Goal: Task Accomplishment & Management: Complete application form

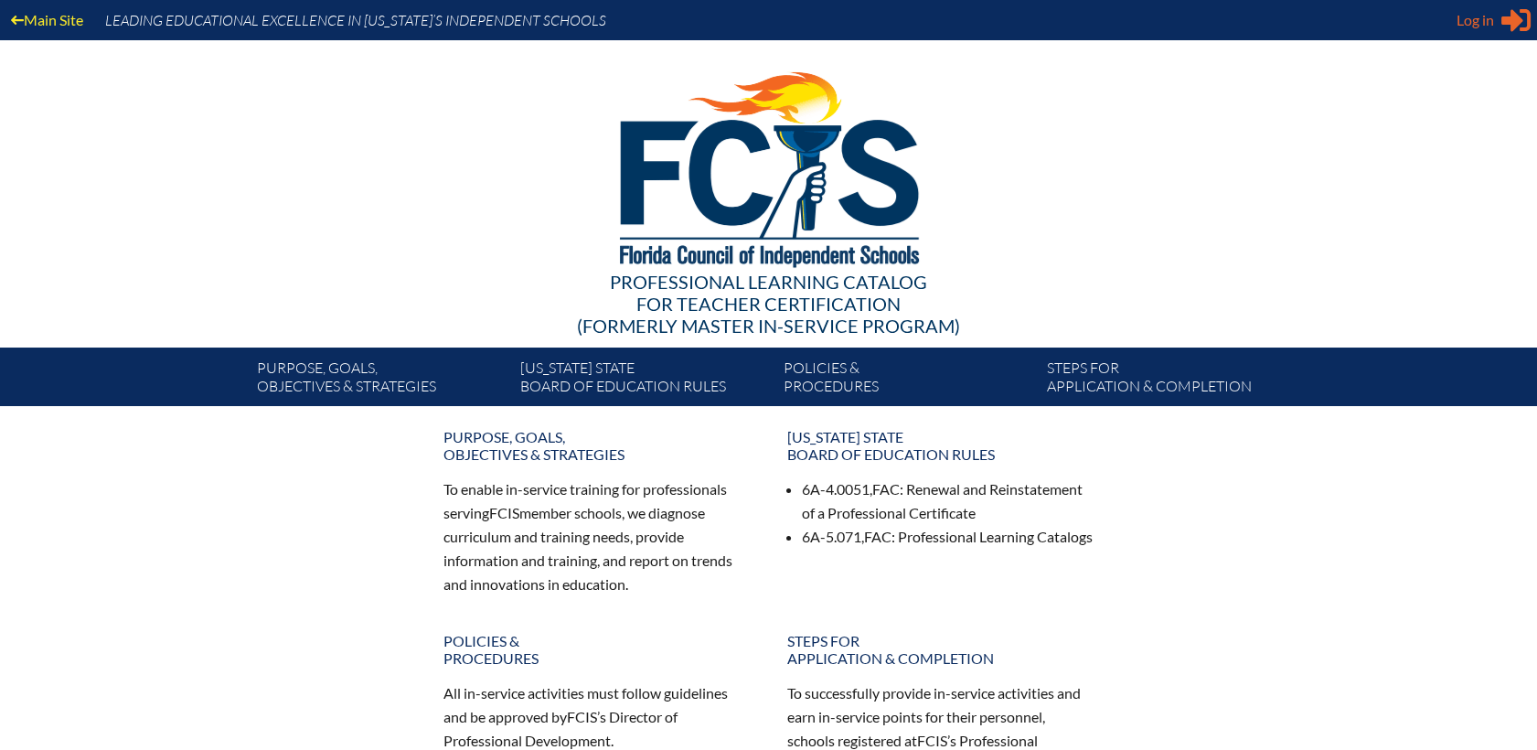
type input "[EMAIL_ADDRESS][DOMAIN_NAME]"
click at [1472, 18] on span "Log in" at bounding box center [1474, 20] width 37 height 22
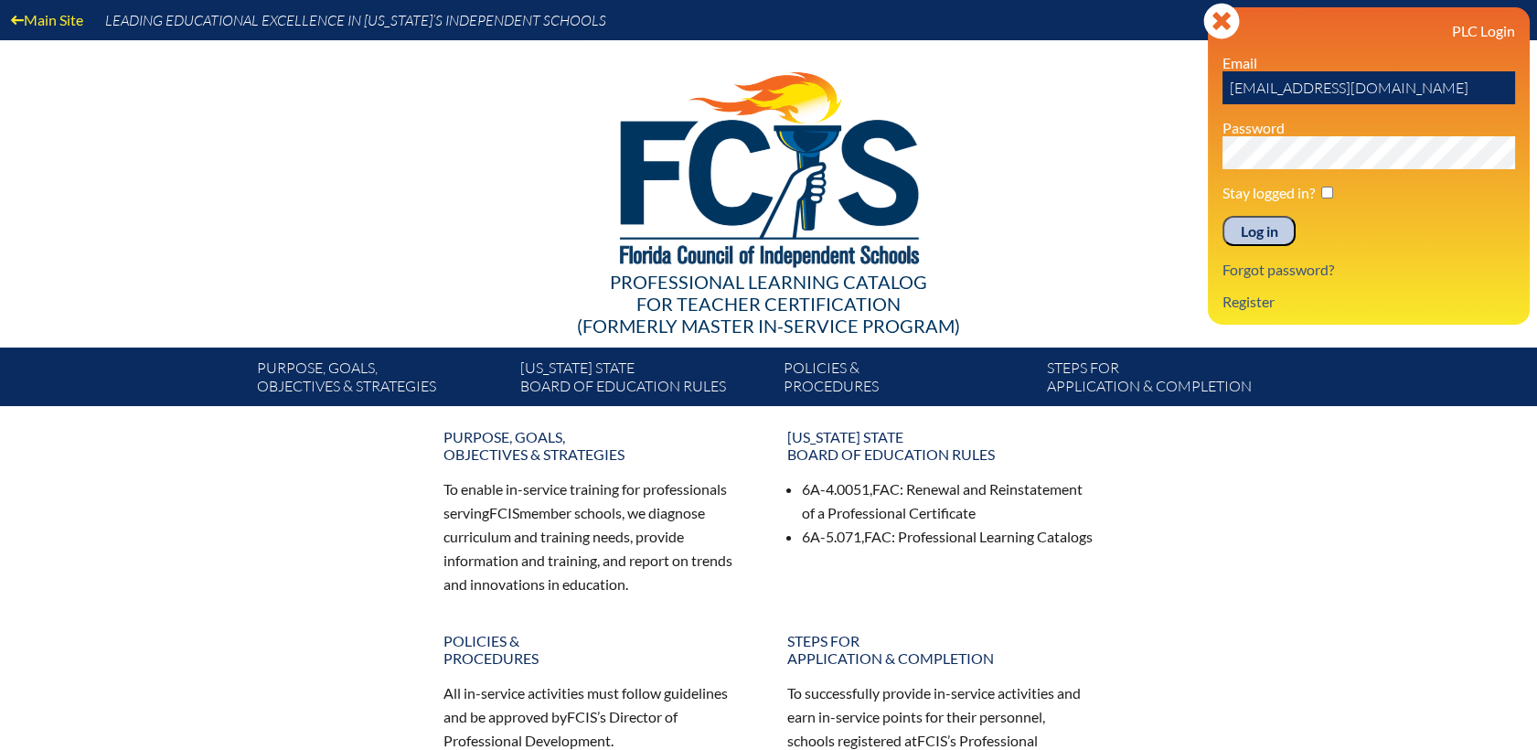
click at [1272, 239] on input "Log in" at bounding box center [1258, 231] width 73 height 31
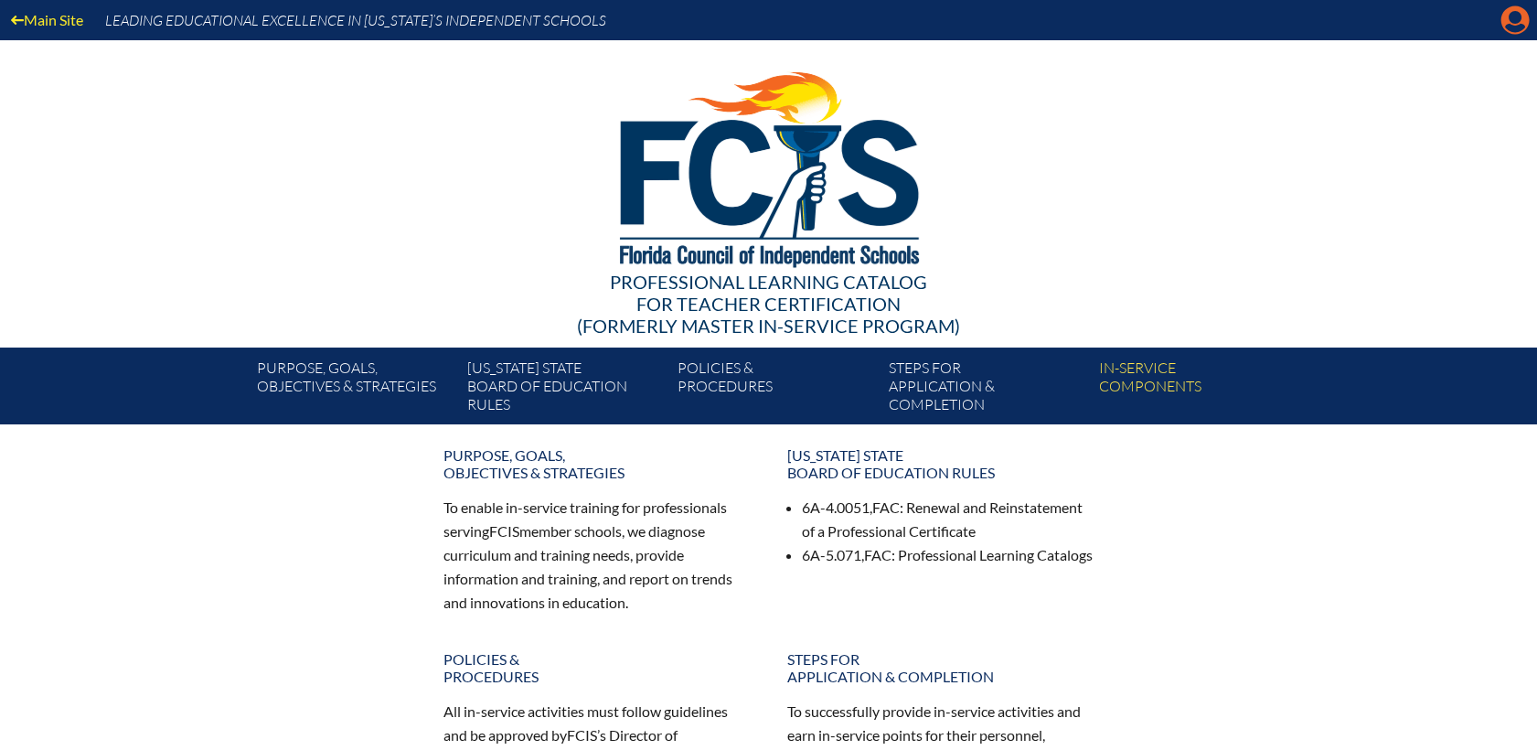
click at [1519, 18] on icon "Manage account" at bounding box center [1514, 19] width 29 height 29
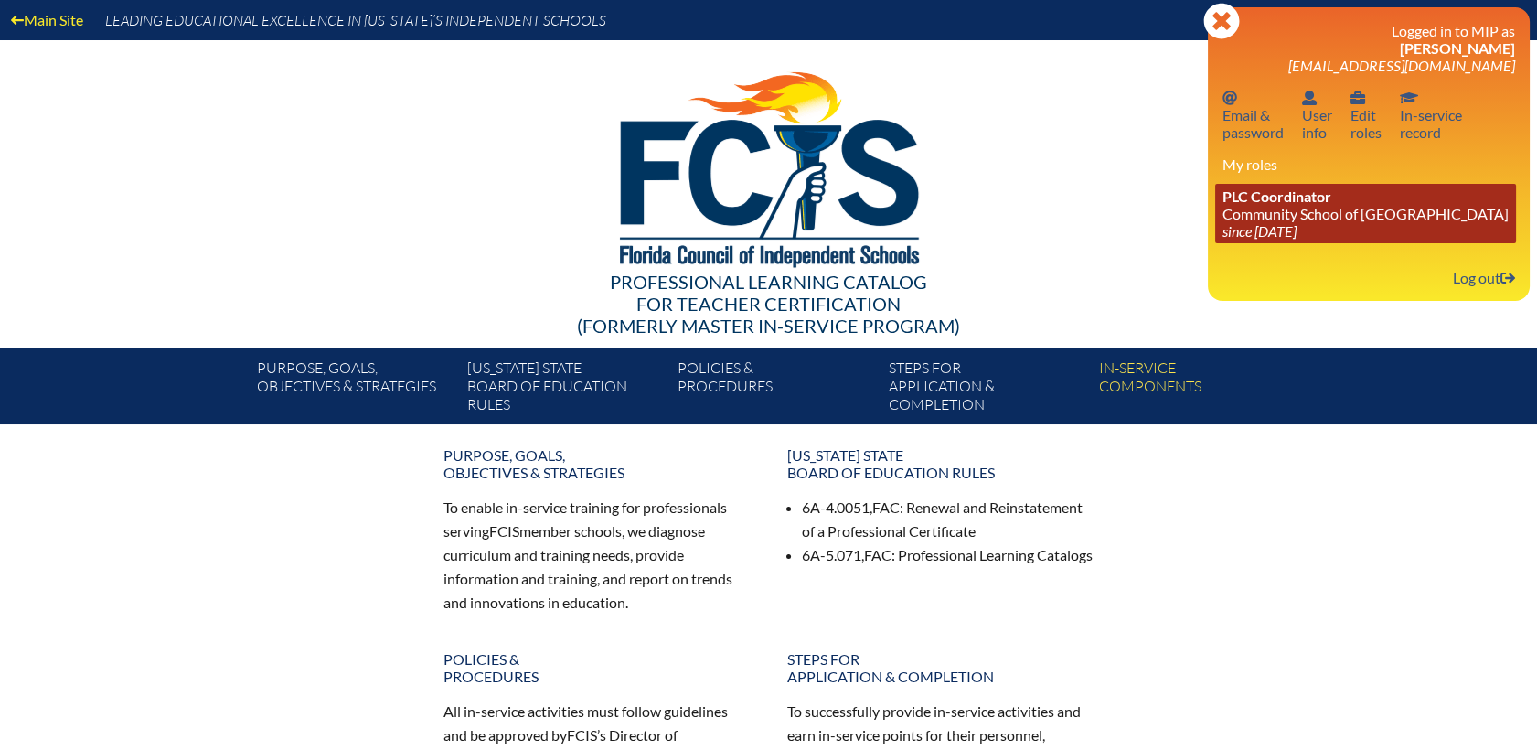
drag, startPoint x: 1254, startPoint y: 225, endPoint x: 1263, endPoint y: 223, distance: 9.3
click at [1254, 225] on link "PLC Coordinator Community School of Naples since 2023 Mar 1" at bounding box center [1365, 213] width 301 height 59
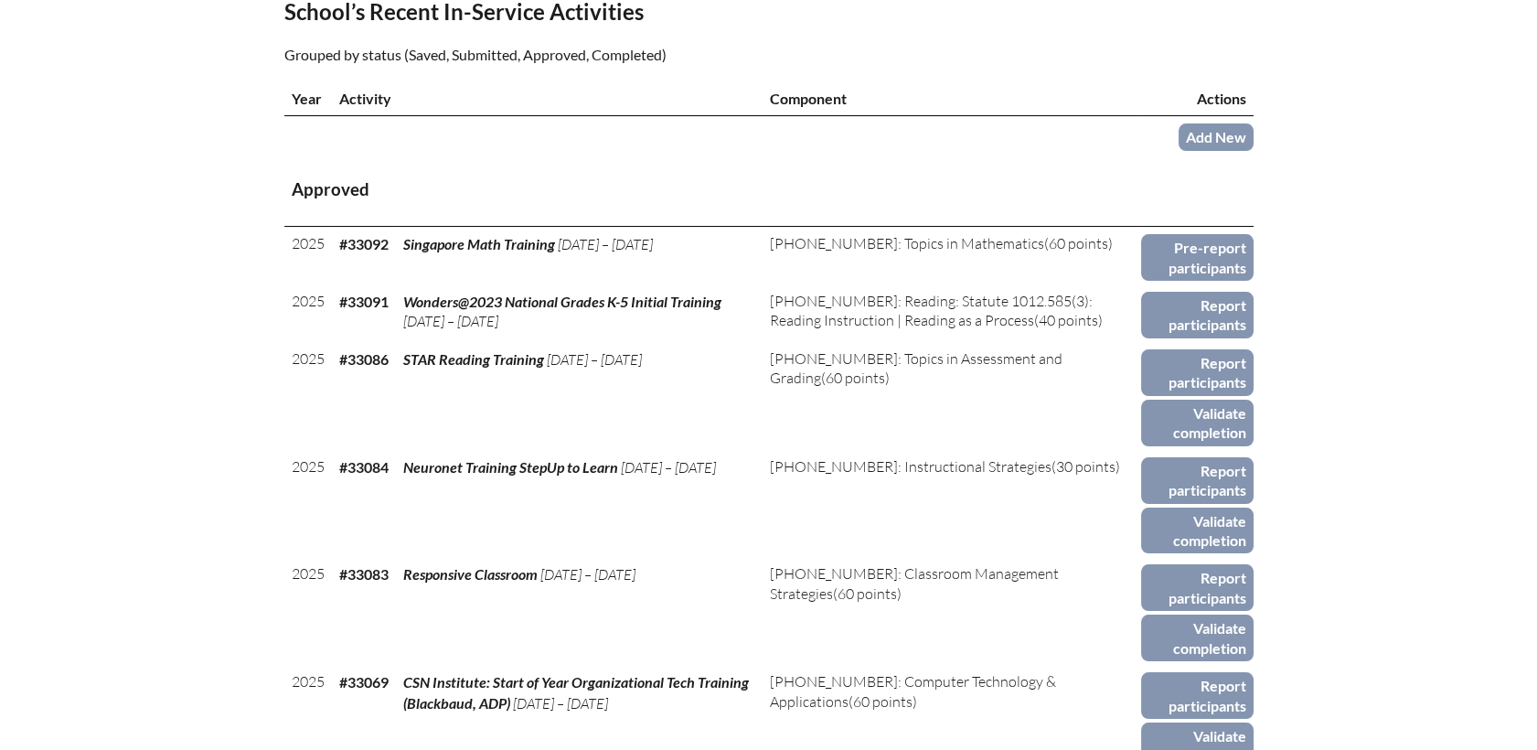
scroll to position [710, 0]
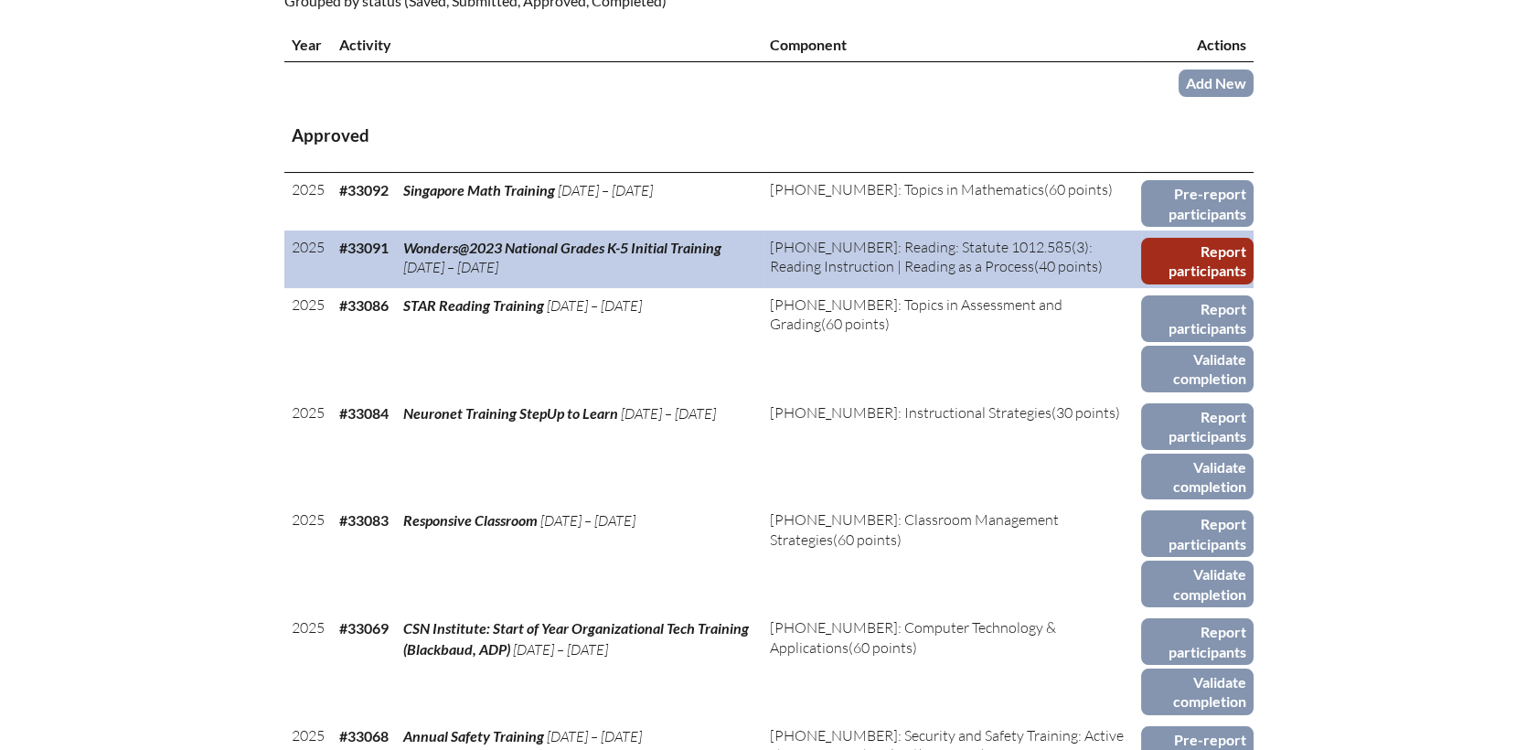
click at [1179, 238] on link "Report participants" at bounding box center [1197, 261] width 112 height 47
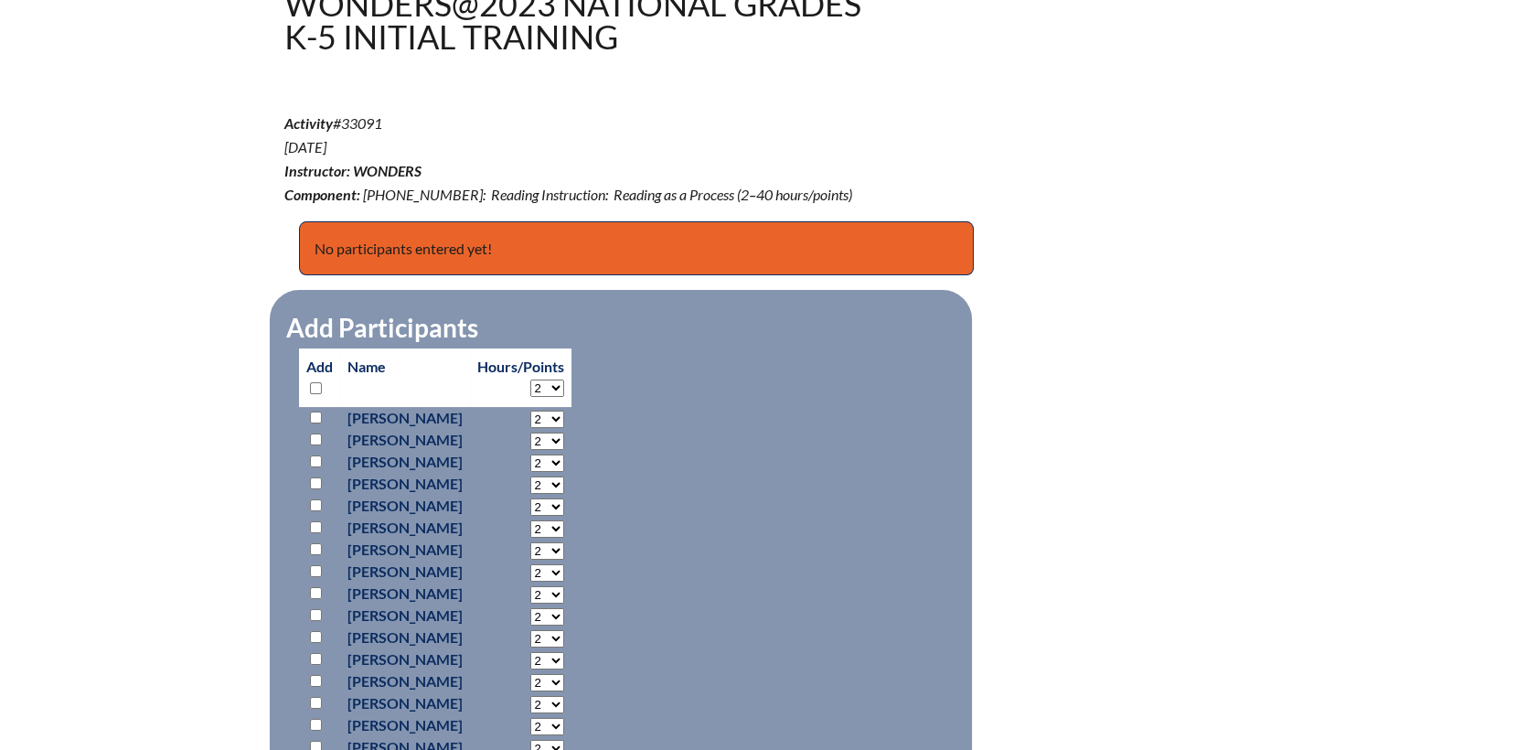
scroll to position [710, 0]
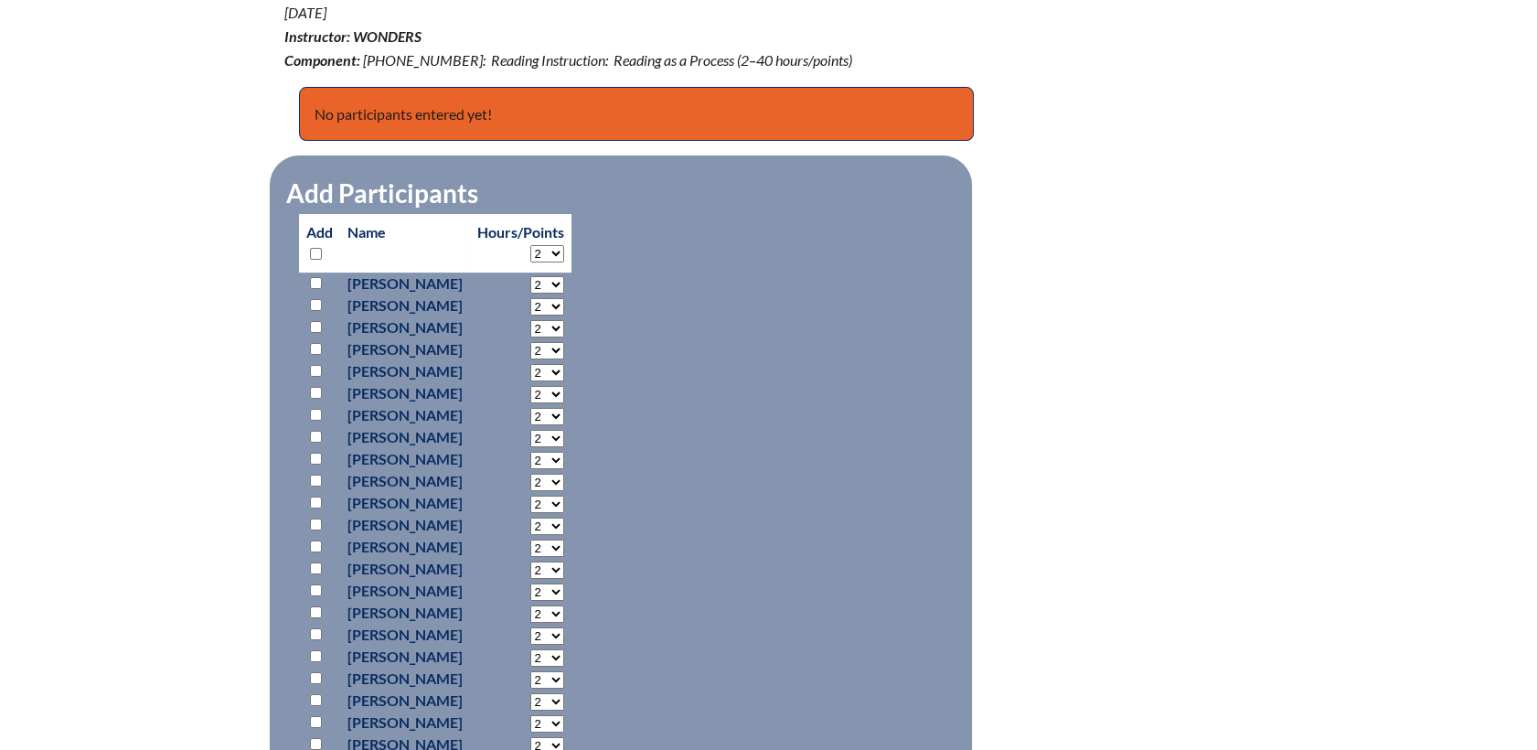
click at [316, 323] on input "checkbox" at bounding box center [316, 327] width 12 height 12
checkbox input "true"
click at [564, 293] on select "2 3 4 5 6 7 8 9 10 11 12 13 14 15 16 17 18 19 20 21 22 23" at bounding box center [547, 284] width 34 height 17
select select "6"
click at [564, 293] on select "2 3 4 5 6 7 8 9 10 11 12 13 14 15 16 17 18 19 20 21 22 23" at bounding box center [547, 284] width 34 height 17
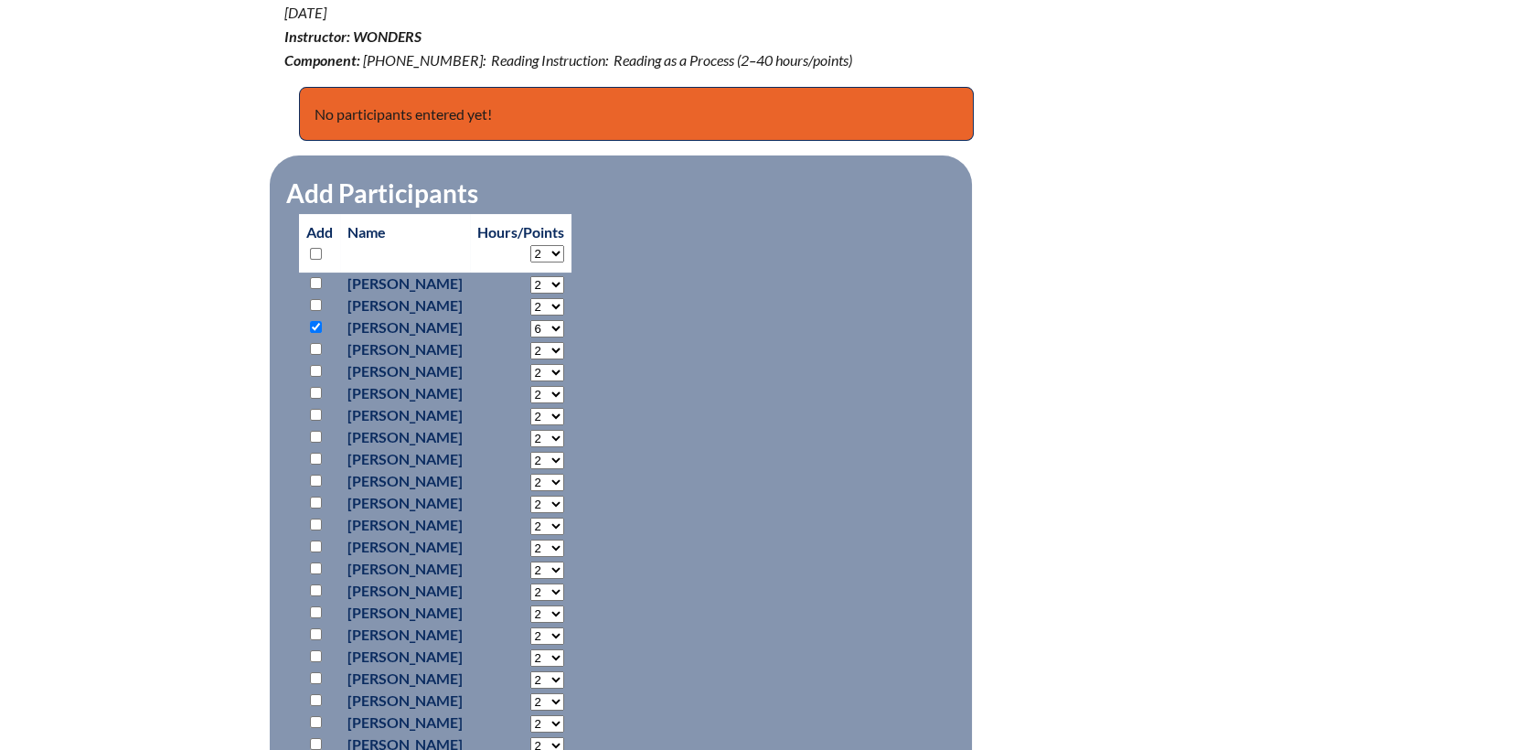
click at [314, 497] on input "checkbox" at bounding box center [316, 502] width 12 height 12
checkbox input "true"
click at [564, 293] on select "2 3 4 5 6 7 8 9 10 11 12 13 14 15 16 17 18 19 20 21 22 23" at bounding box center [547, 284] width 34 height 17
select select "6"
click at [564, 293] on select "2 3 4 5 6 7 8 9 10 11 12 13 14 15 16 17 18 19 20 21 22 23" at bounding box center [547, 284] width 34 height 17
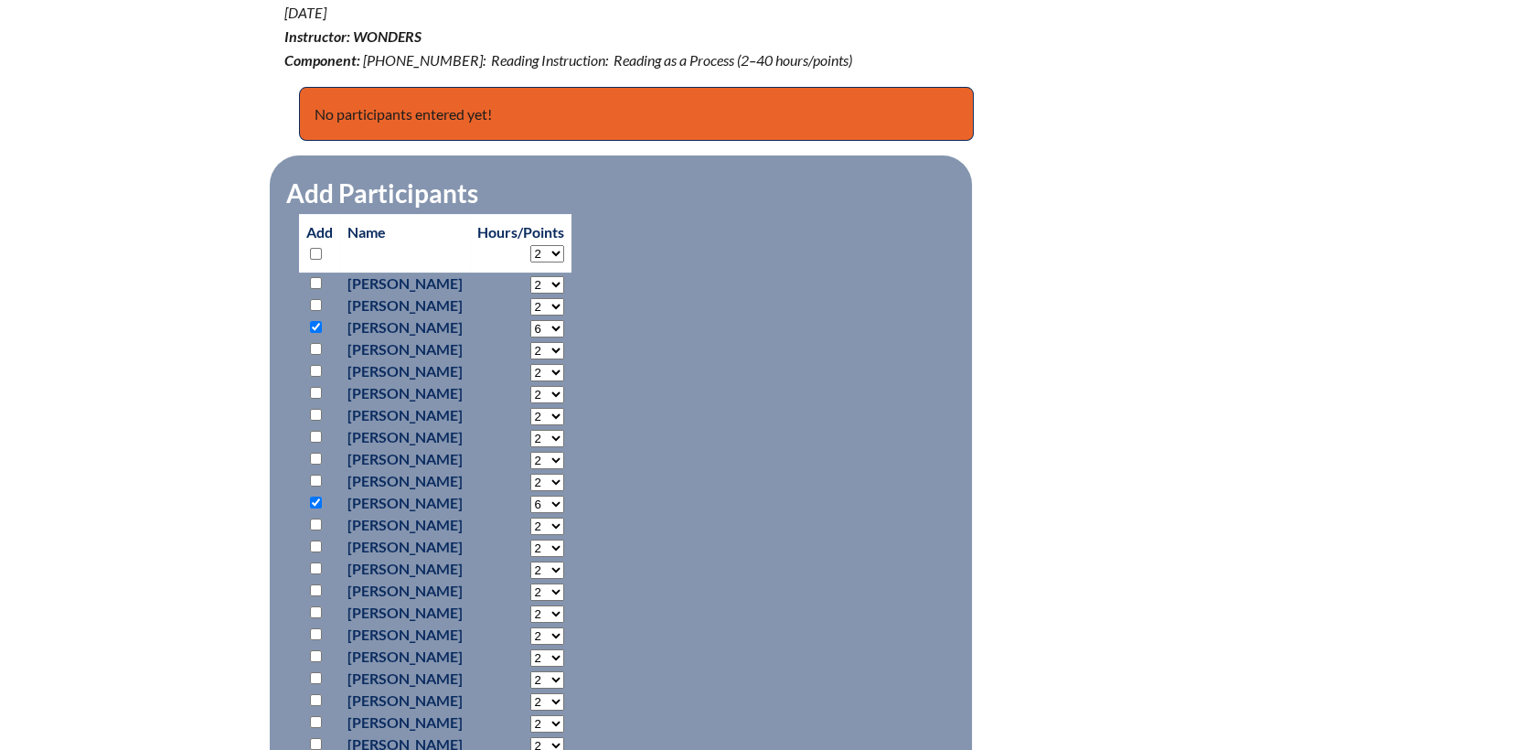
scroll to position [812, 0]
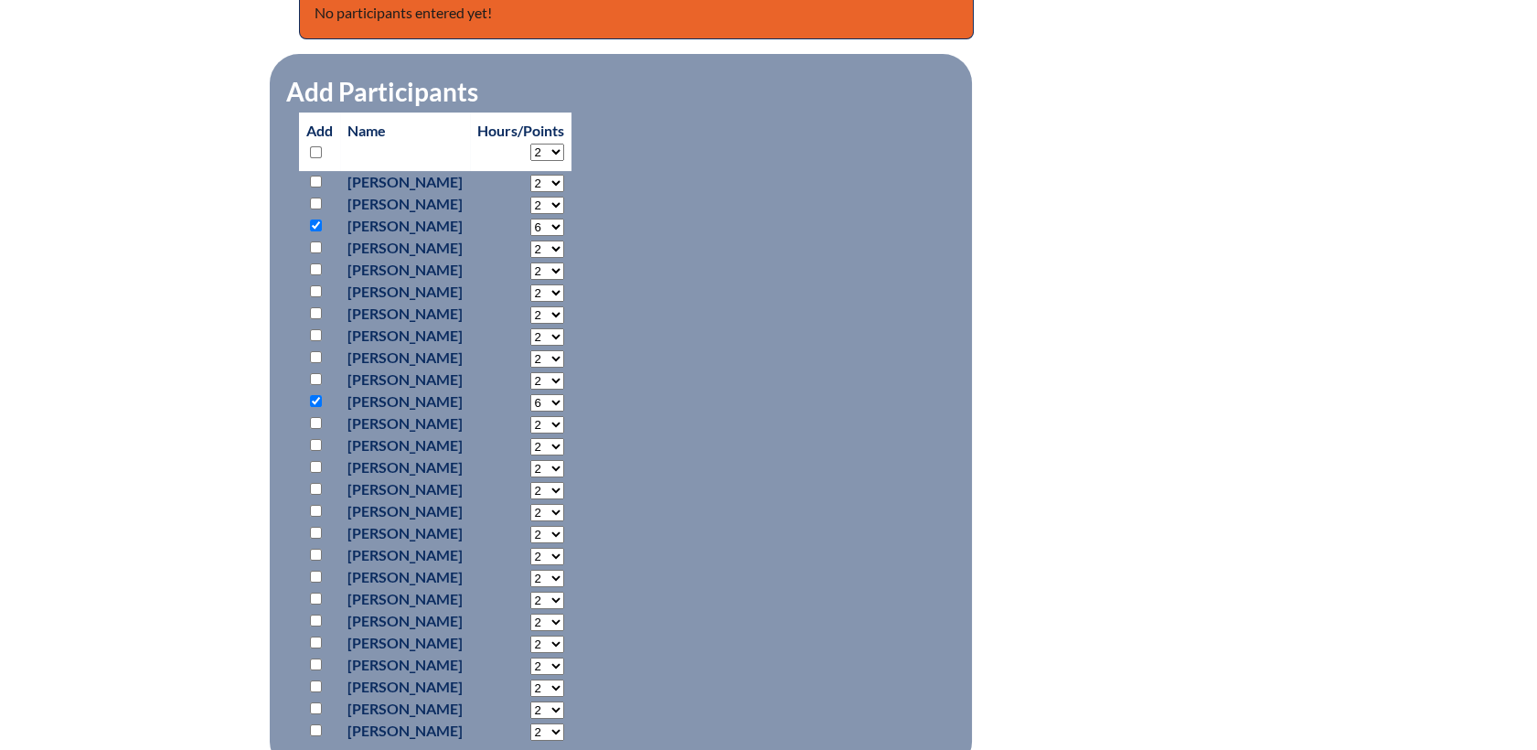
click at [314, 615] on input "checkbox" at bounding box center [316, 620] width 12 height 12
checkbox input "true"
click at [564, 192] on select "2 3 4 5 6 7 8 9 10 11 12 13 14 15 16 17 18 19 20 21 22 23" at bounding box center [547, 183] width 34 height 17
select select "6"
click at [564, 192] on select "2 3 4 5 6 7 8 9 10 11 12 13 14 15 16 17 18 19 20 21 22 23" at bounding box center [547, 183] width 34 height 17
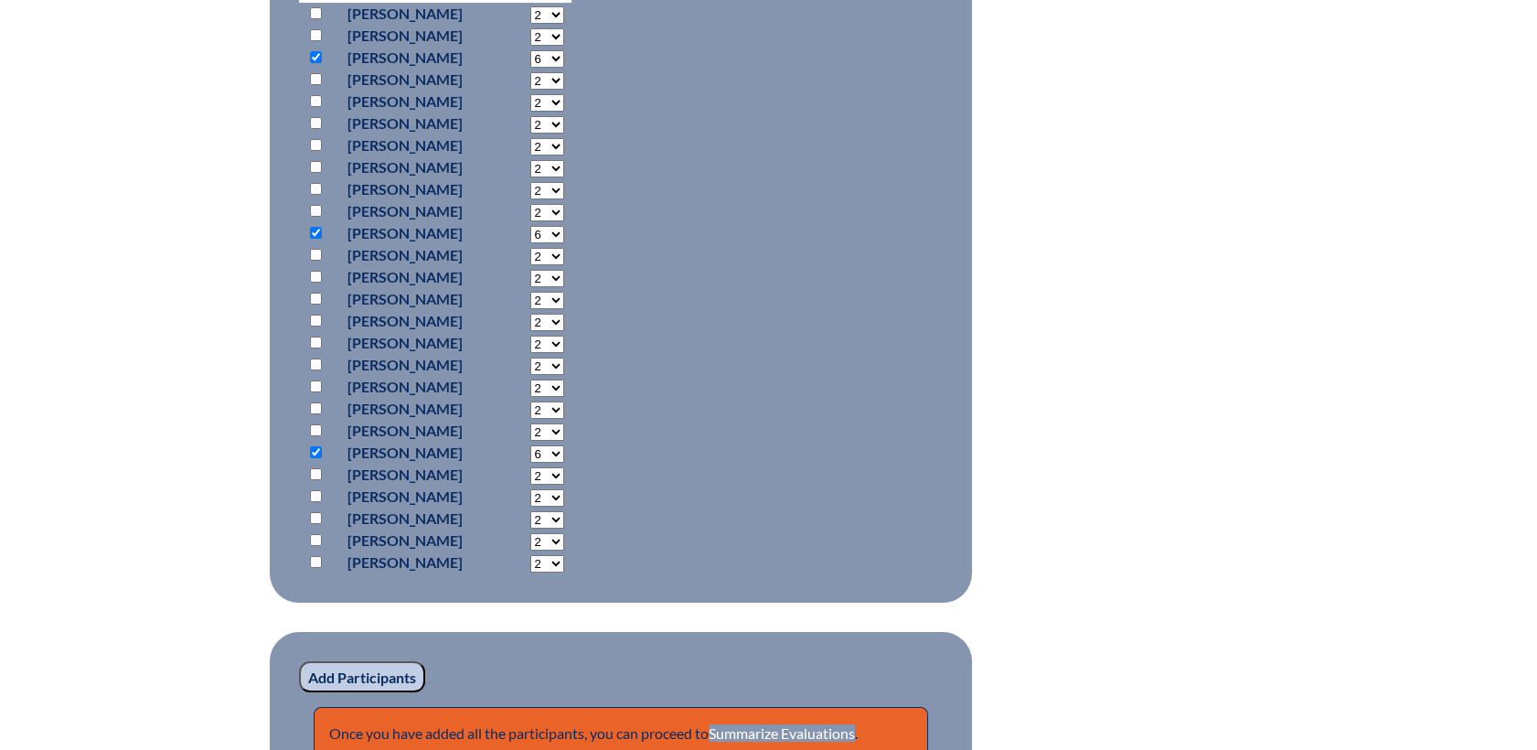
scroll to position [1218, 0]
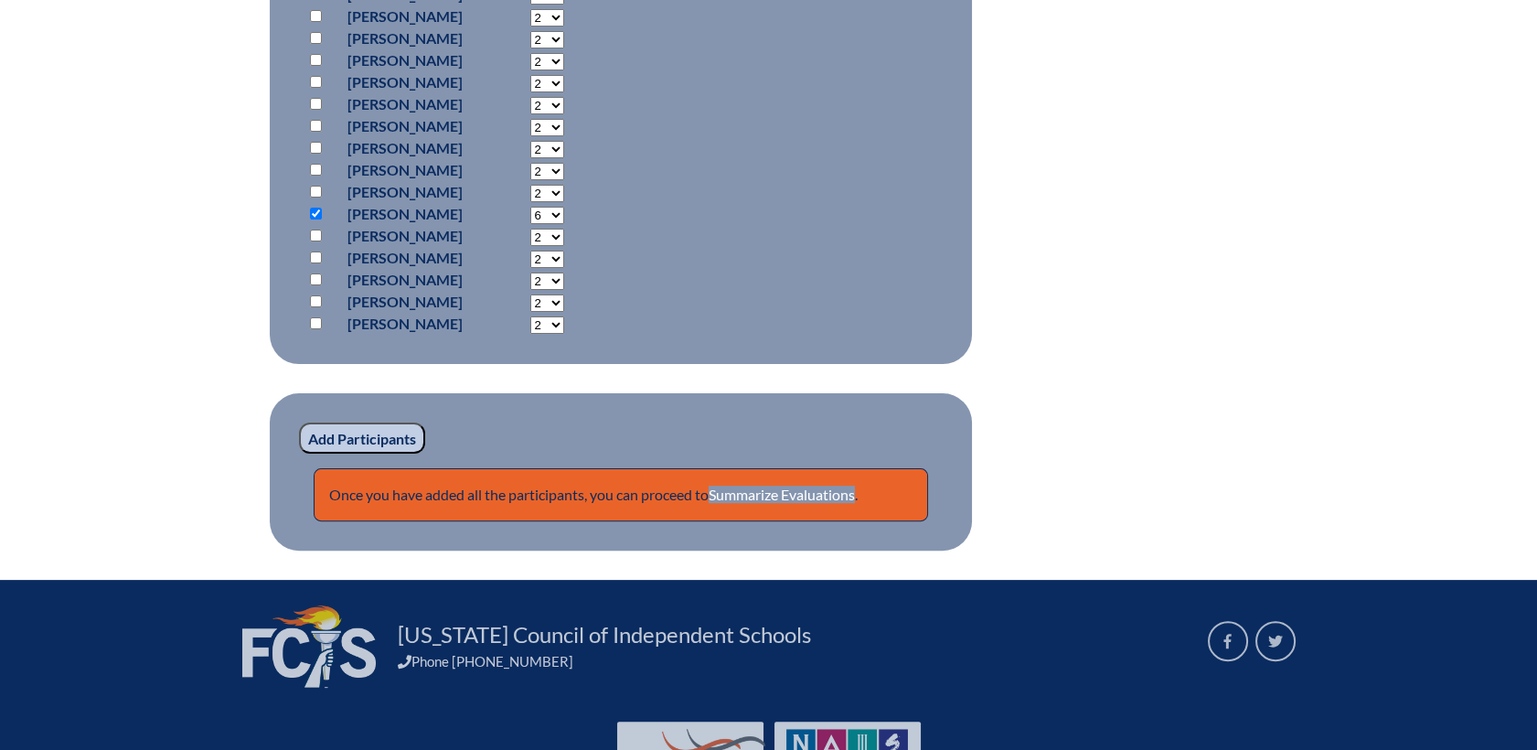
click at [381, 435] on input "Add Participants" at bounding box center [362, 437] width 126 height 31
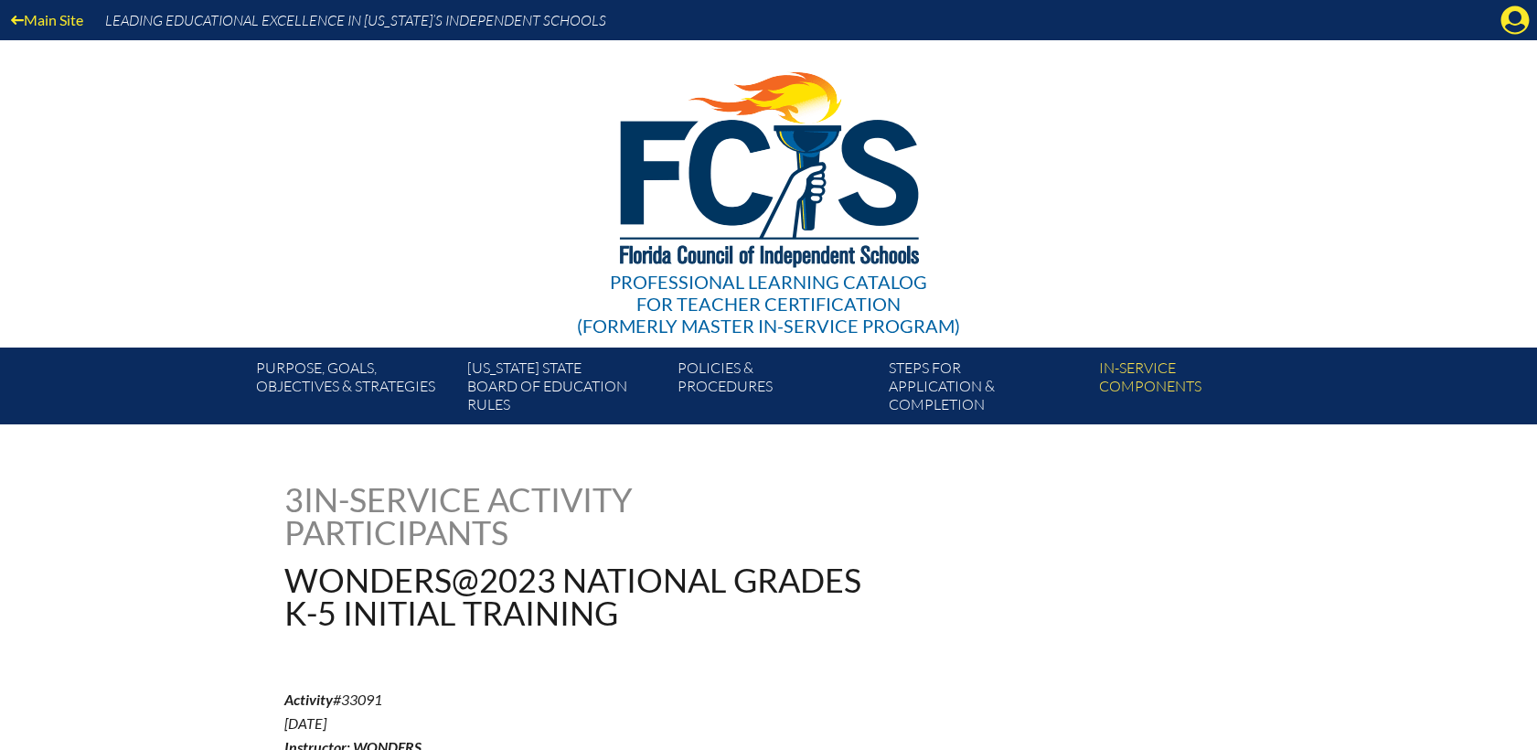
scroll to position [1380, 0]
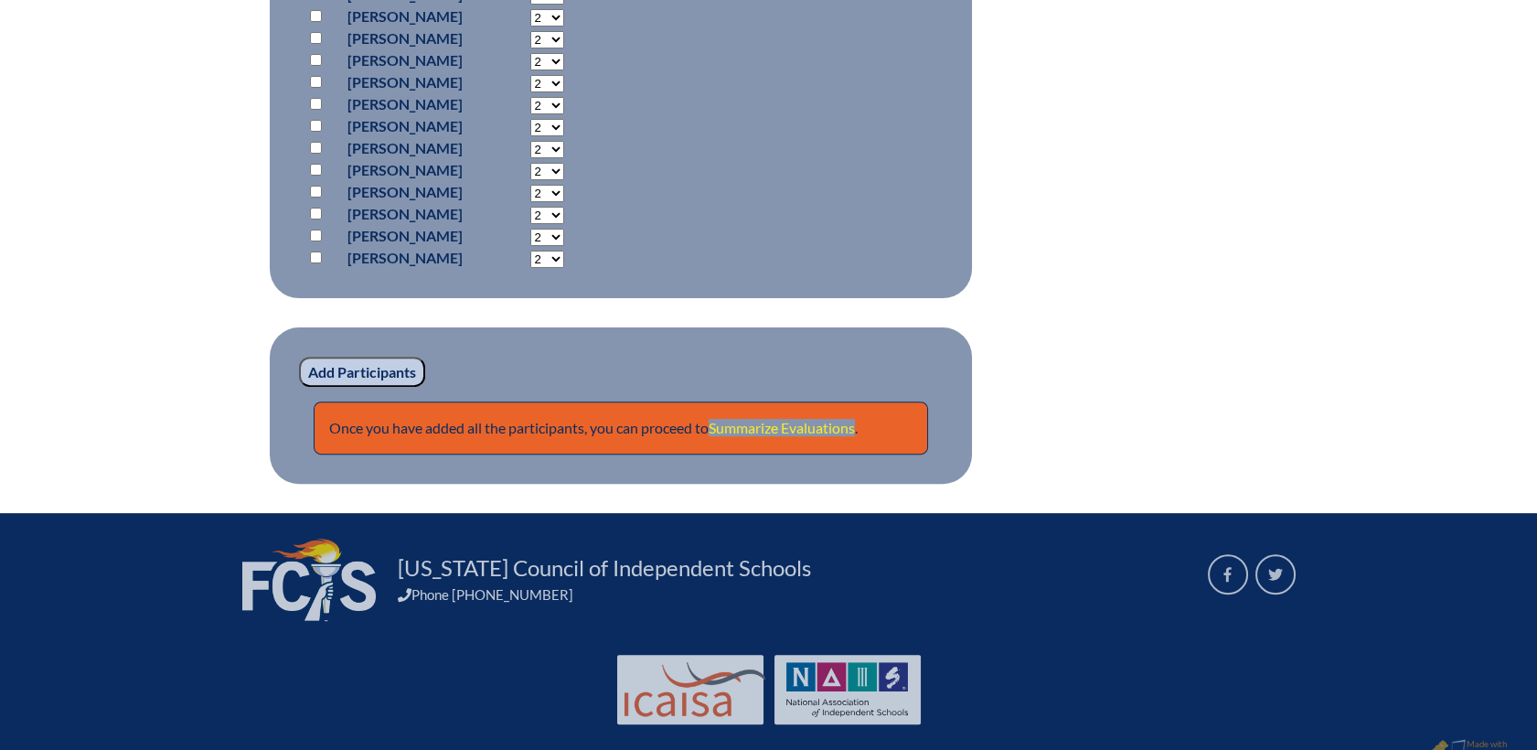
click at [814, 431] on link "Summarize Evaluations" at bounding box center [781, 427] width 146 height 17
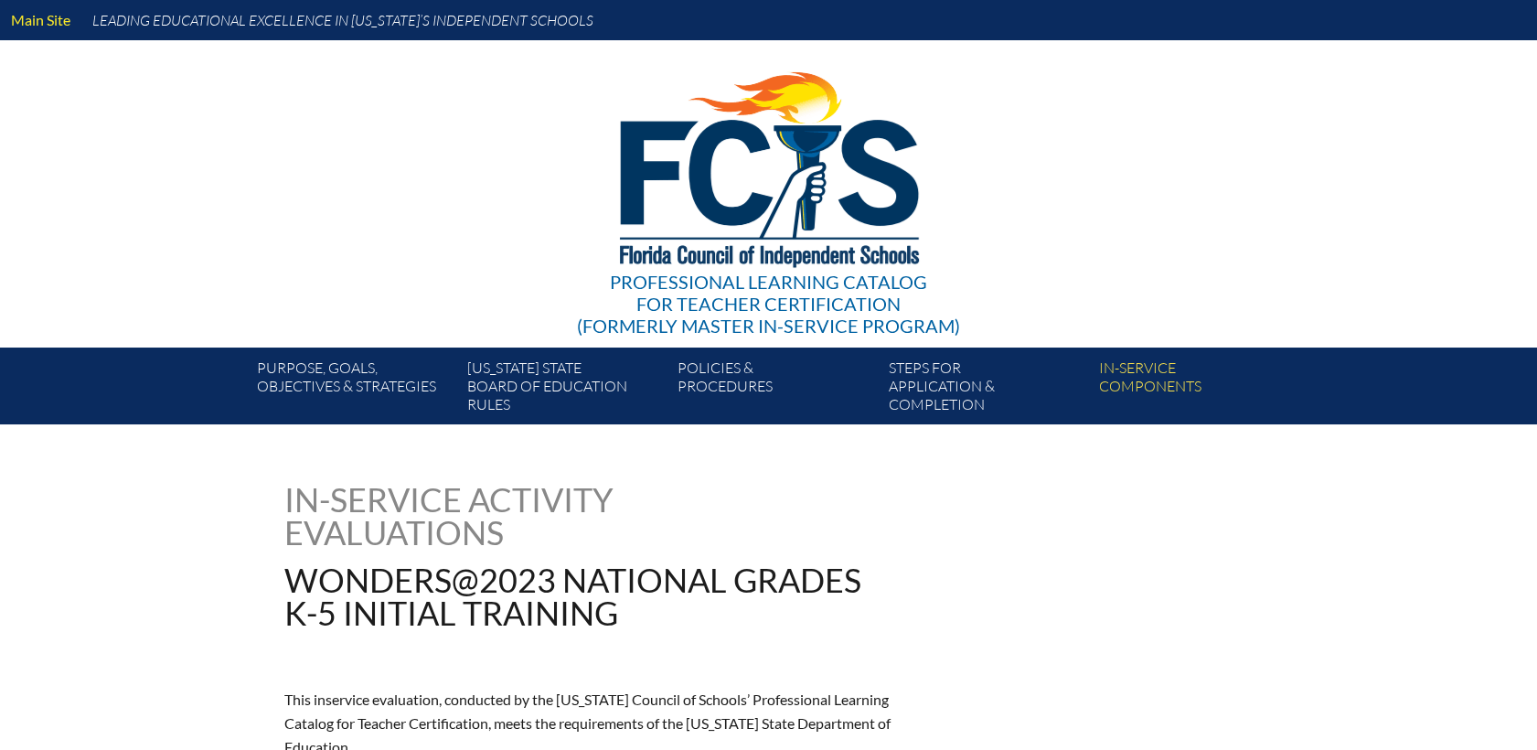
type input "0"
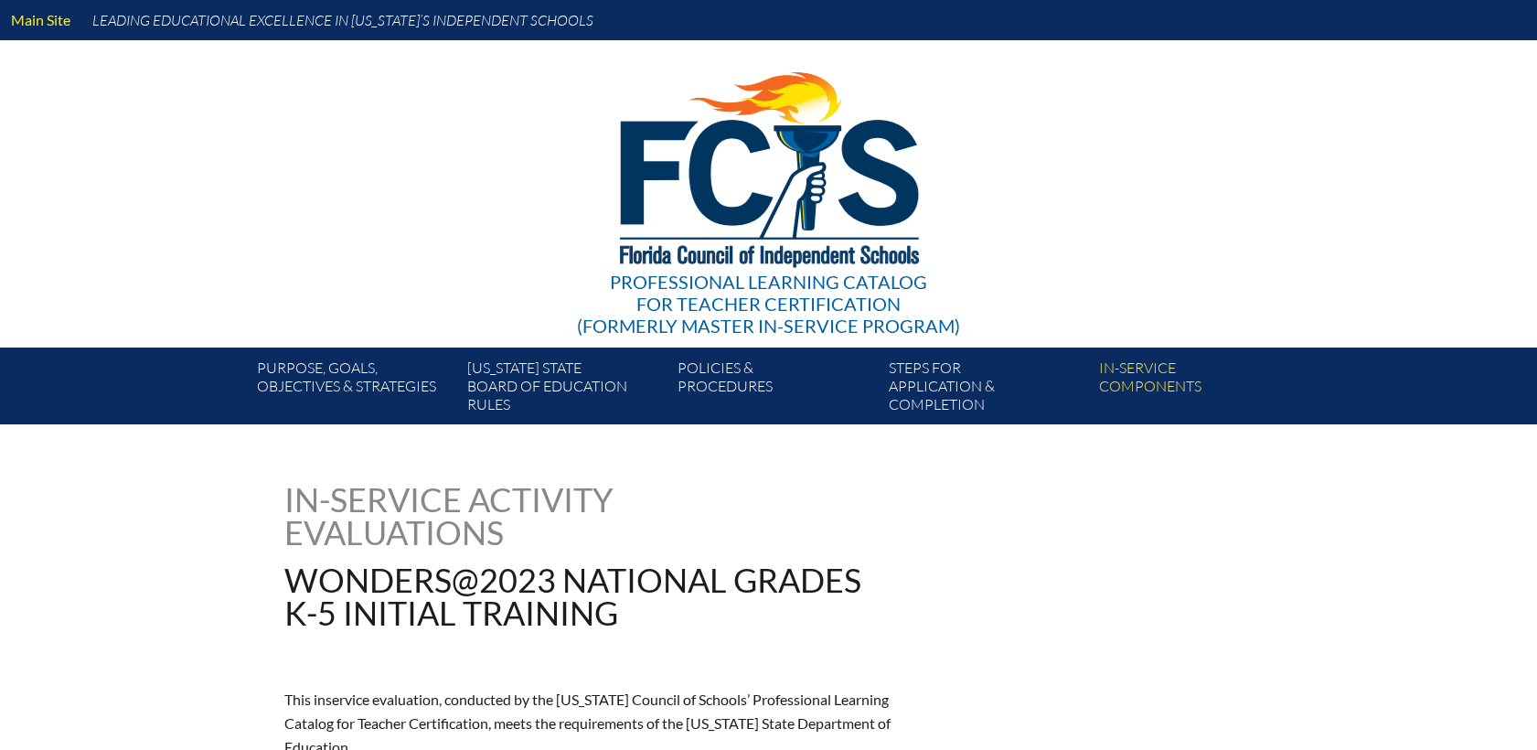
type input "0"
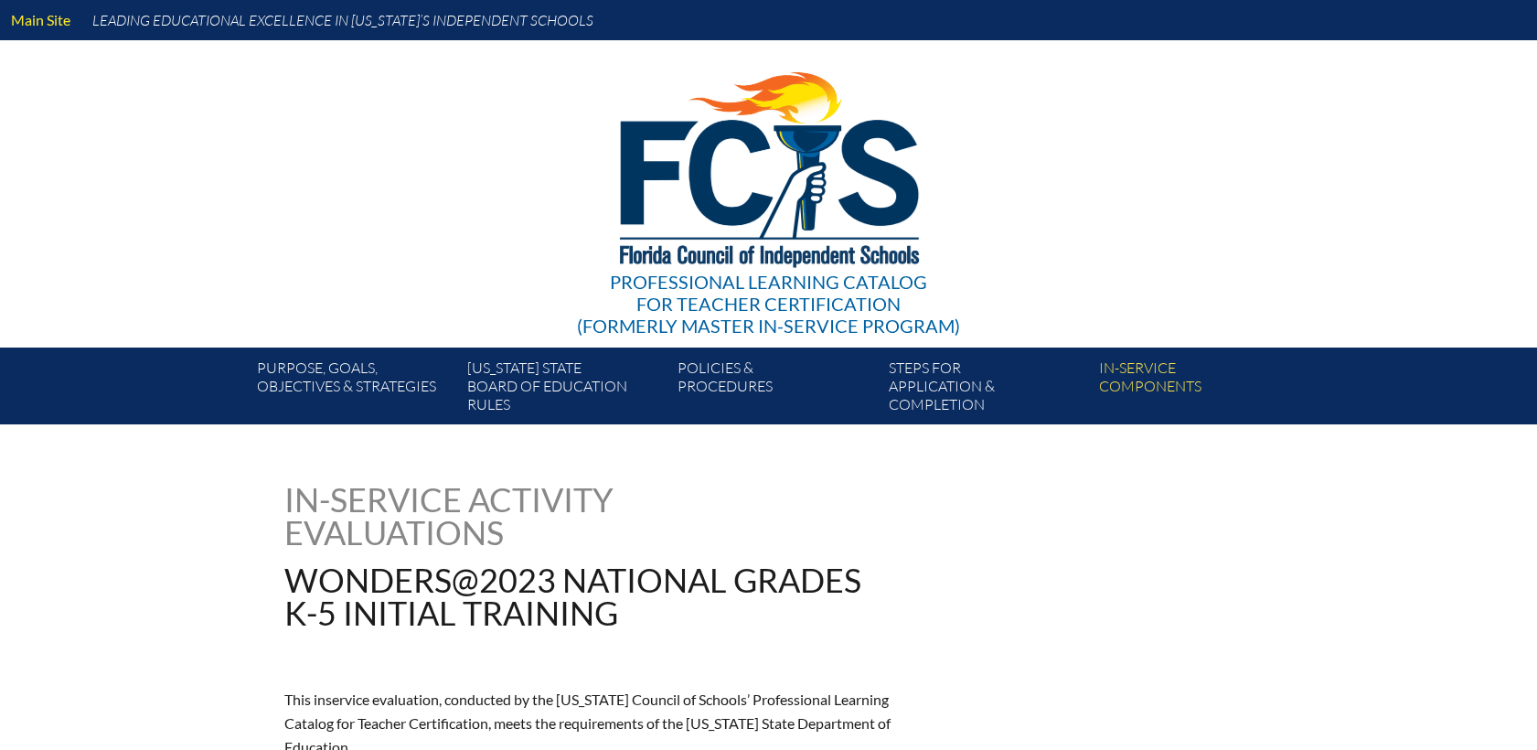
type input "0"
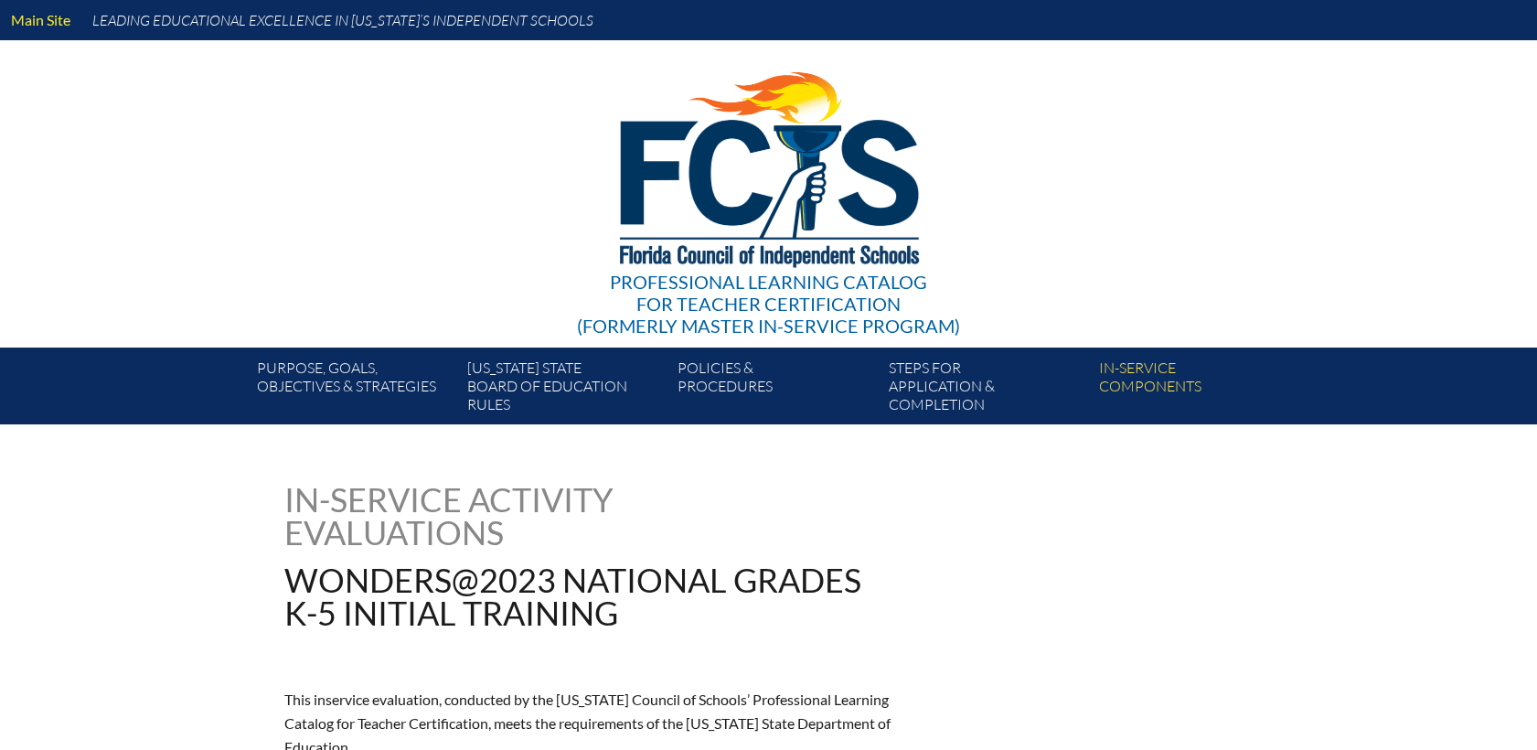
type input "0"
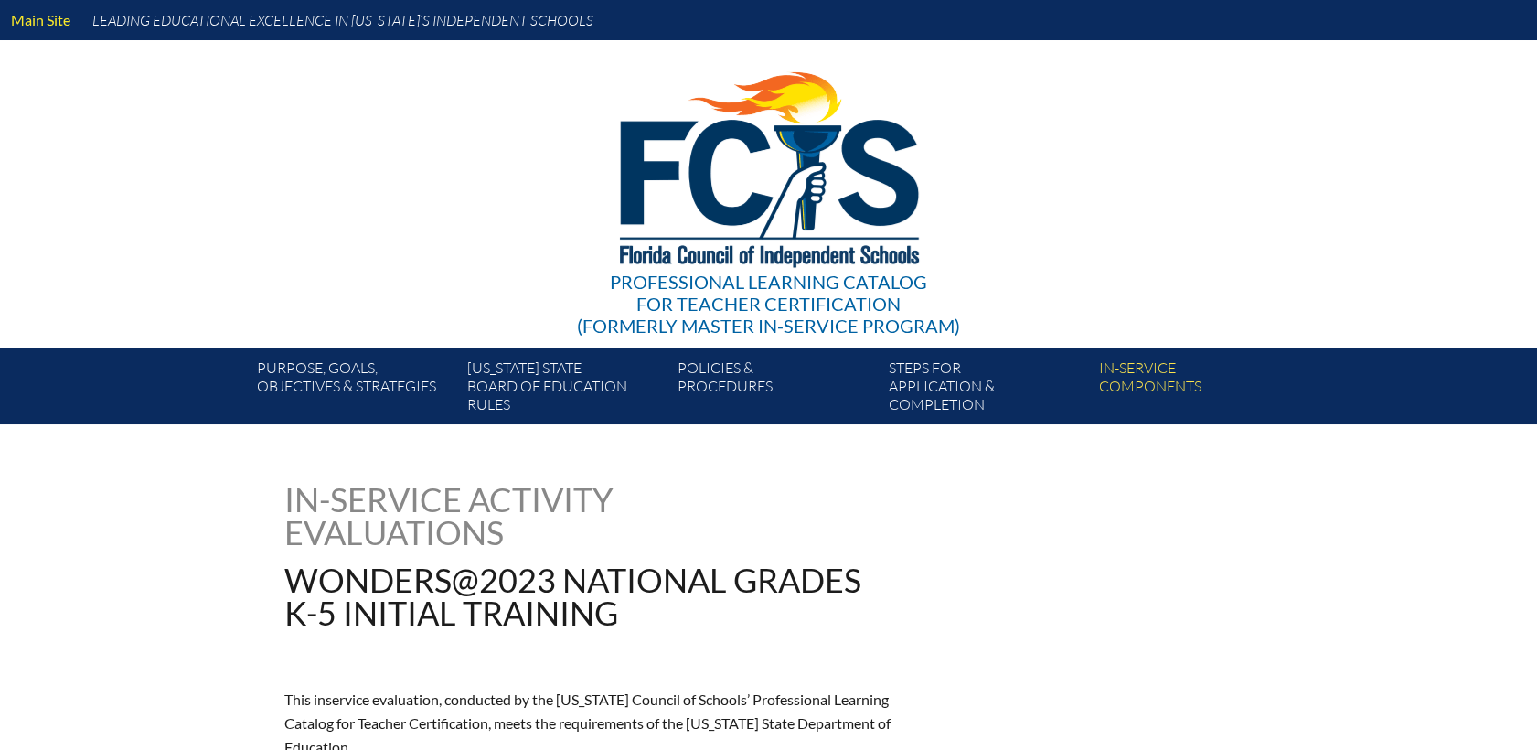
type input "0"
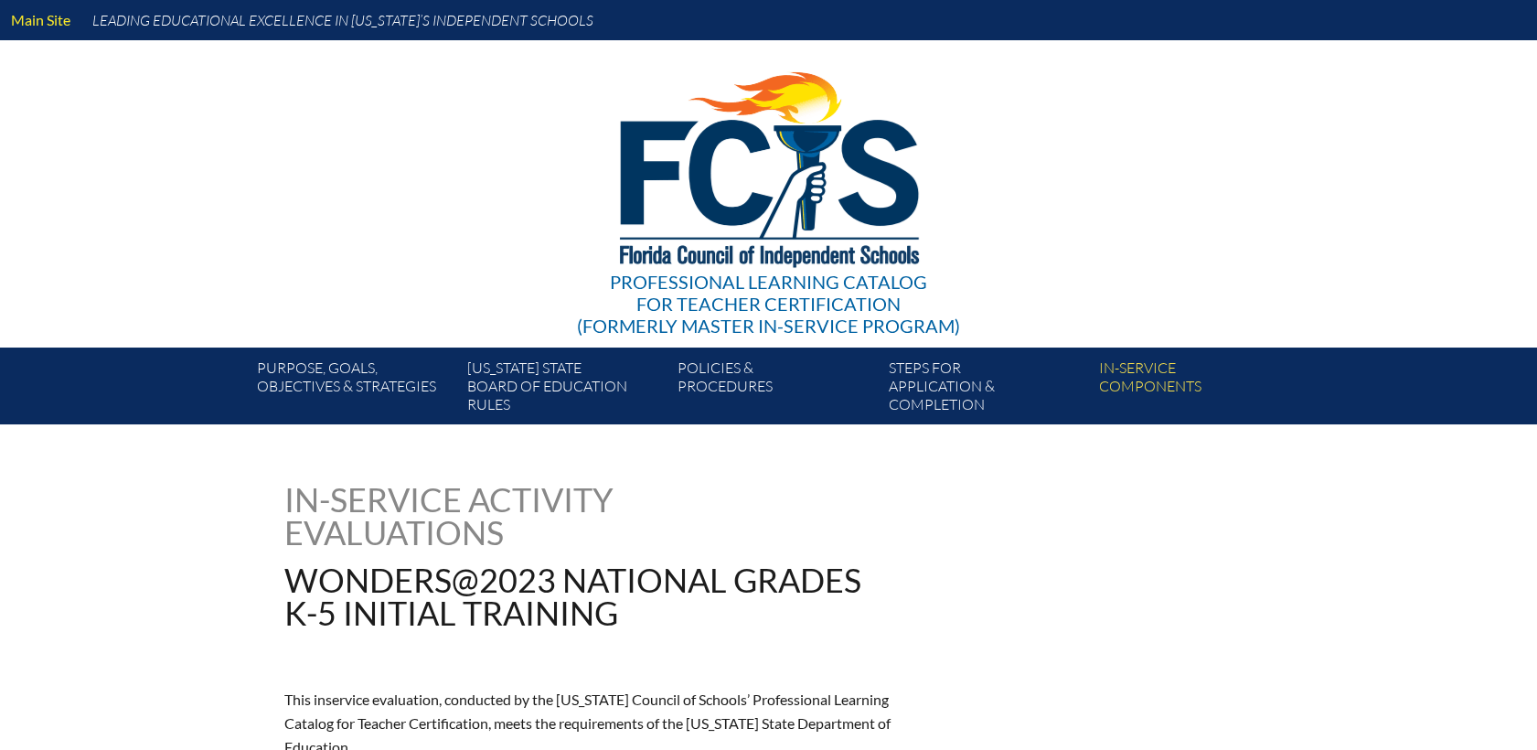
type input "0"
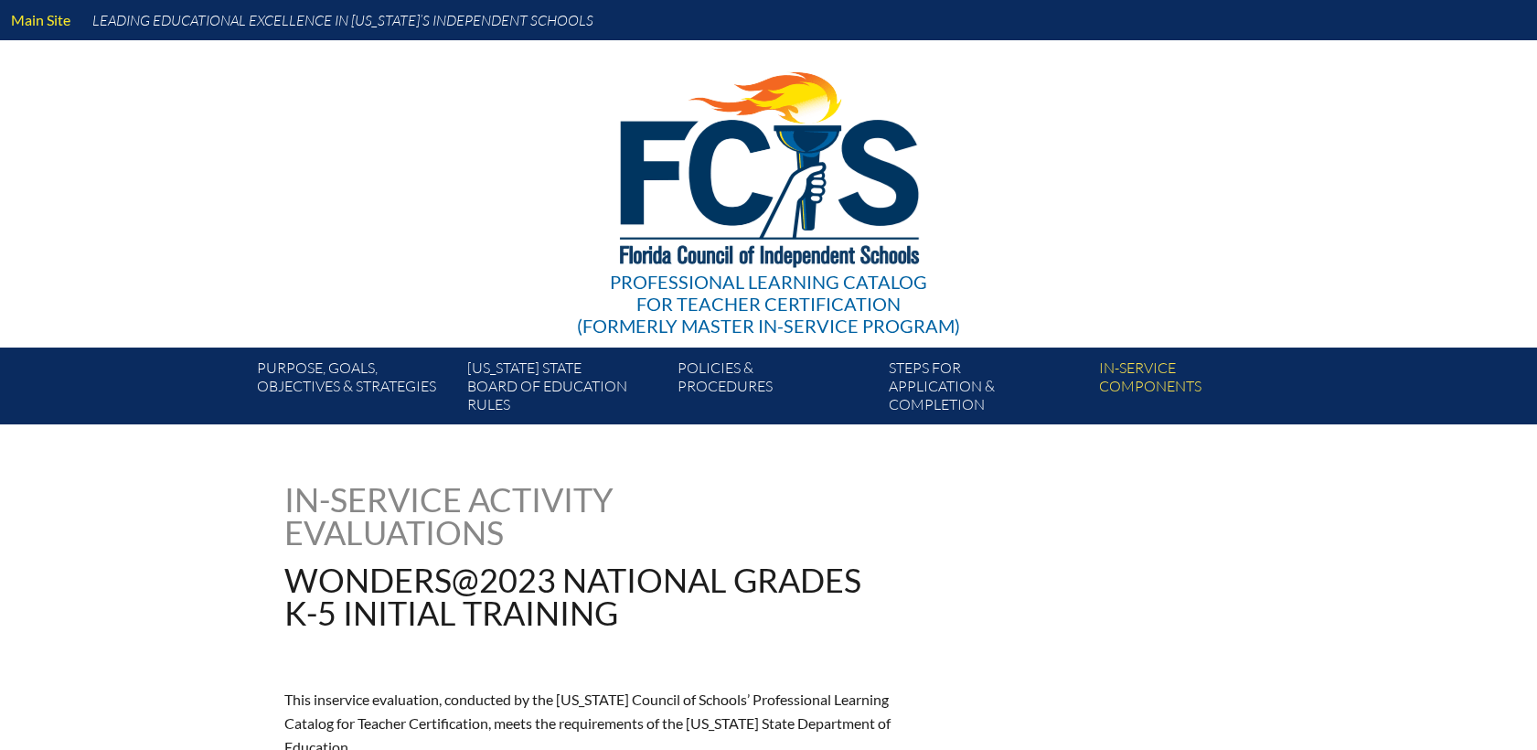
type input "0"
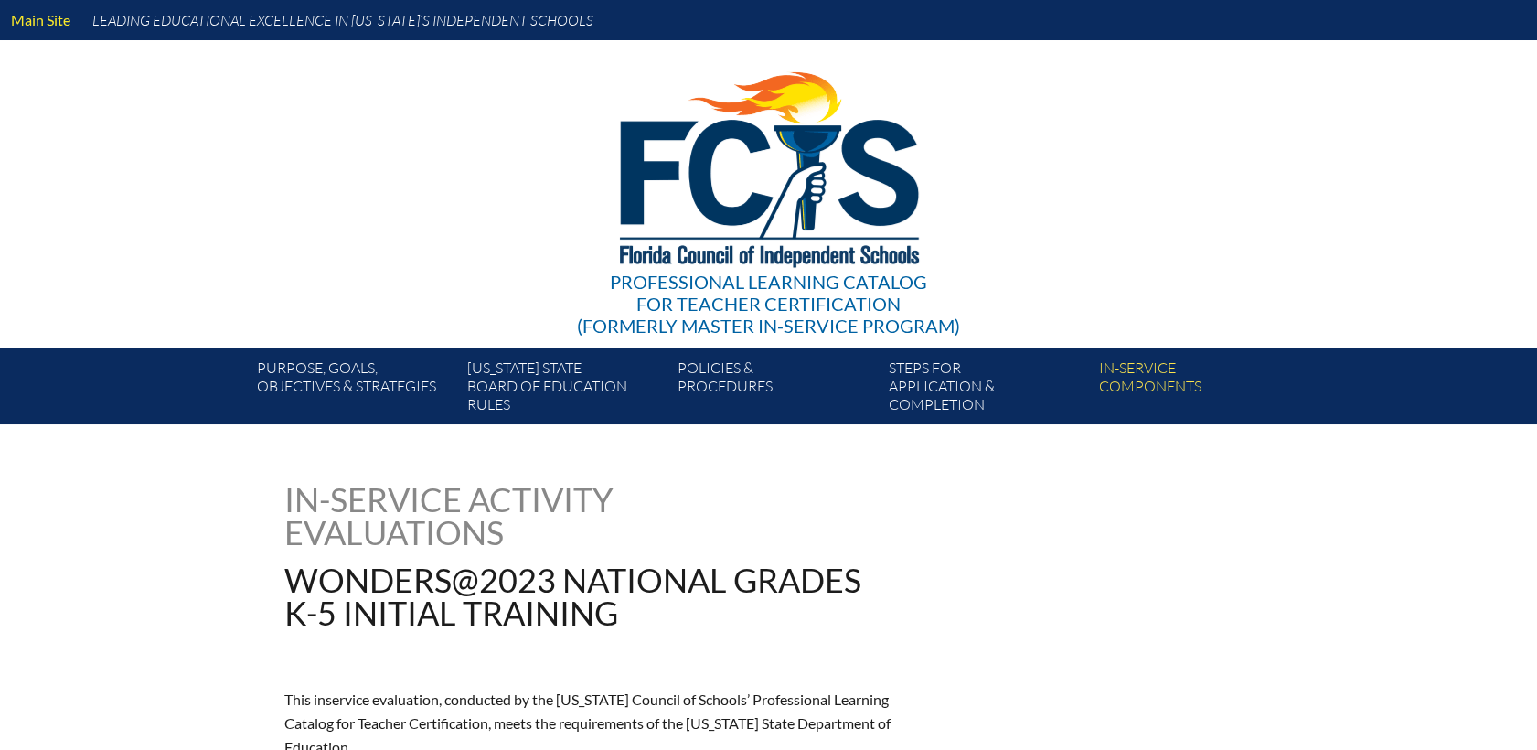
type input "0"
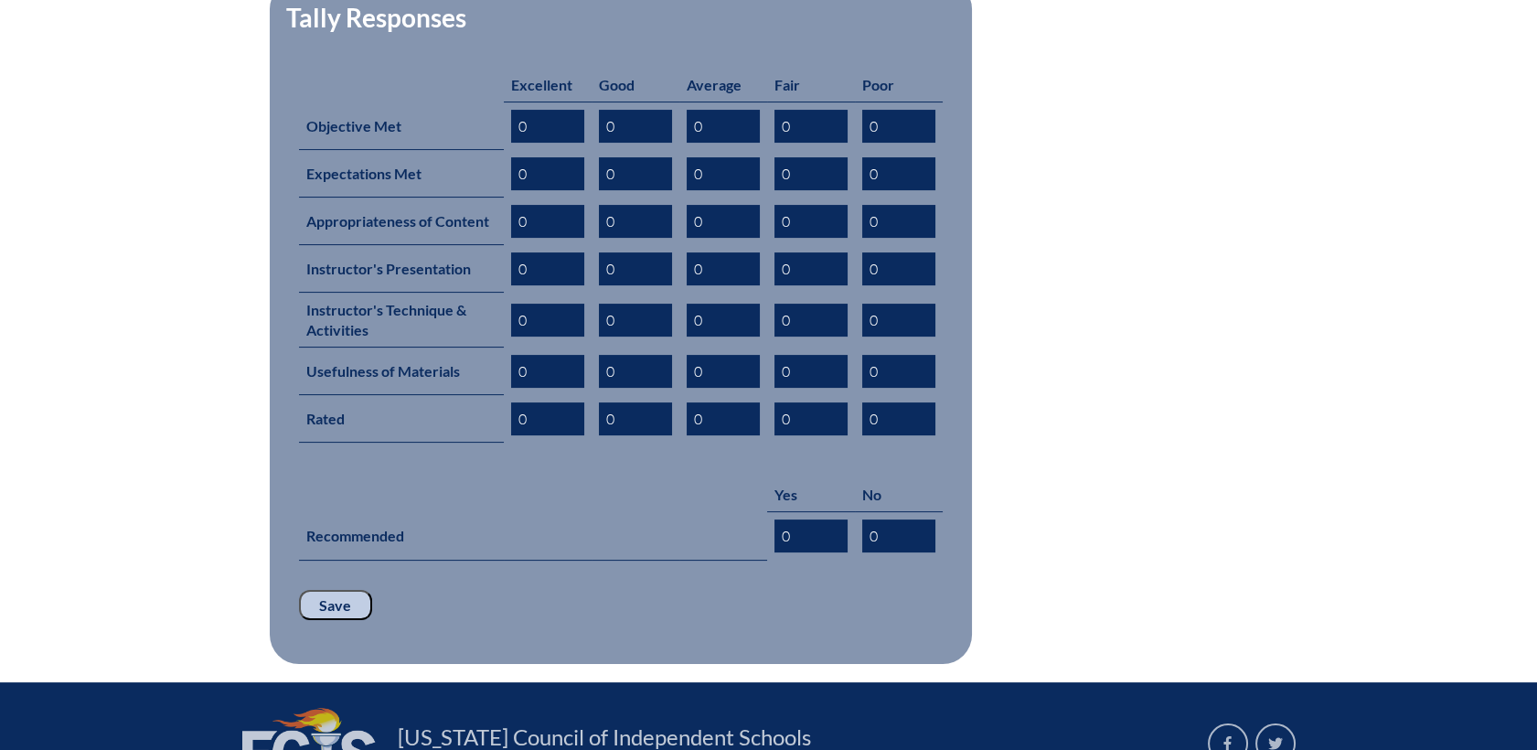
scroll to position [594, 0]
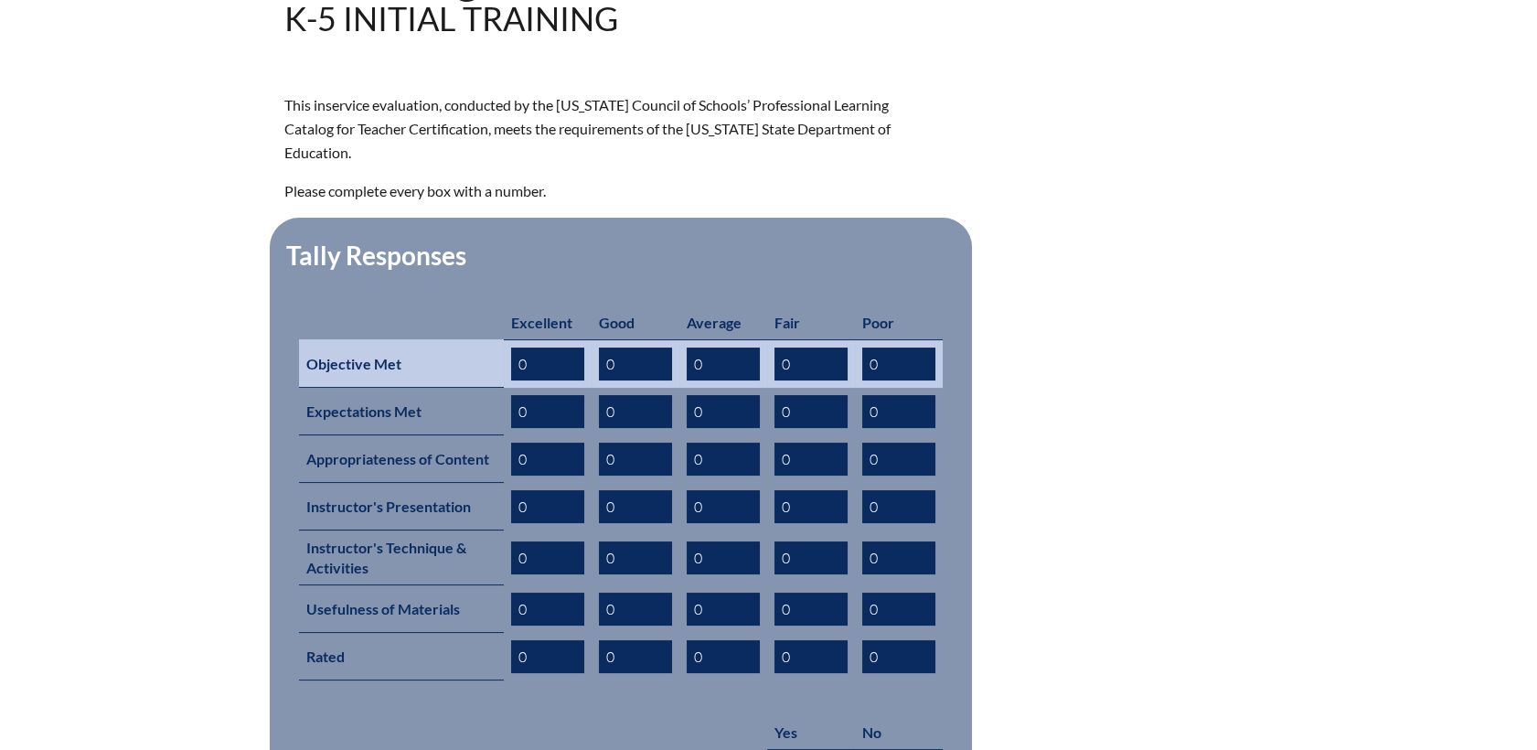
drag, startPoint x: 536, startPoint y: 328, endPoint x: 366, endPoint y: 333, distance: 170.1
click at [366, 339] on tr "Objective Met 0 0 0 0 0" at bounding box center [621, 363] width 644 height 48
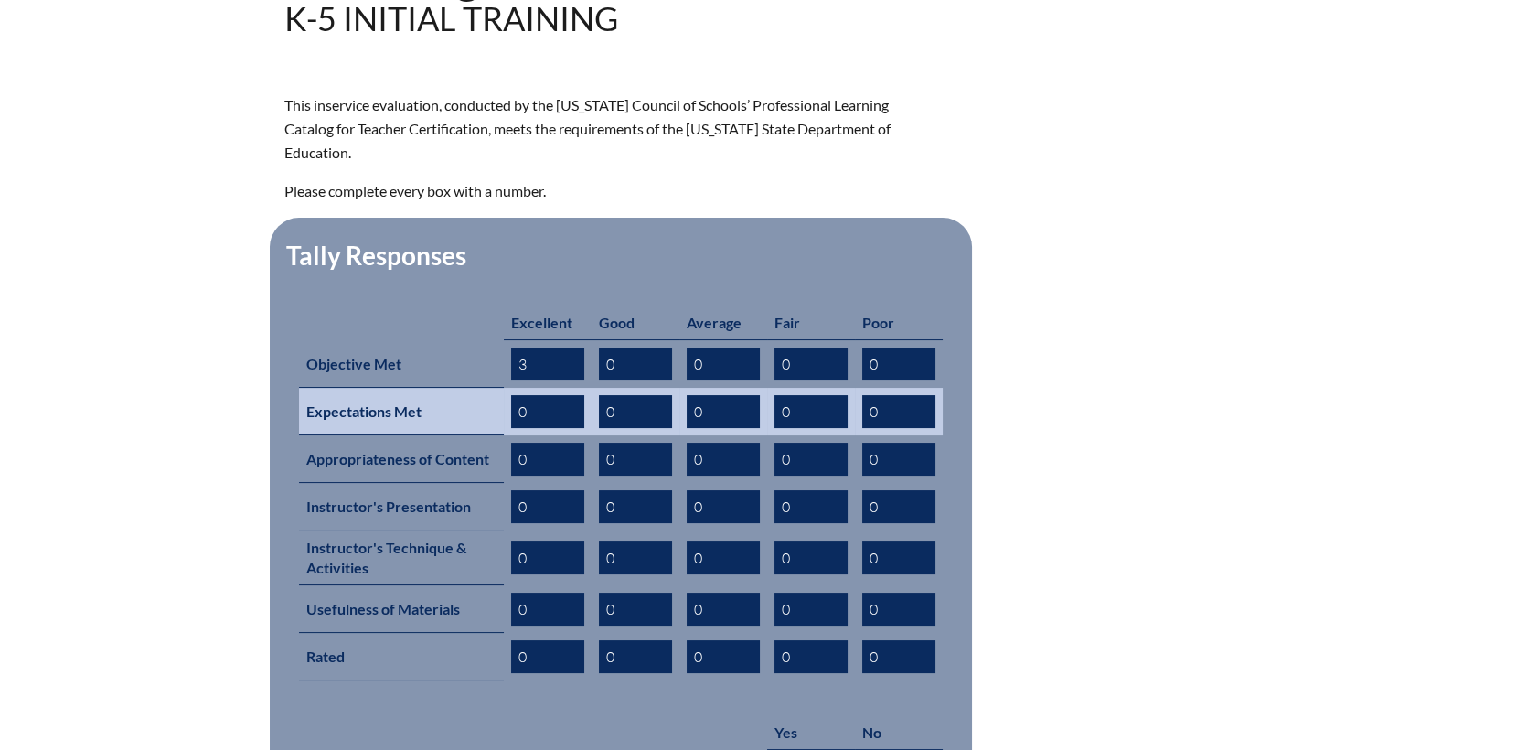
type input "3"
drag, startPoint x: 490, startPoint y: 381, endPoint x: 429, endPoint y: 381, distance: 61.2
click at [425, 388] on tr "Expectations Met 0 0 0 0 0" at bounding box center [621, 412] width 644 height 48
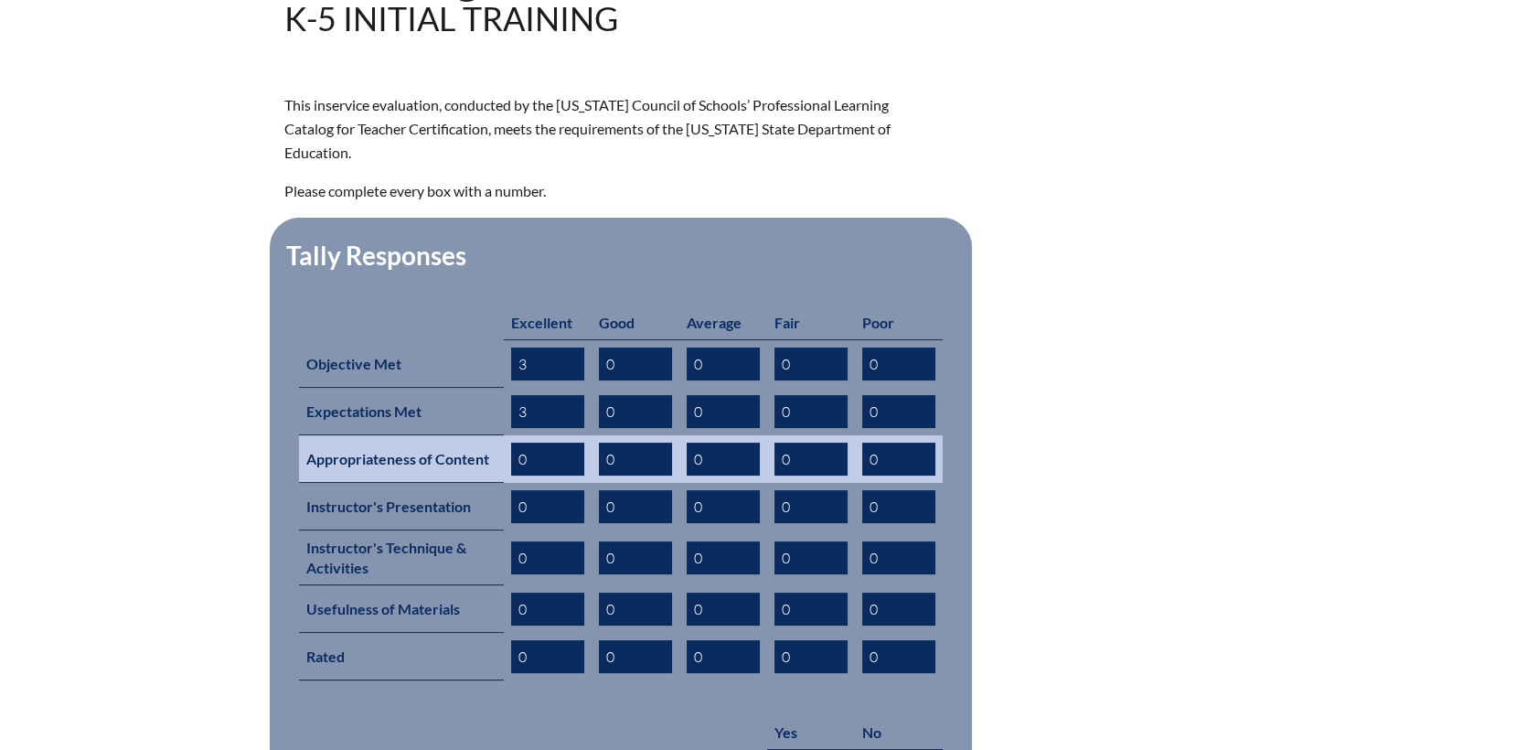
type input "3"
drag, startPoint x: 532, startPoint y: 427, endPoint x: 438, endPoint y: 440, distance: 95.0
click at [431, 435] on tr "Appropriateness of Content 0 0 0 0 0" at bounding box center [621, 459] width 644 height 48
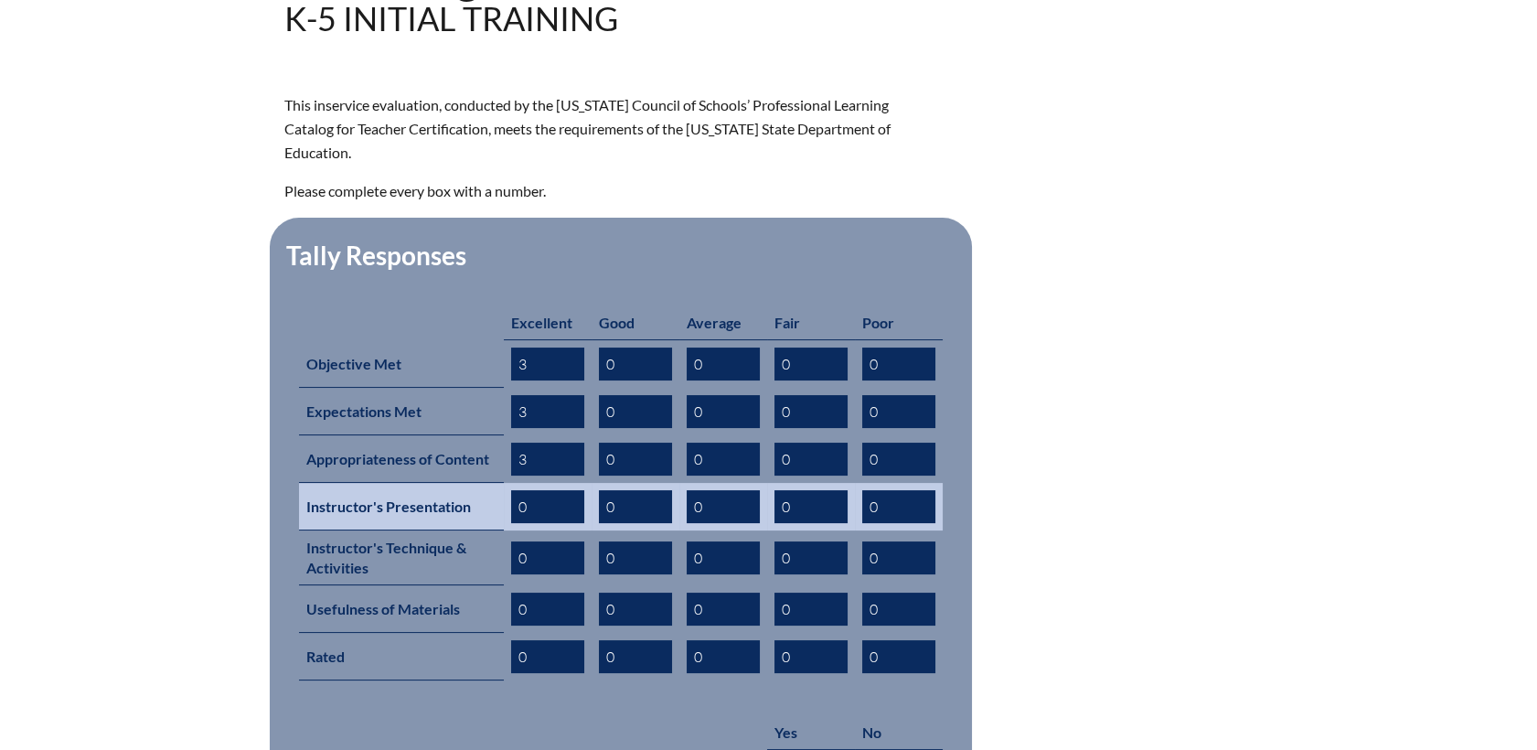
type input "3"
drag, startPoint x: 512, startPoint y: 476, endPoint x: 458, endPoint y: 480, distance: 54.1
click at [455, 483] on tr "Instructor's Presentation 0 0 0 0 0" at bounding box center [621, 507] width 644 height 48
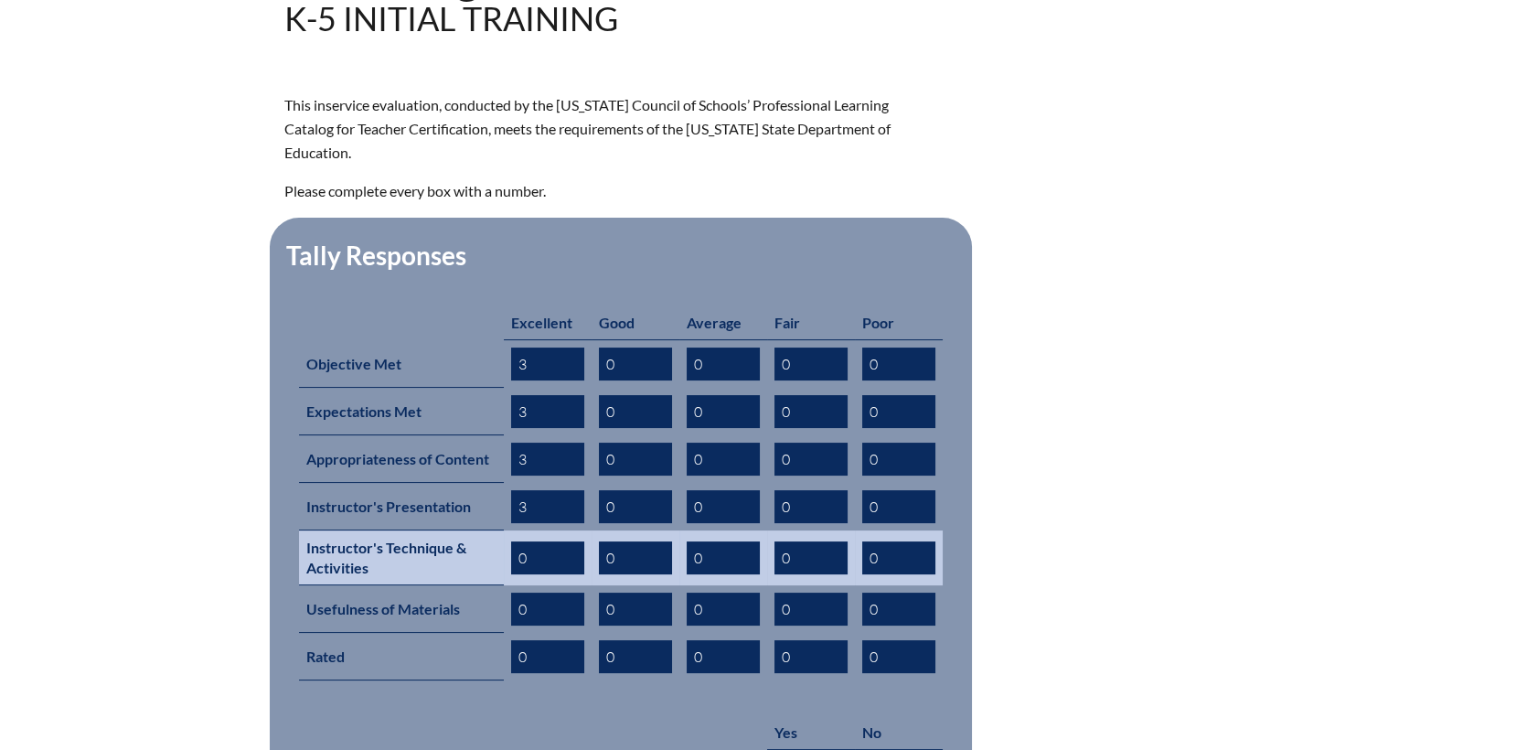
type input "3"
drag, startPoint x: 544, startPoint y: 527, endPoint x: 459, endPoint y: 523, distance: 85.1
click at [459, 530] on tr "Instructor's Technique & Activities 0 0 0 0 0" at bounding box center [621, 557] width 644 height 55
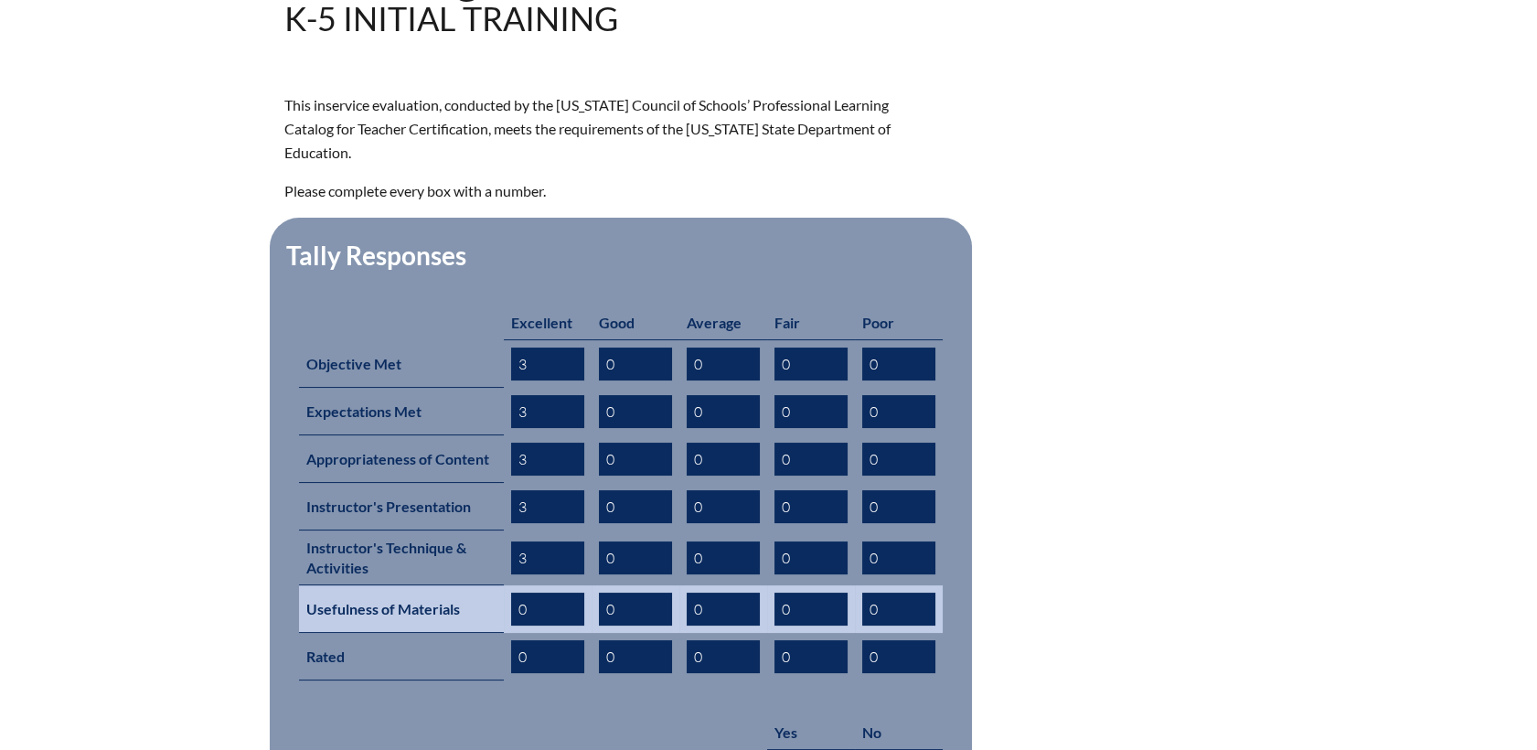
type input "3"
drag, startPoint x: 527, startPoint y: 585, endPoint x: 488, endPoint y: 593, distance: 39.3
click at [461, 585] on tr "Usefulness of Materials 0 0 0 0 0" at bounding box center [621, 609] width 644 height 48
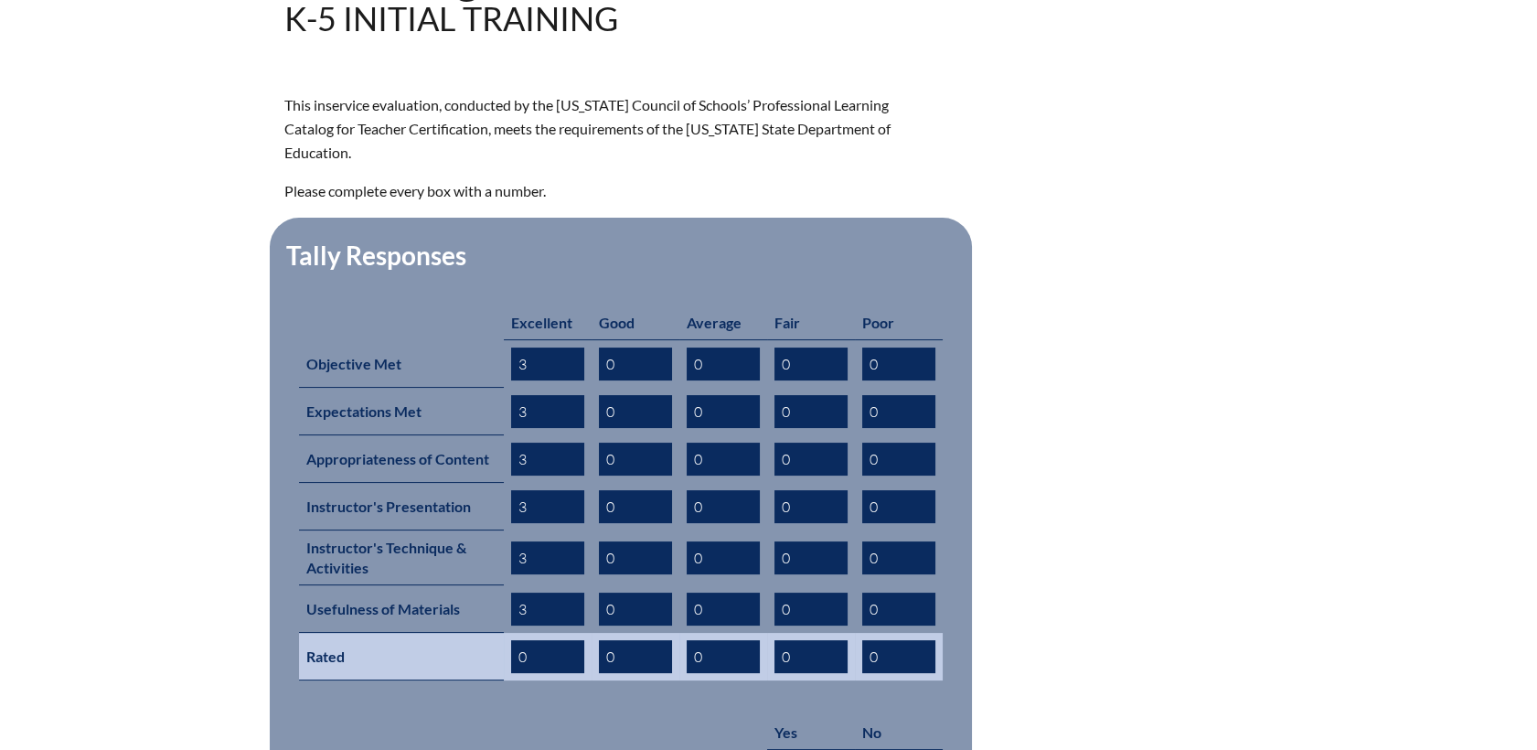
type input "3"
drag, startPoint x: 549, startPoint y: 622, endPoint x: 455, endPoint y: 622, distance: 94.2
click at [455, 633] on tr "Rated 0 0 0 0 0" at bounding box center [621, 657] width 644 height 48
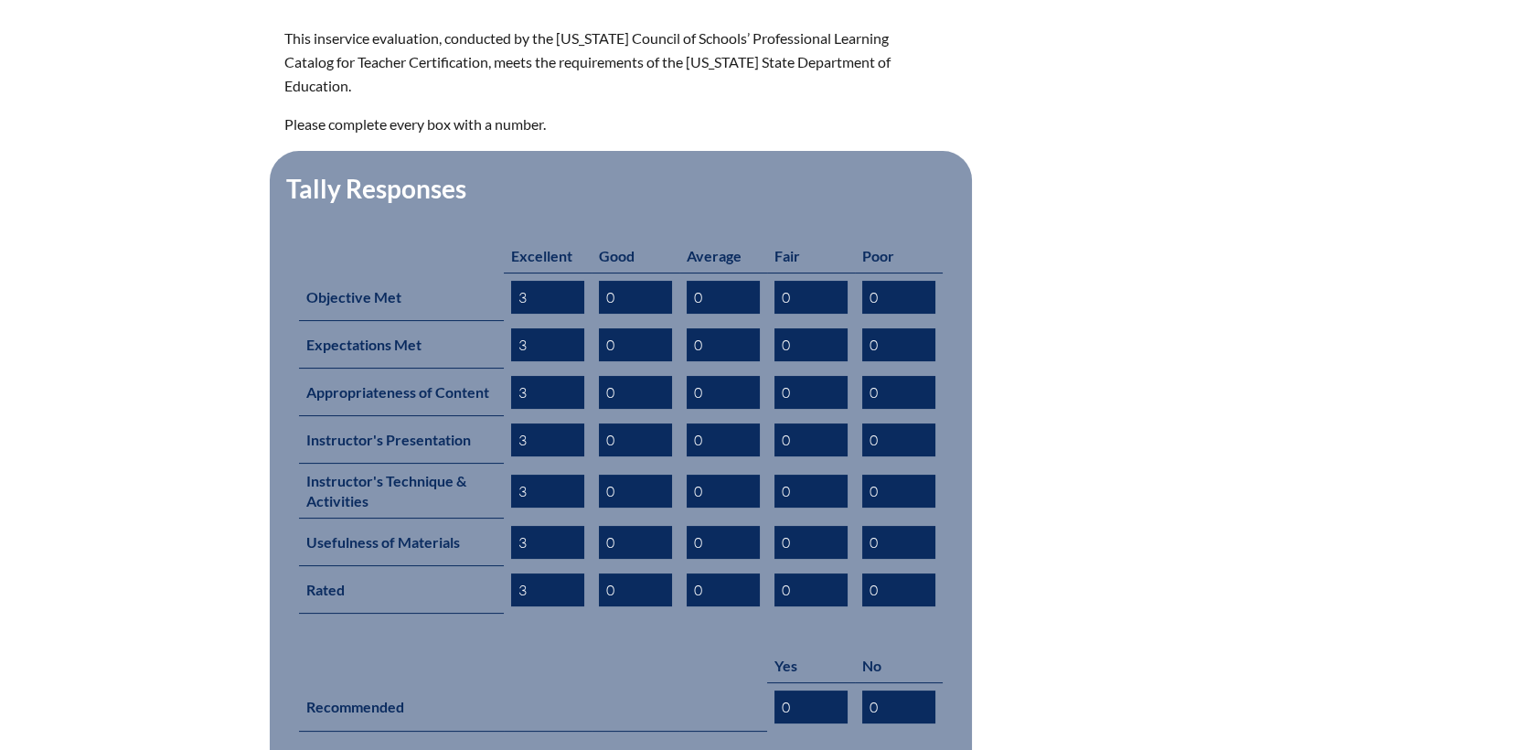
scroll to position [696, 0]
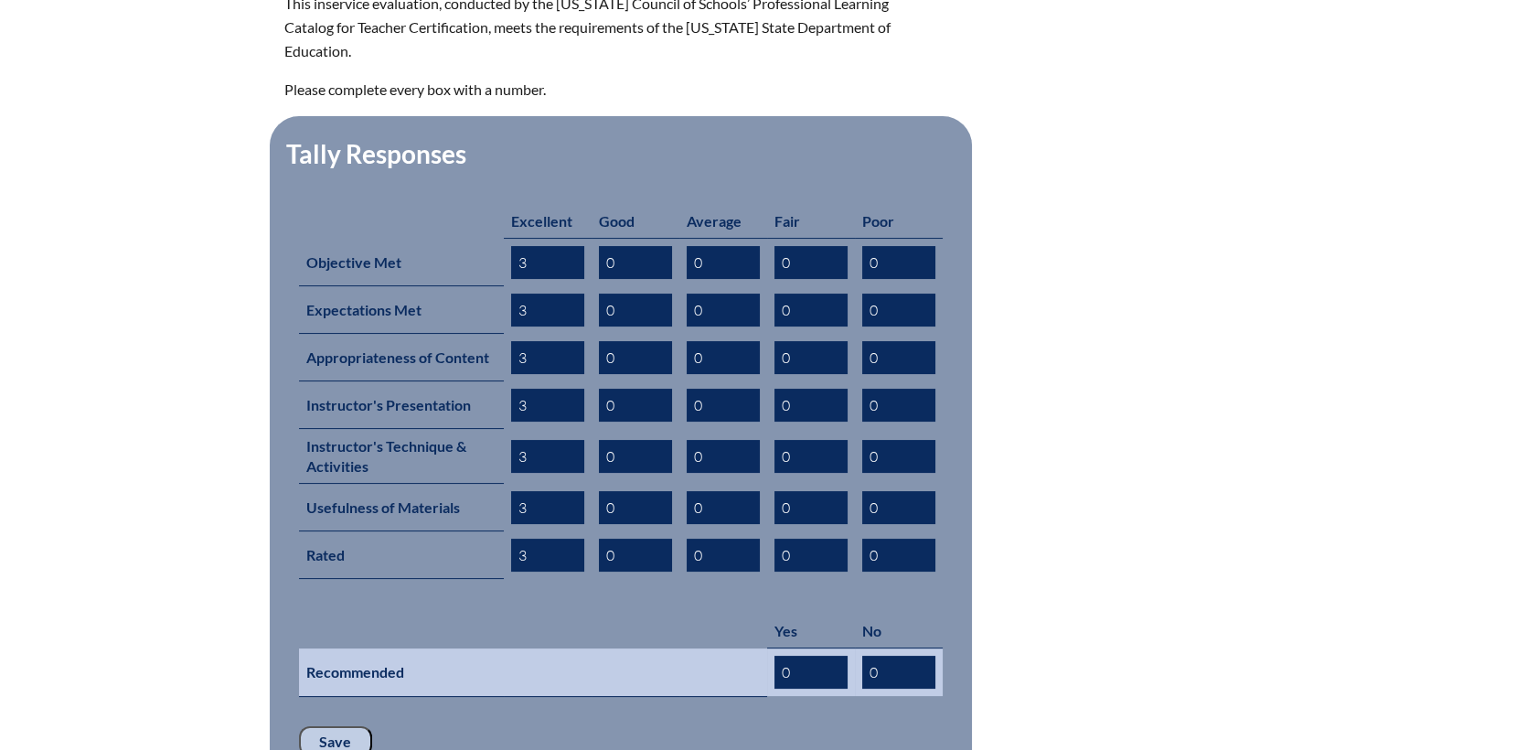
type input "3"
drag, startPoint x: 741, startPoint y: 645, endPoint x: 650, endPoint y: 645, distance: 91.4
click at [650, 648] on tr "Recommended 0 0" at bounding box center [621, 672] width 644 height 48
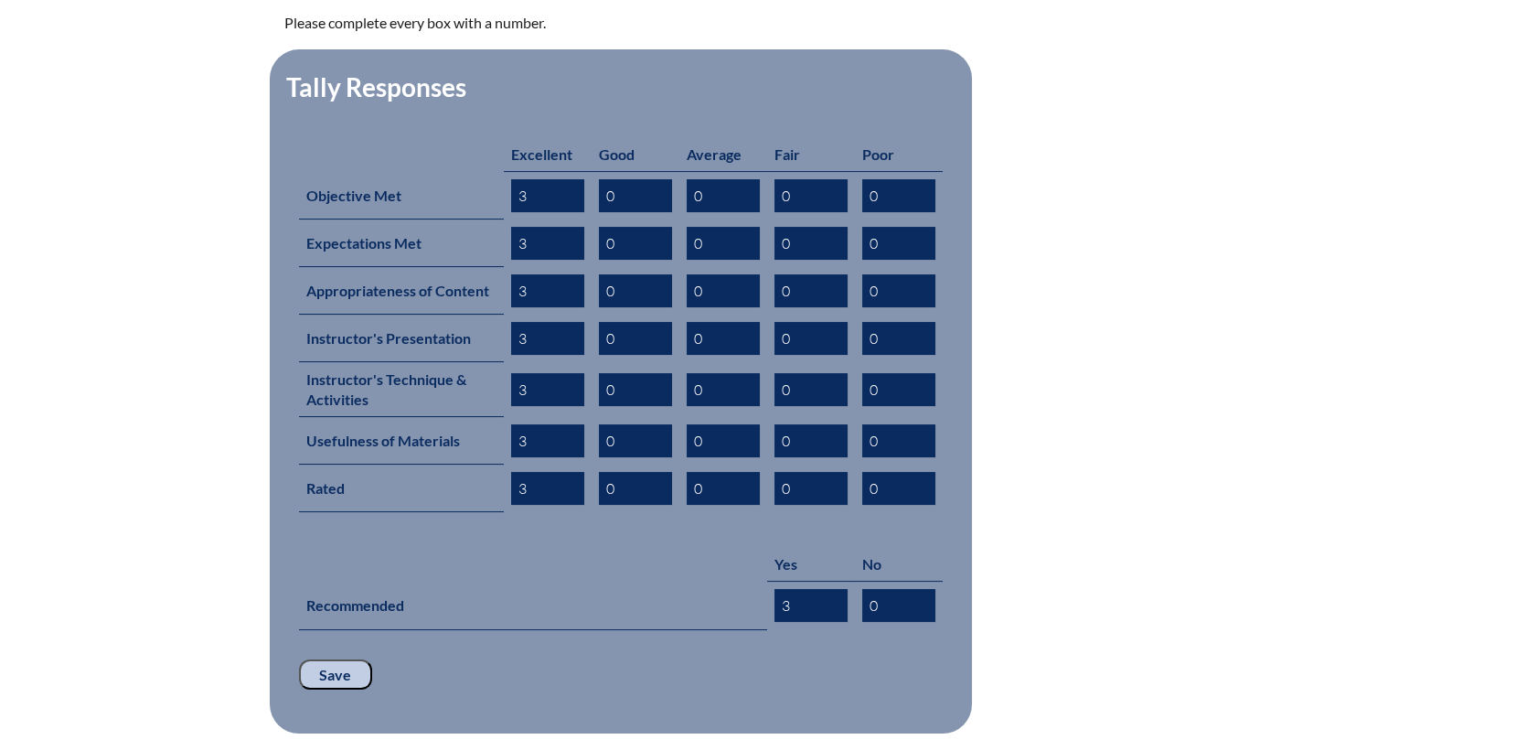
scroll to position [797, 0]
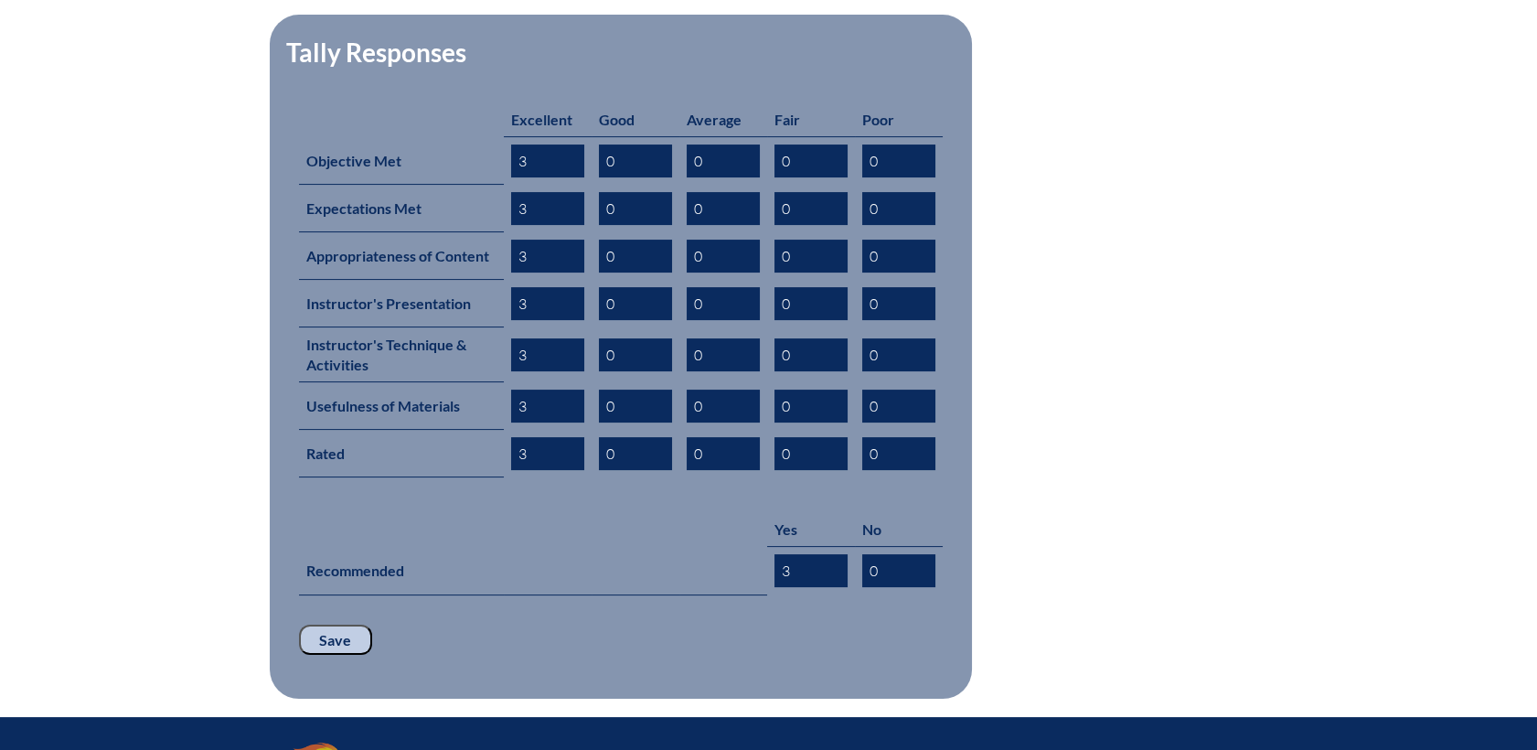
type input "3"
click at [343, 624] on input "Save" at bounding box center [335, 639] width 73 height 31
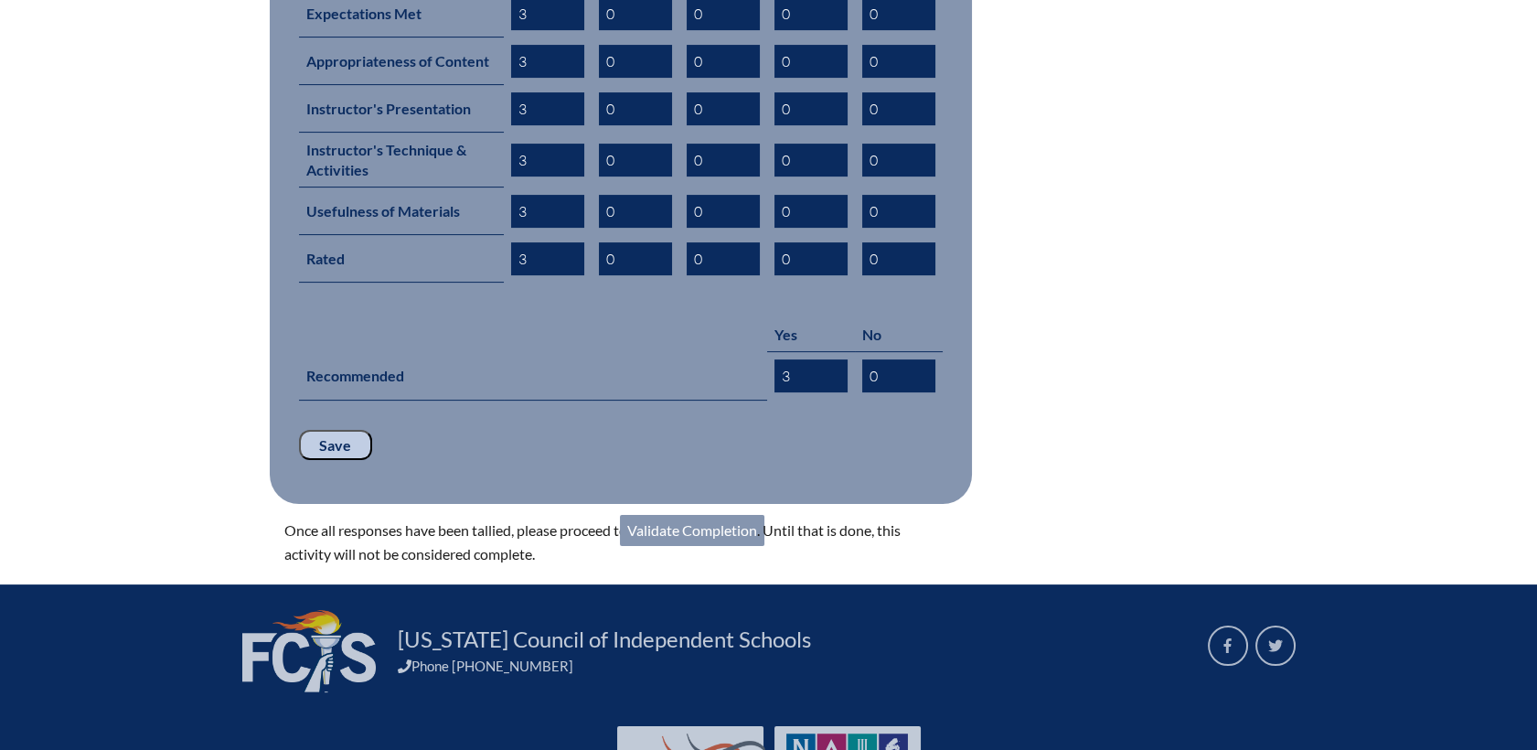
scroll to position [1063, 0]
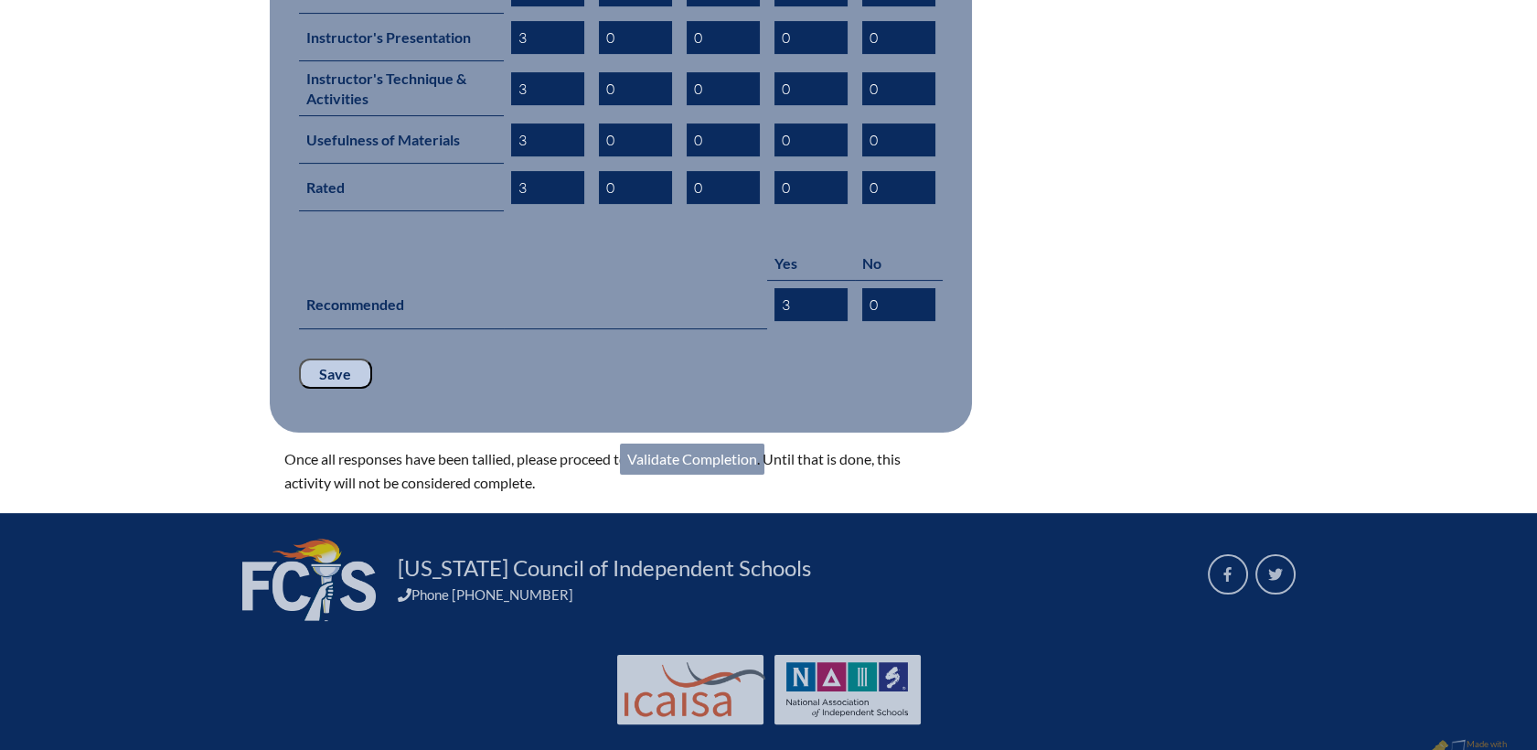
click at [721, 443] on link "Validate Completion" at bounding box center [692, 458] width 144 height 31
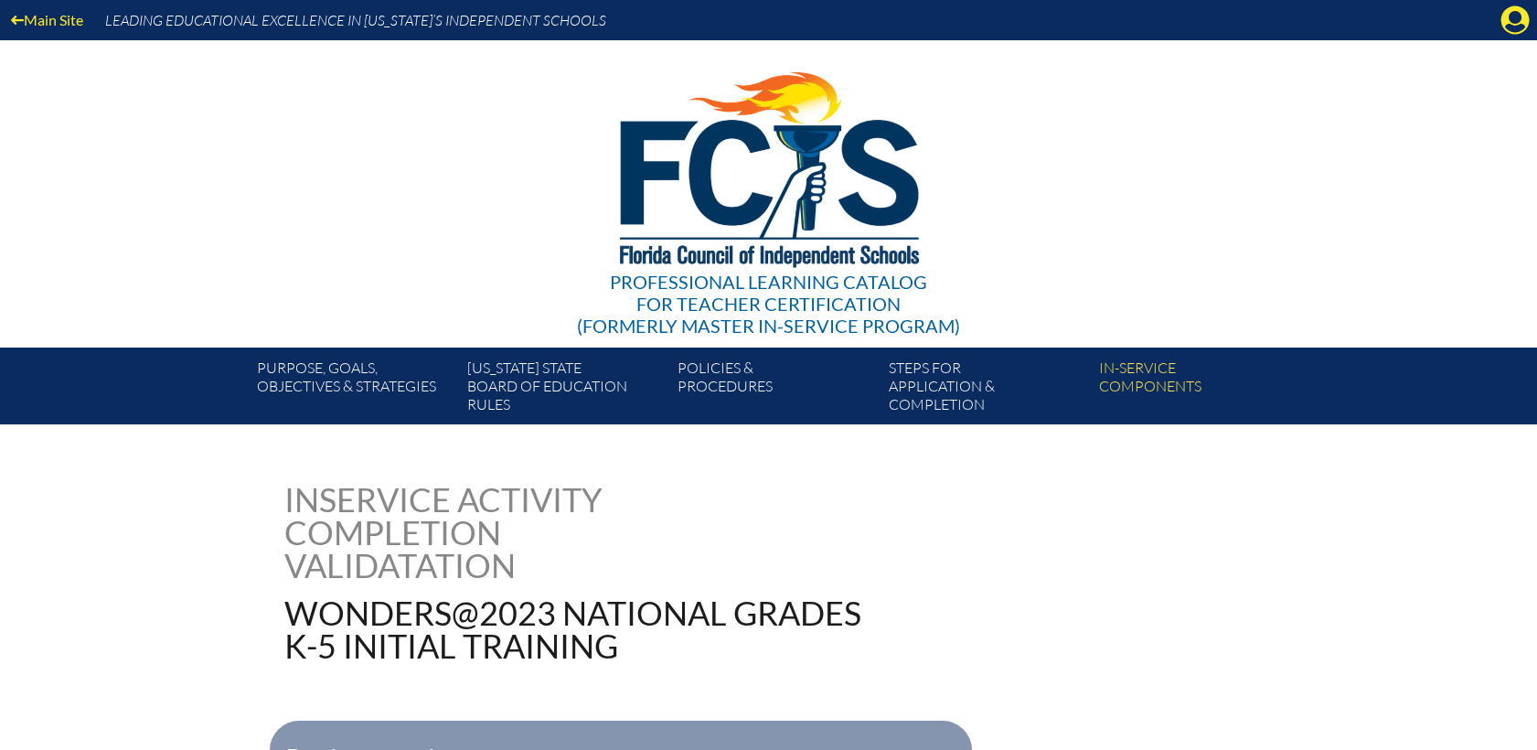
click at [1499, 22] on div "Main Site Leading Educational Excellence in [US_STATE]’s Independent Schools" at bounding box center [768, 20] width 1537 height 40
click at [1516, 12] on icon "Manage account" at bounding box center [1514, 19] width 29 height 29
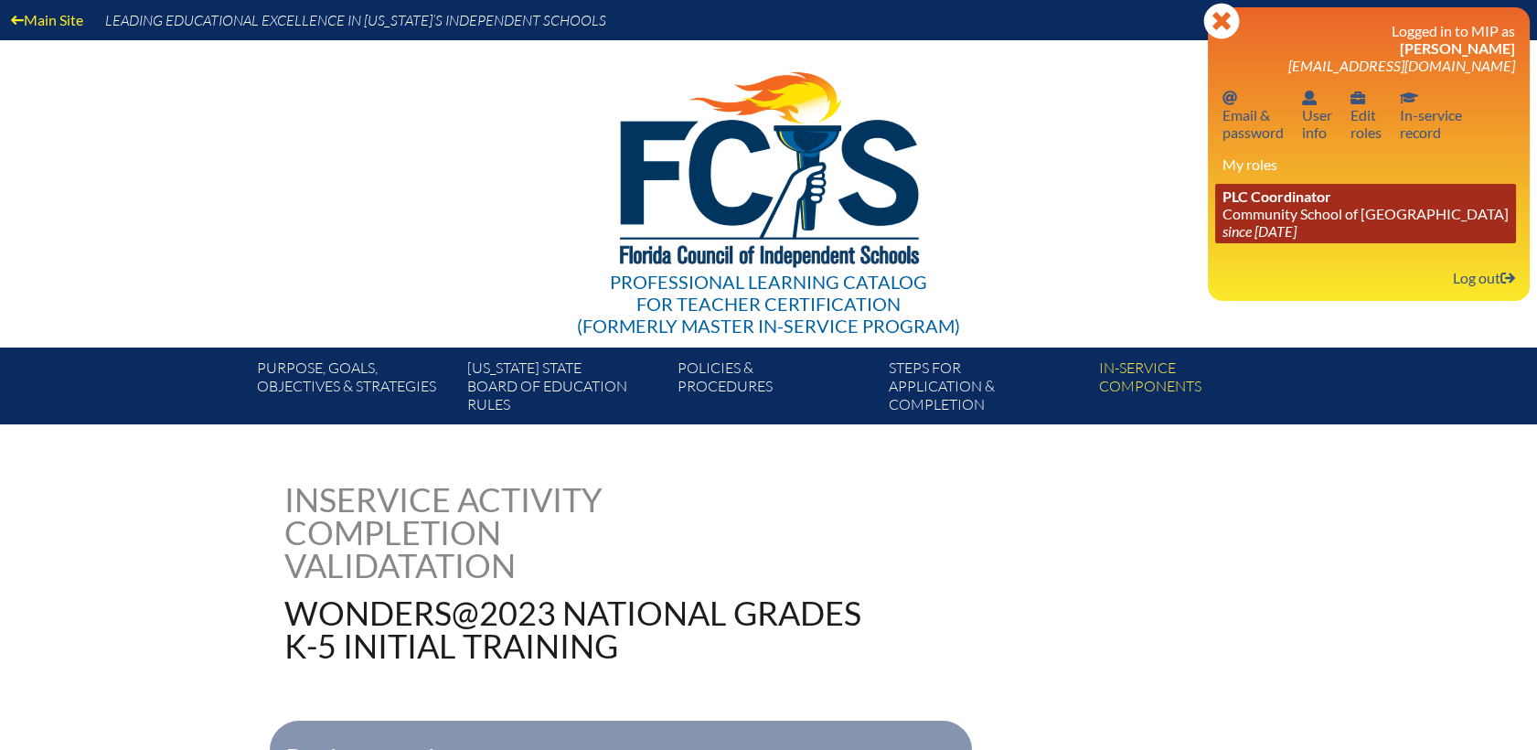
click at [1272, 214] on link "PLC Coordinator Community School of Naples since 2023 Mar 1" at bounding box center [1365, 213] width 301 height 59
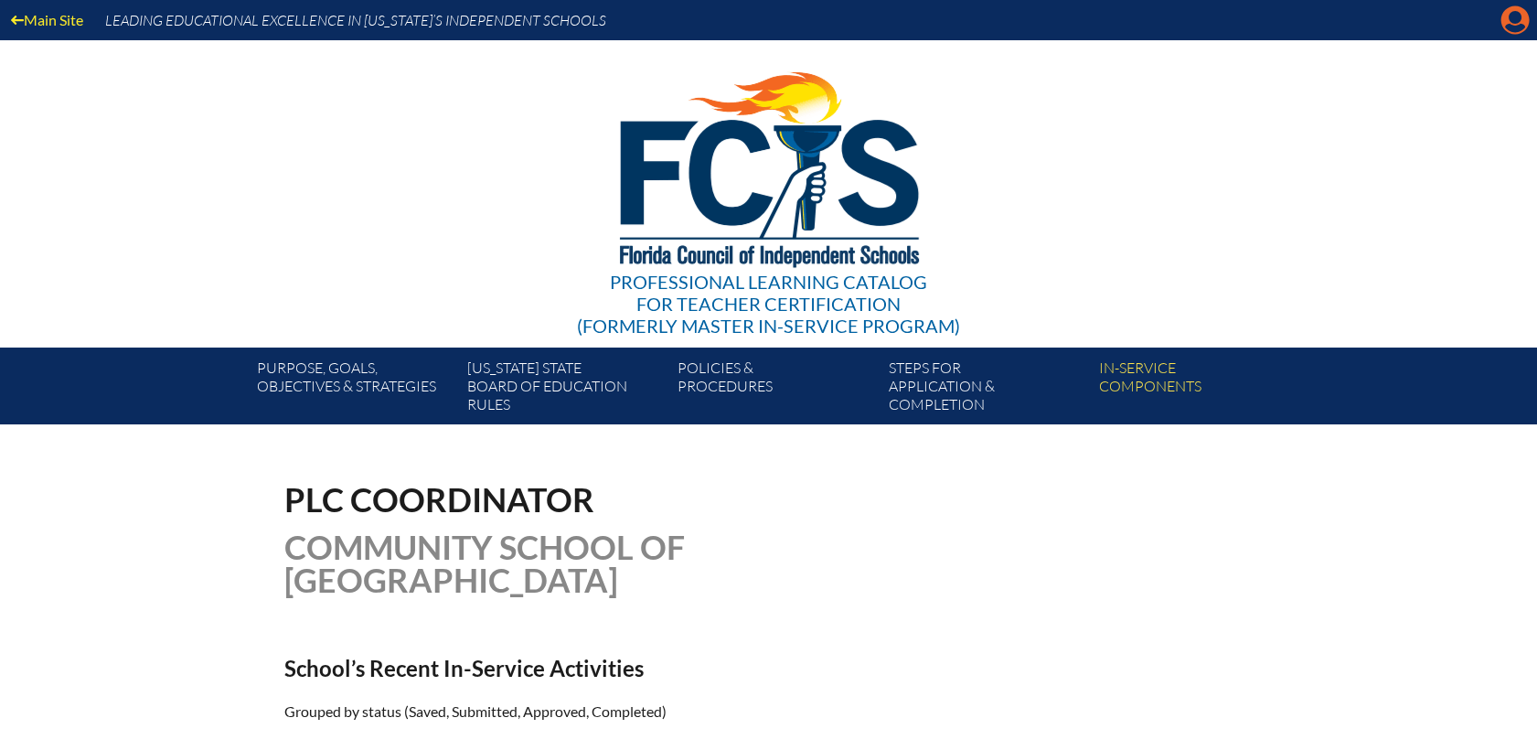
click at [1514, 18] on icon "Manage account" at bounding box center [1514, 19] width 29 height 29
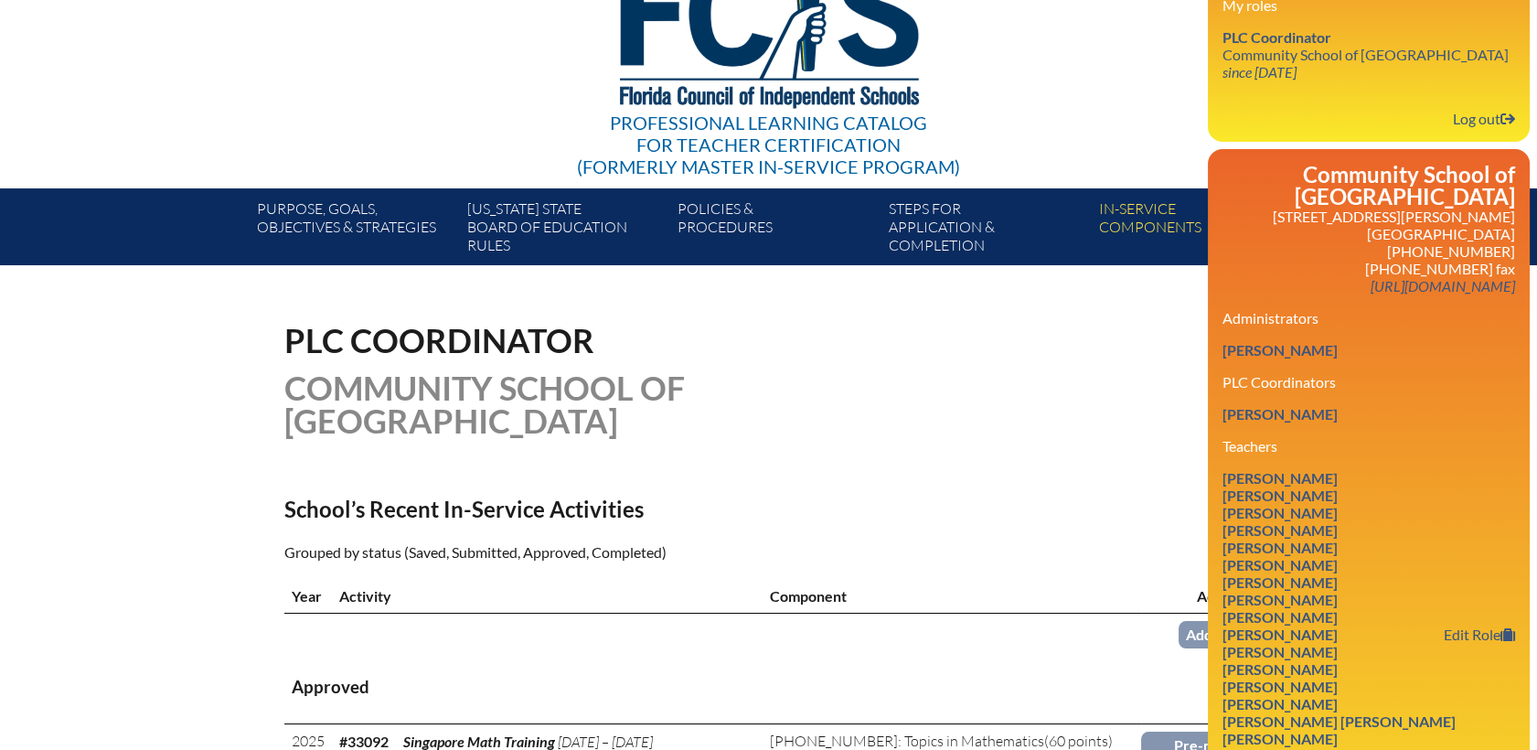
scroll to position [304, 0]
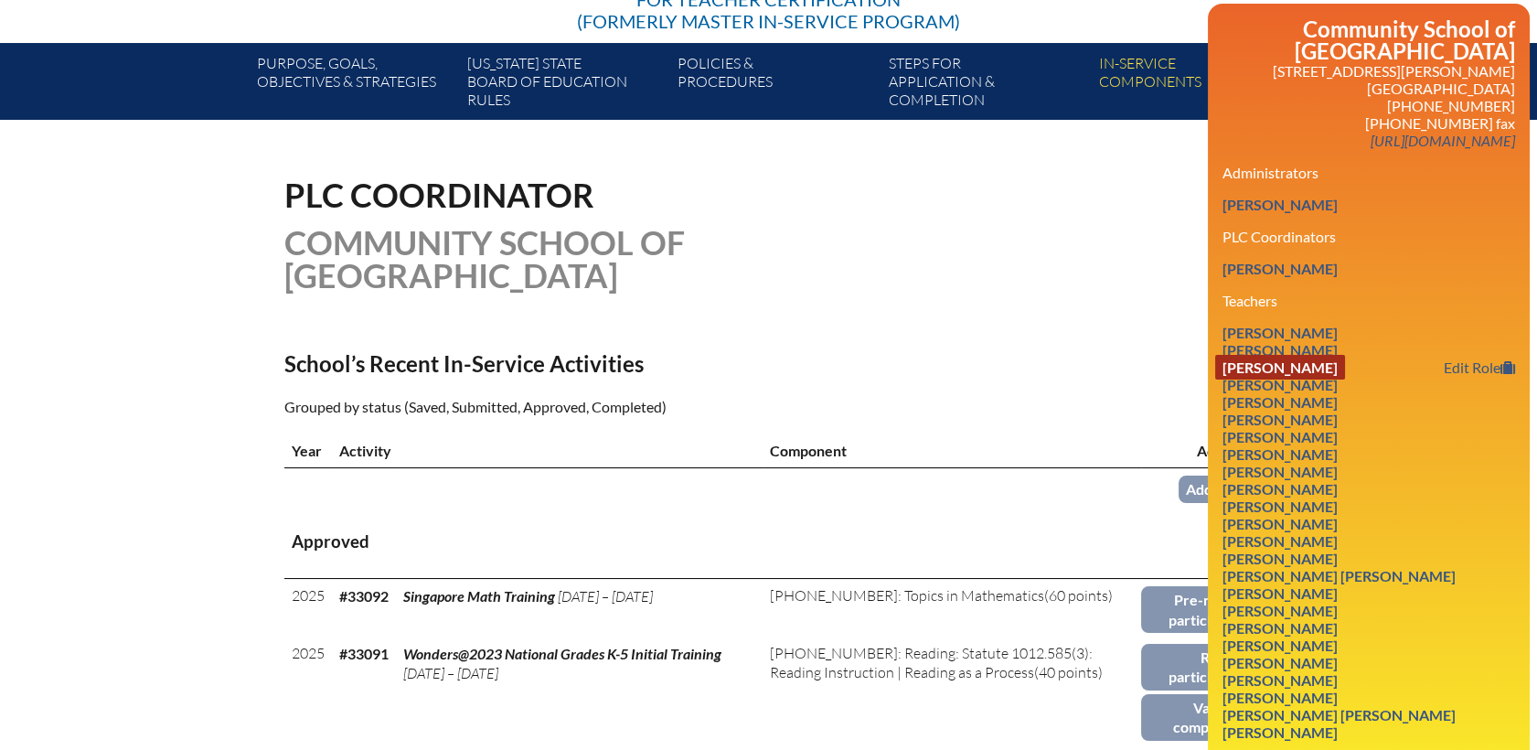
click at [1266, 355] on link "Elise Carlisi" at bounding box center [1280, 367] width 130 height 25
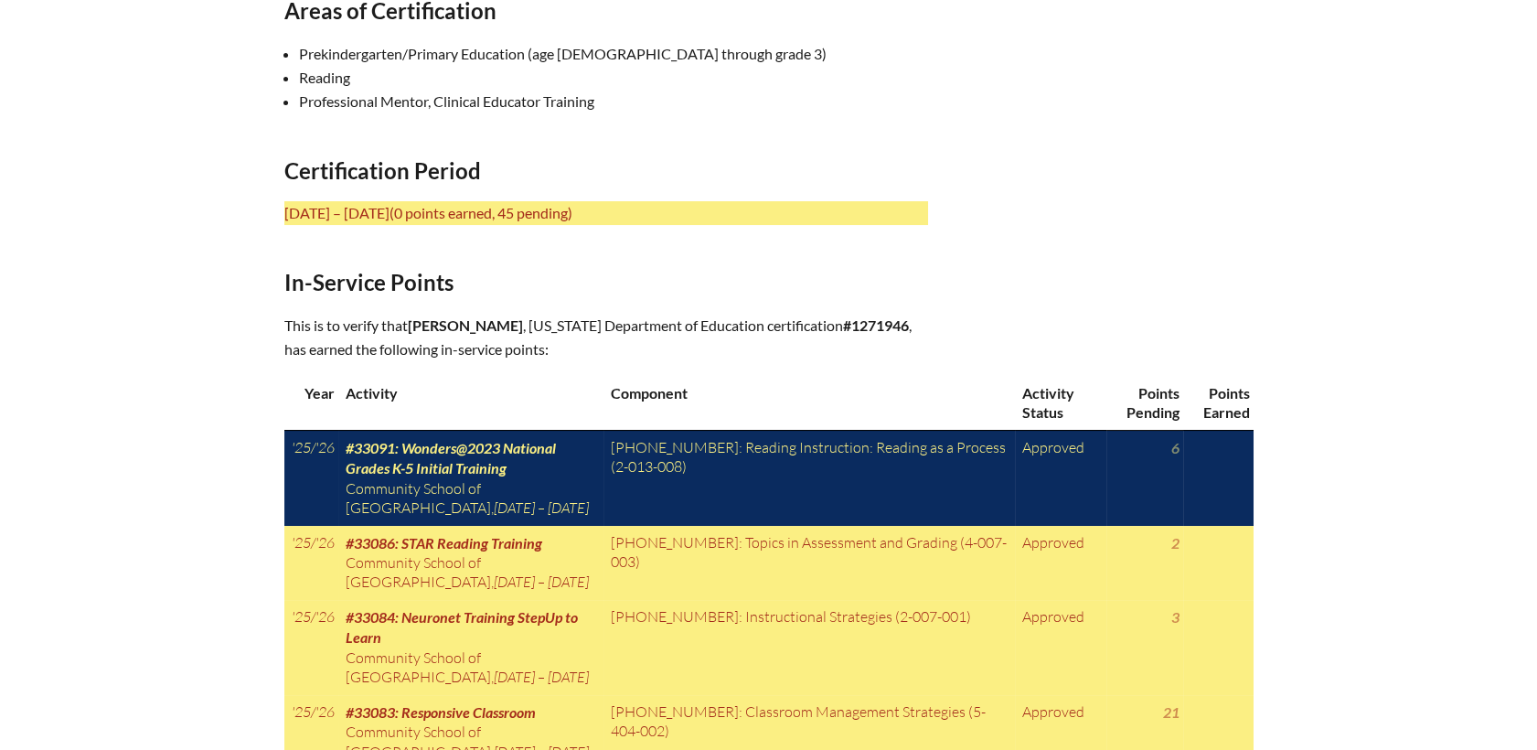
scroll to position [914, 0]
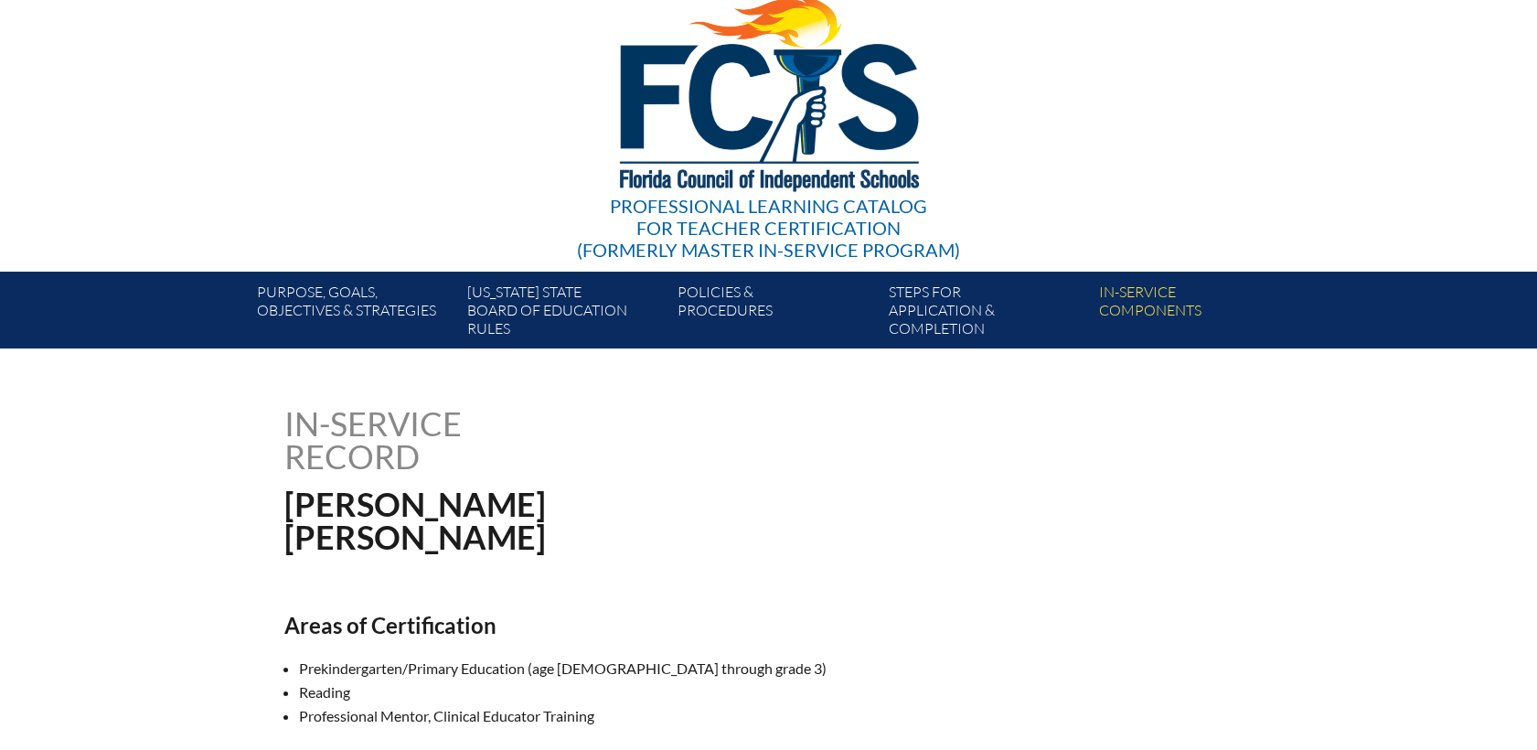
scroll to position [0, 0]
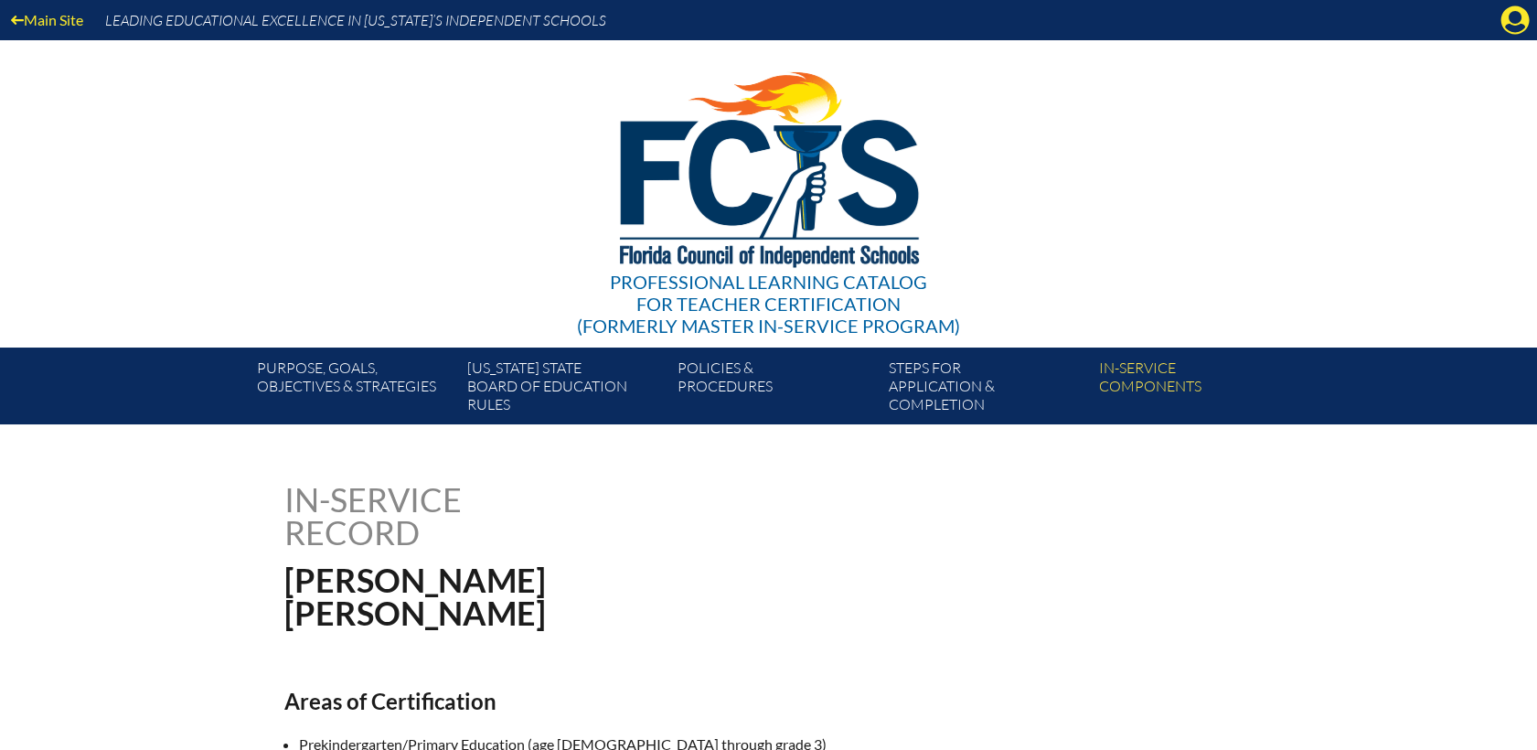
click at [1500, 28] on icon "Manage account" at bounding box center [1514, 19] width 29 height 29
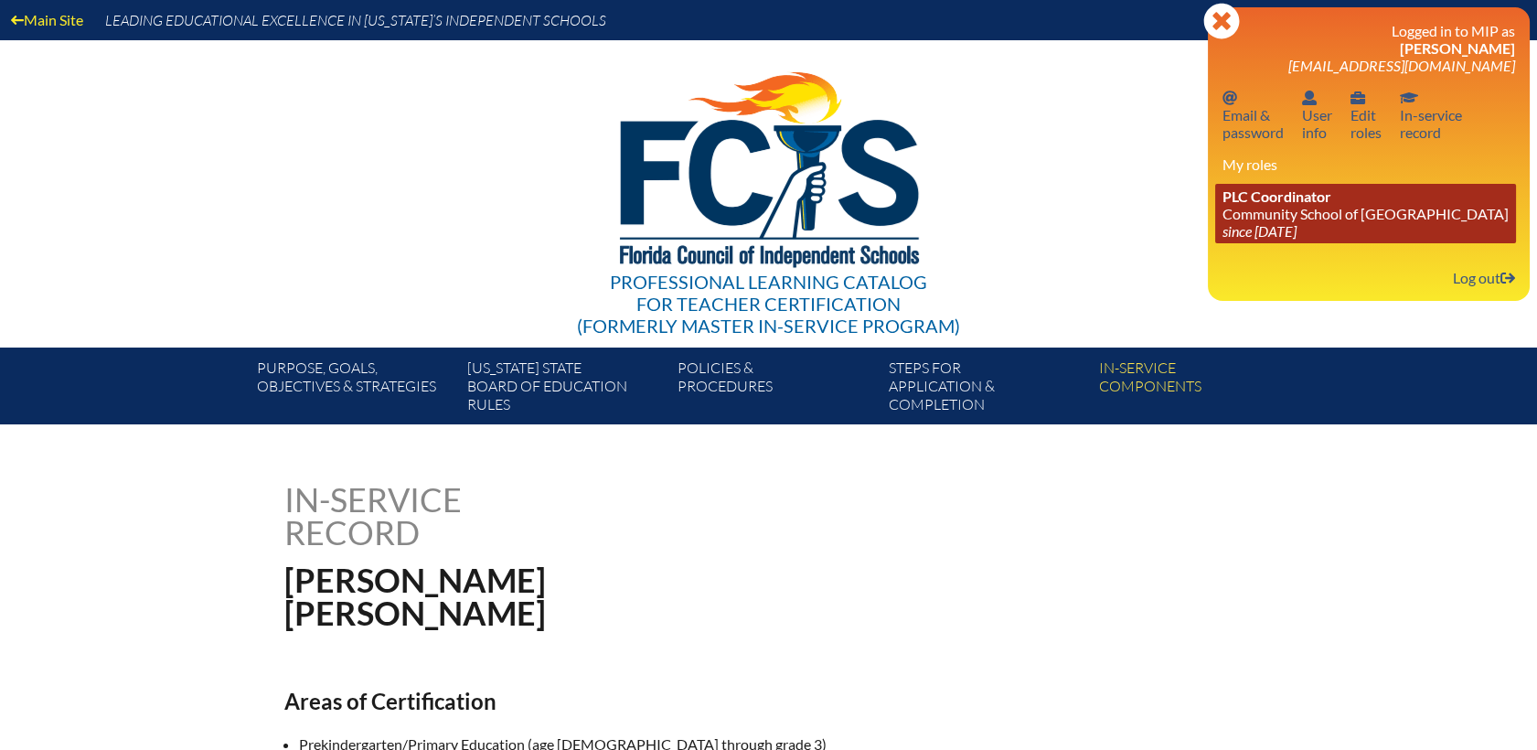
click at [1270, 200] on span "PLC Coordinator" at bounding box center [1276, 195] width 109 height 17
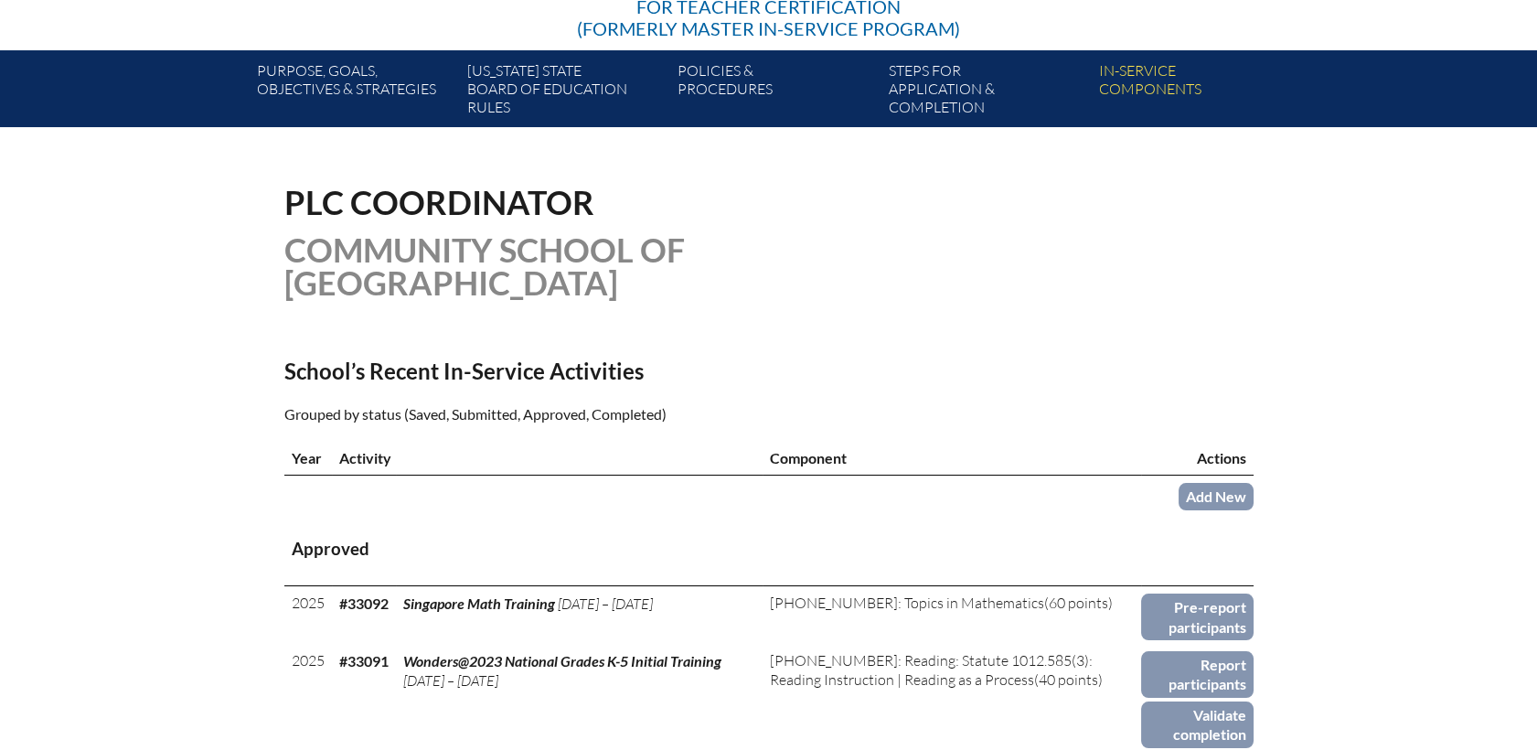
scroll to position [304, 0]
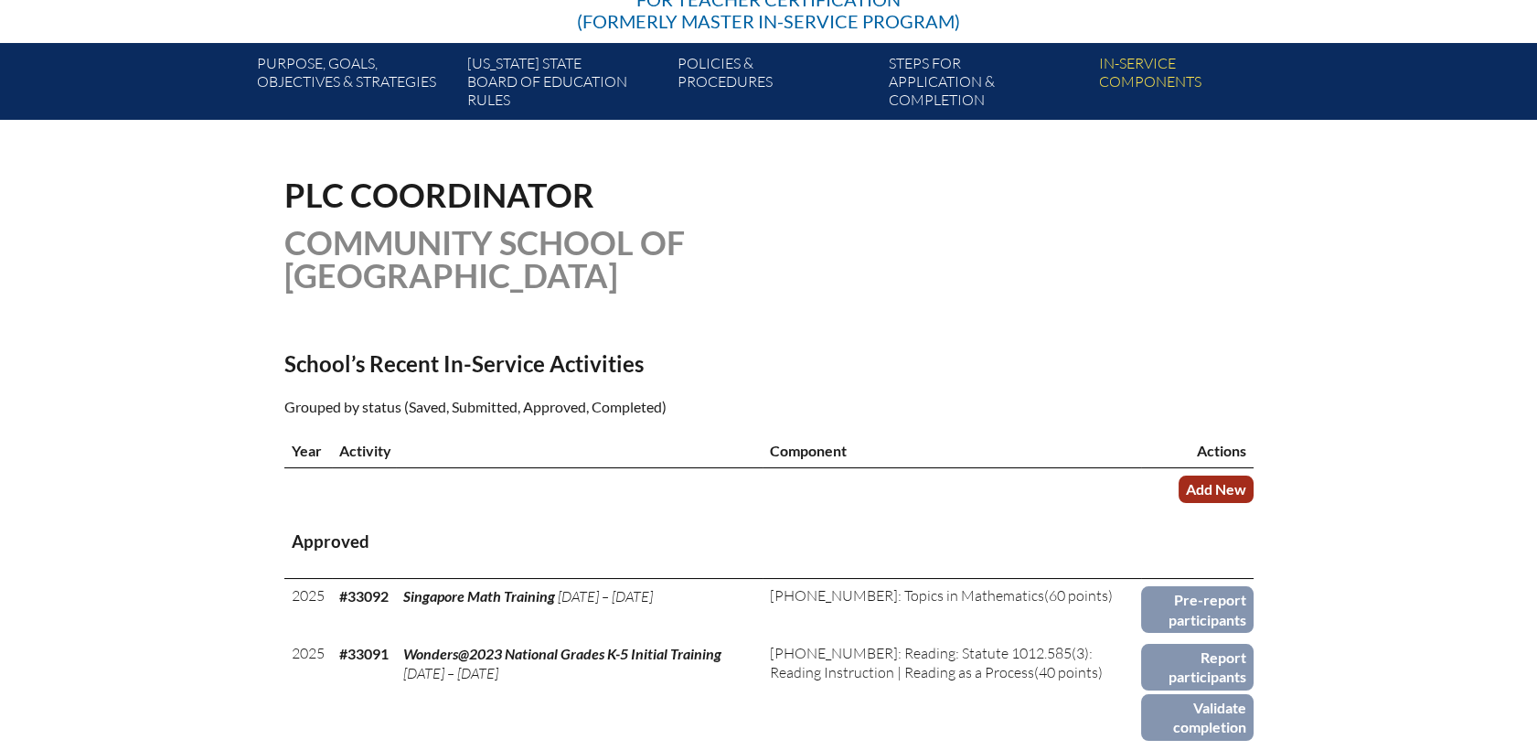
click at [1198, 475] on link "Add New" at bounding box center [1215, 488] width 75 height 27
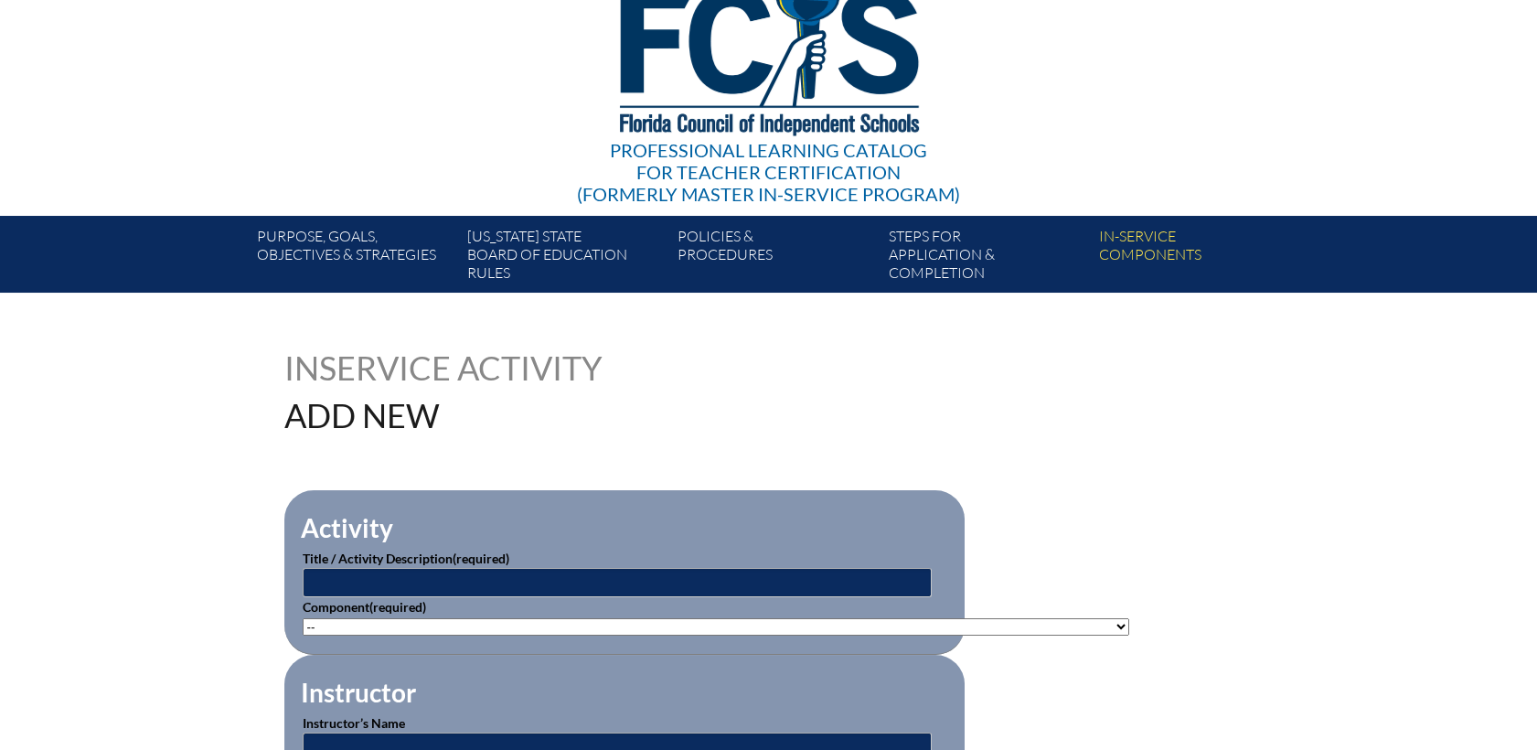
scroll to position [304, 0]
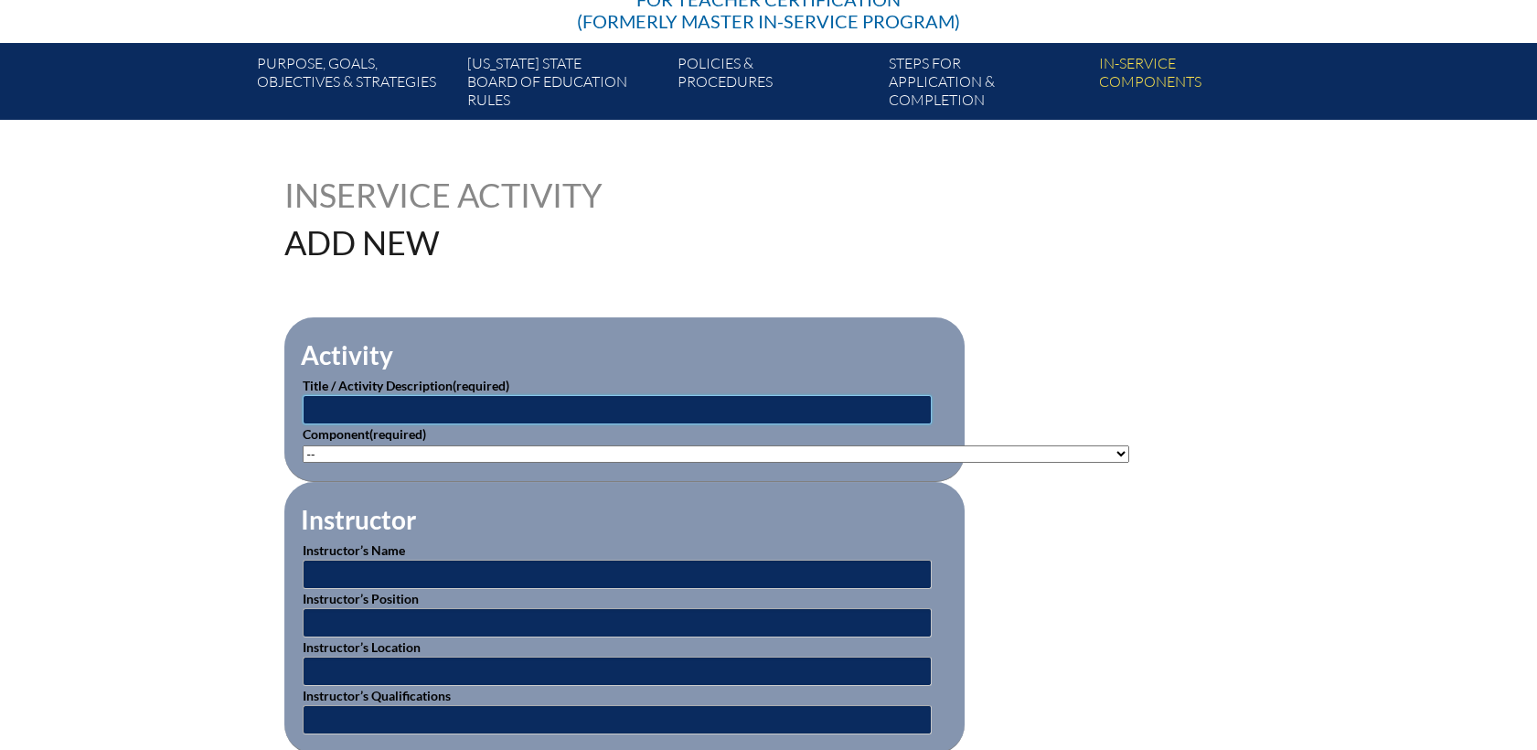
click at [348, 408] on input "text" at bounding box center [617, 409] width 629 height 29
paste input "Elevate Your Classroom Educational Conference"
type input "Elevate Your Classroom Educational Conference"
click at [320, 450] on select"]"] "-- [PHONE_NUMBER]: Appropriate Art Activities [PHONE_NUMBER]: Concept and Art P…" at bounding box center [716, 453] width 826 height 17
select select"]"] "20506"
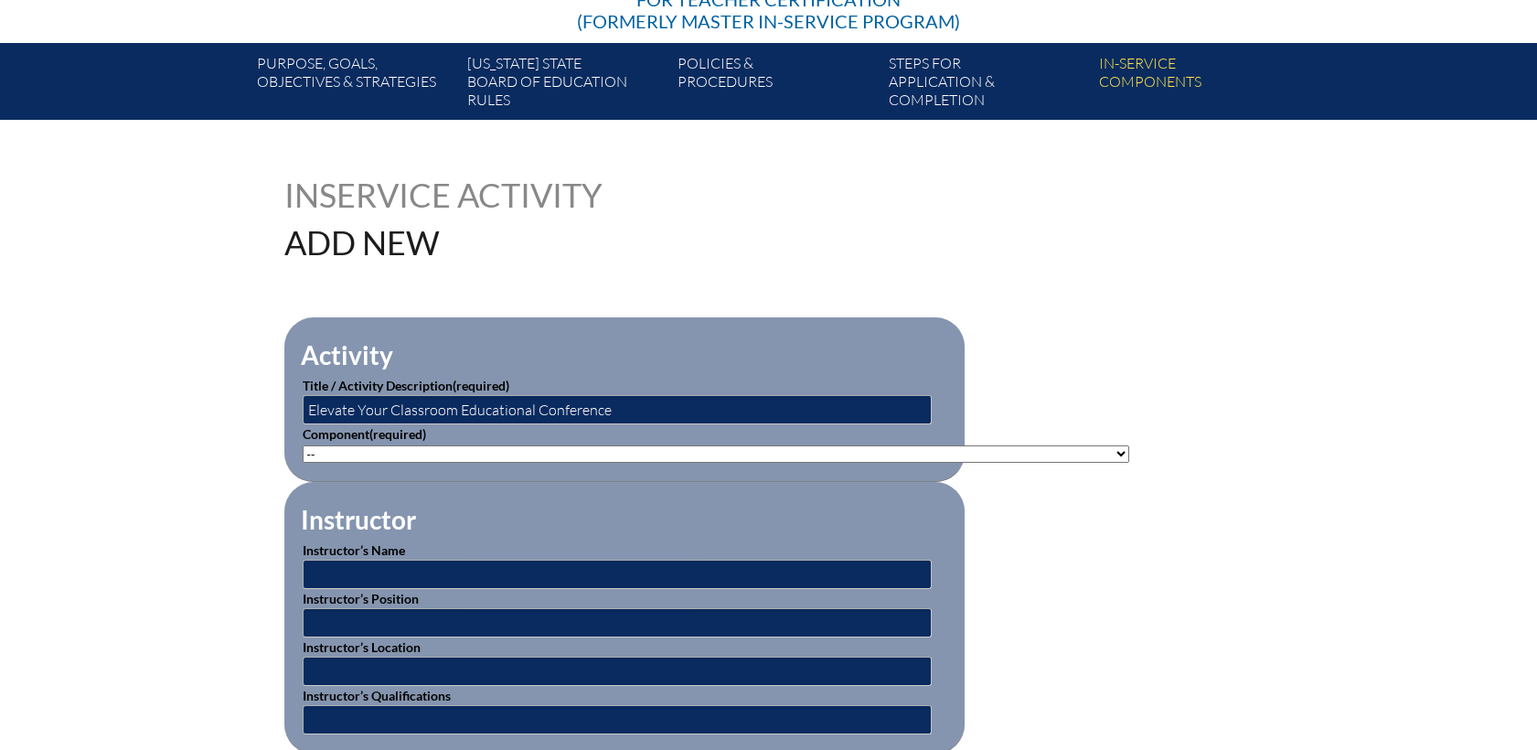
click at [303, 445] on select"]"] "-- 1-000-001: Appropriate Art Activities 1-000-002: Concept and Art Process for…" at bounding box center [716, 453] width 826 height 17
click at [337, 578] on input "text" at bounding box center [617, 573] width 629 height 29
type input "[PERSON_NAME]"
drag, startPoint x: 399, startPoint y: 618, endPoint x: 271, endPoint y: 616, distance: 128.0
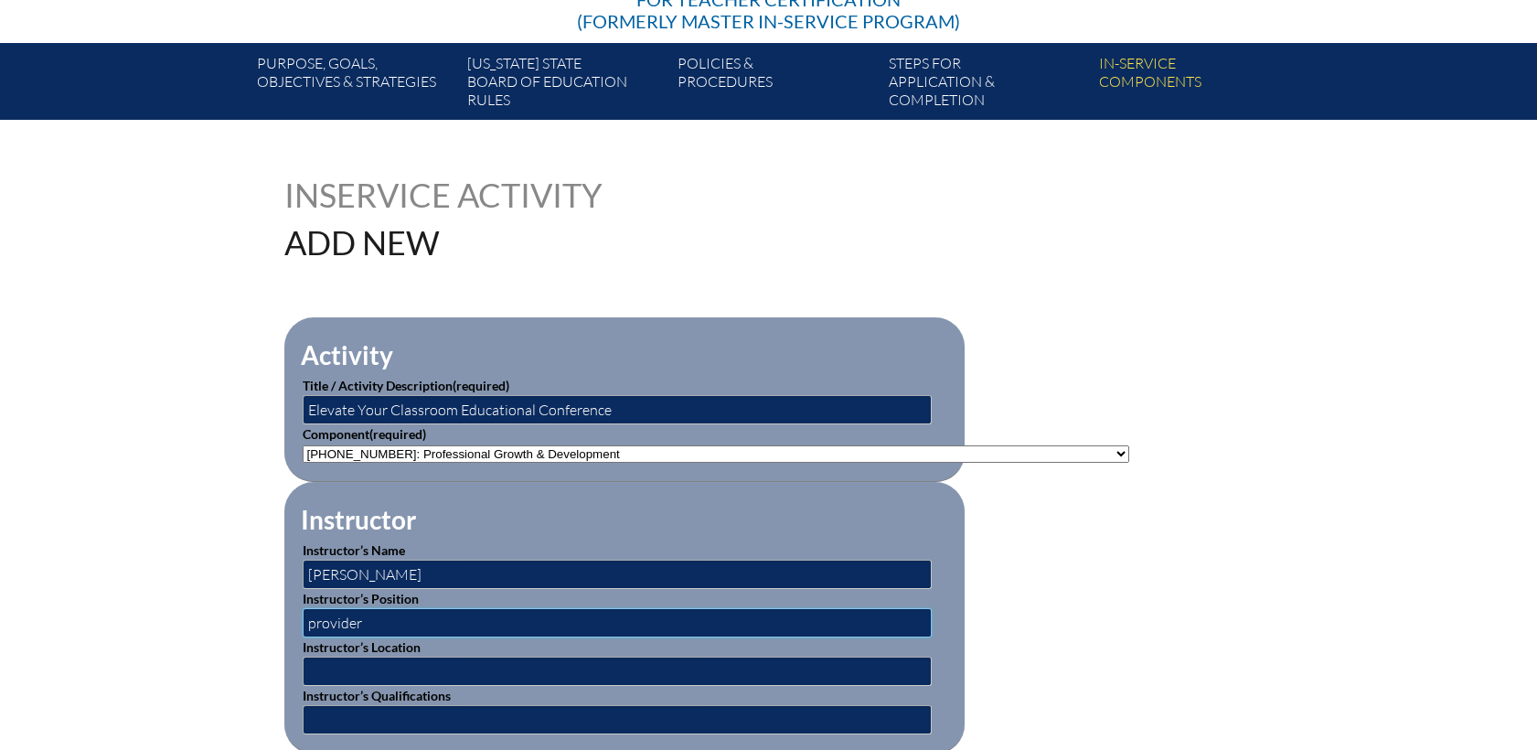
type input "provider"
click at [379, 716] on input "text" at bounding box center [617, 719] width 629 height 29
drag, startPoint x: 1111, startPoint y: 523, endPoint x: 1125, endPoint y: 523, distance: 14.6
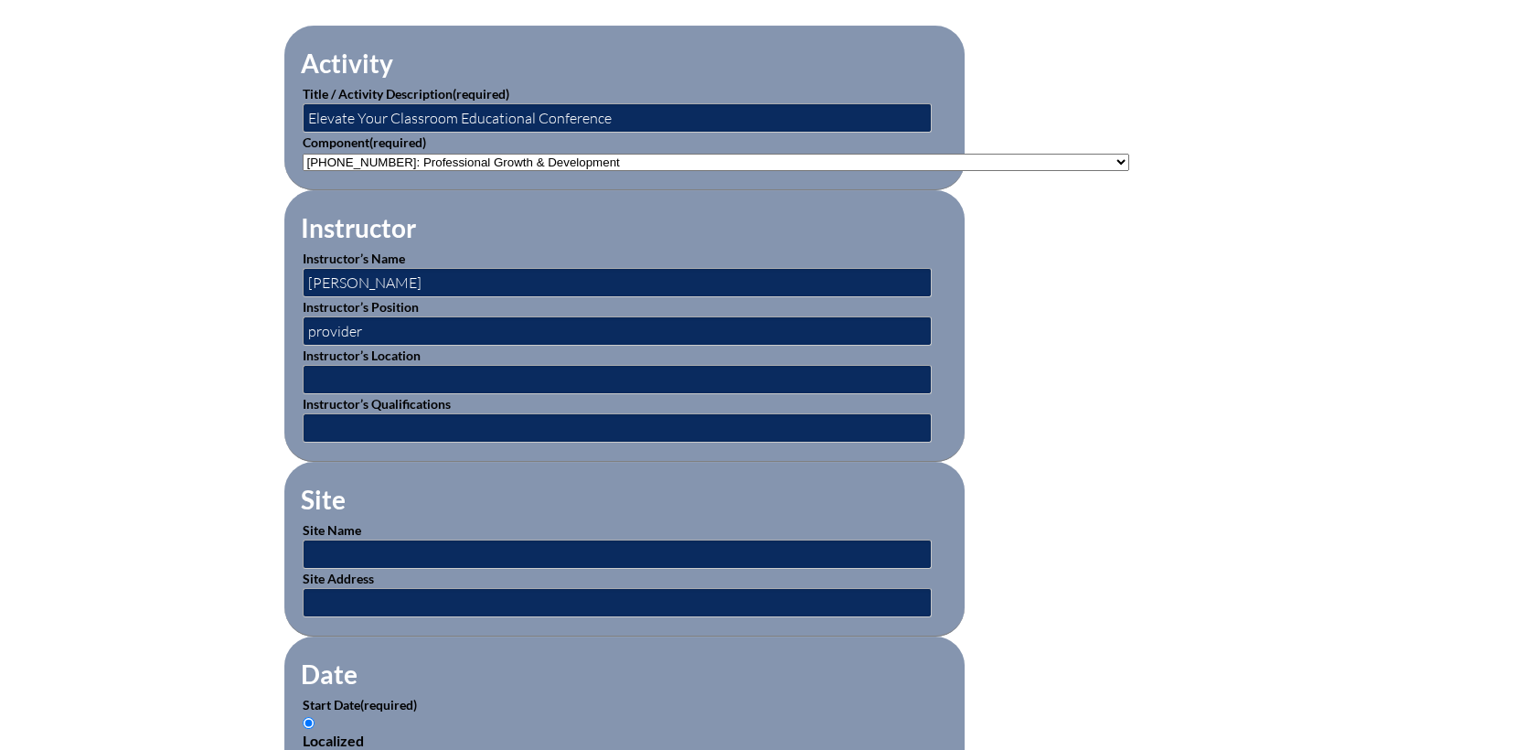
scroll to position [609, 0]
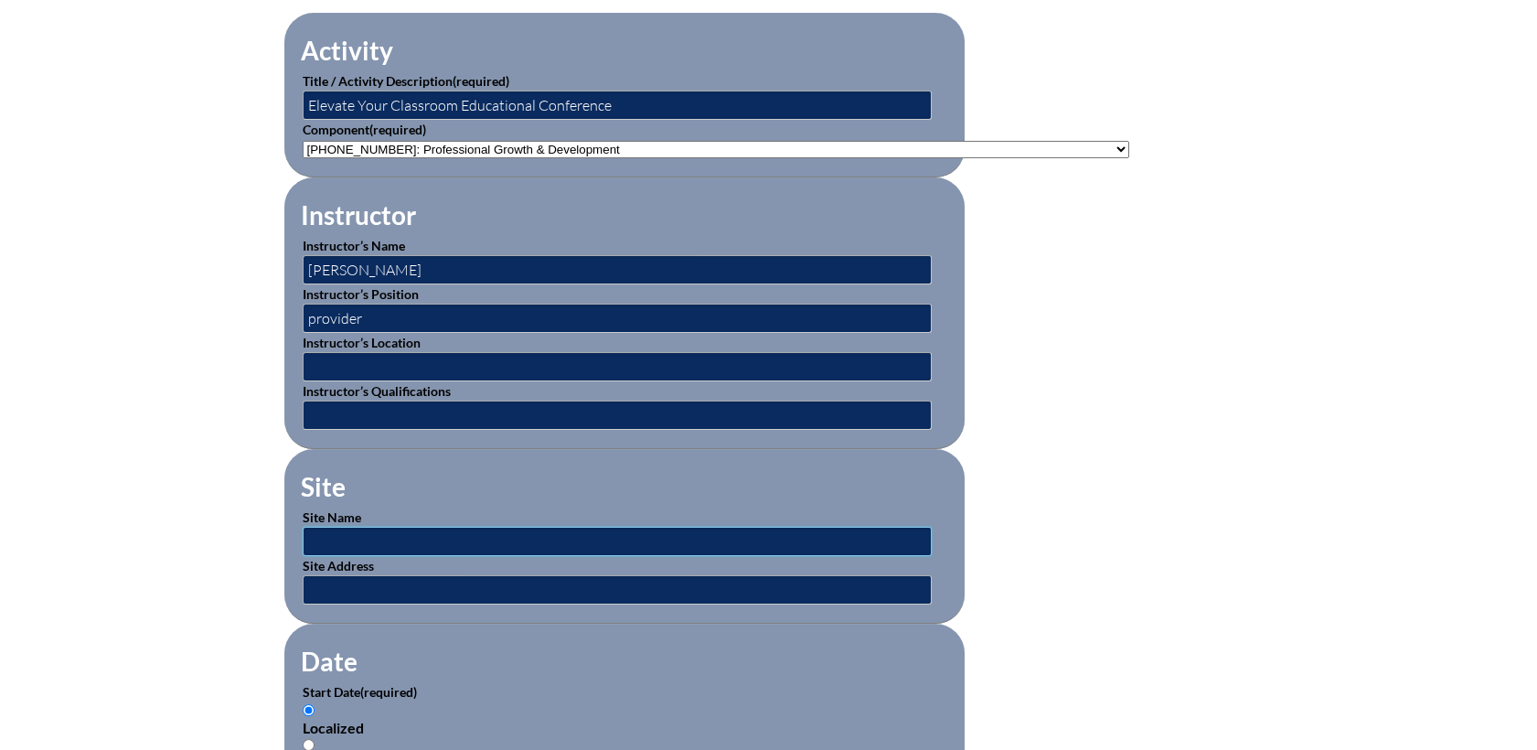
click at [323, 532] on input "text" at bounding box center [617, 541] width 629 height 29
paste input "ate of www.e levateyourclassroom.com"
drag, startPoint x: 340, startPoint y: 537, endPoint x: 263, endPoint y: 533, distance: 76.9
click at [263, 533] on div "Inservice Activity Add New Activity Title / Activity Description (required) Ele…" at bounding box center [768, 731] width 1027 height 1715
click at [353, 536] on input "www.e levateyourclassroom.com" at bounding box center [617, 541] width 629 height 29
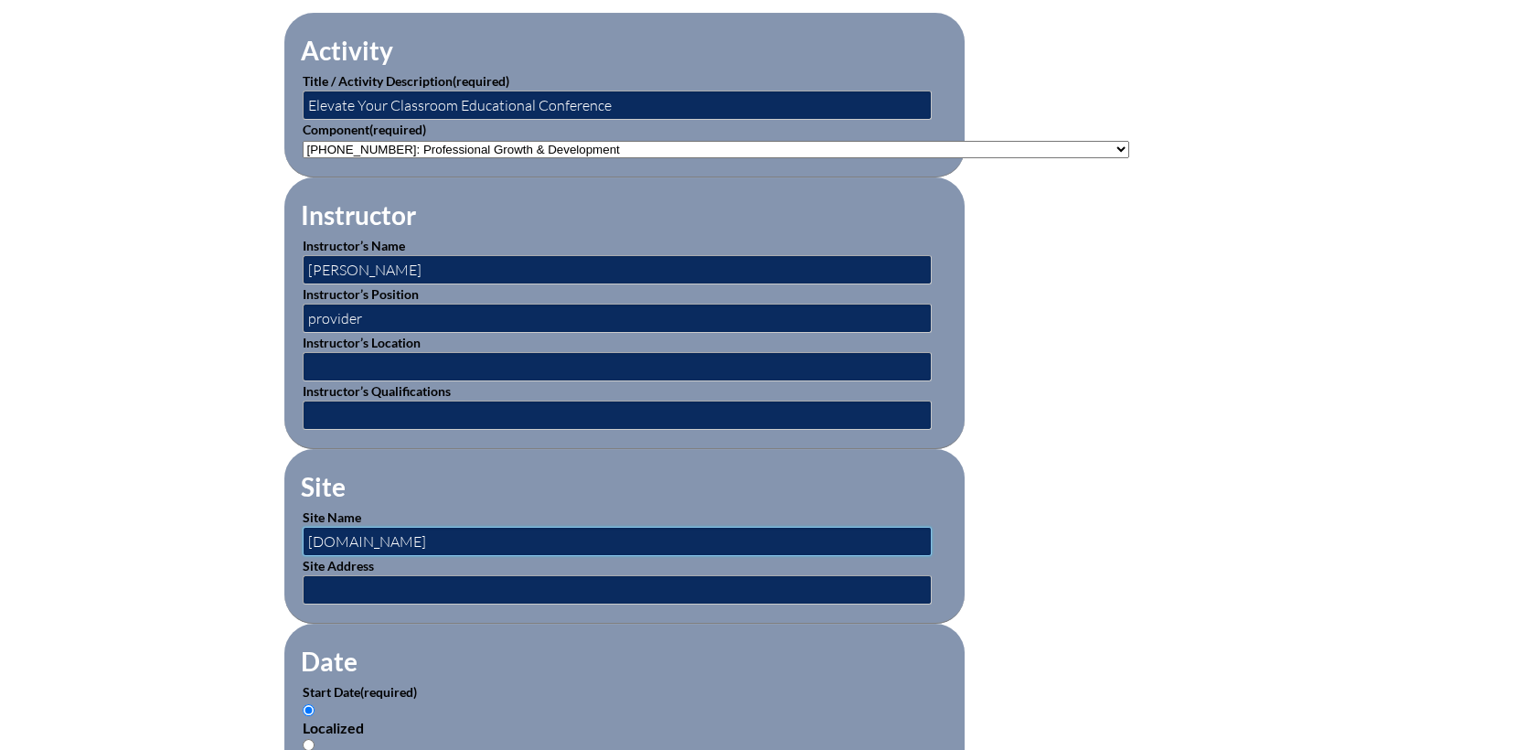
type input "www.elevateyourclassroom.com"
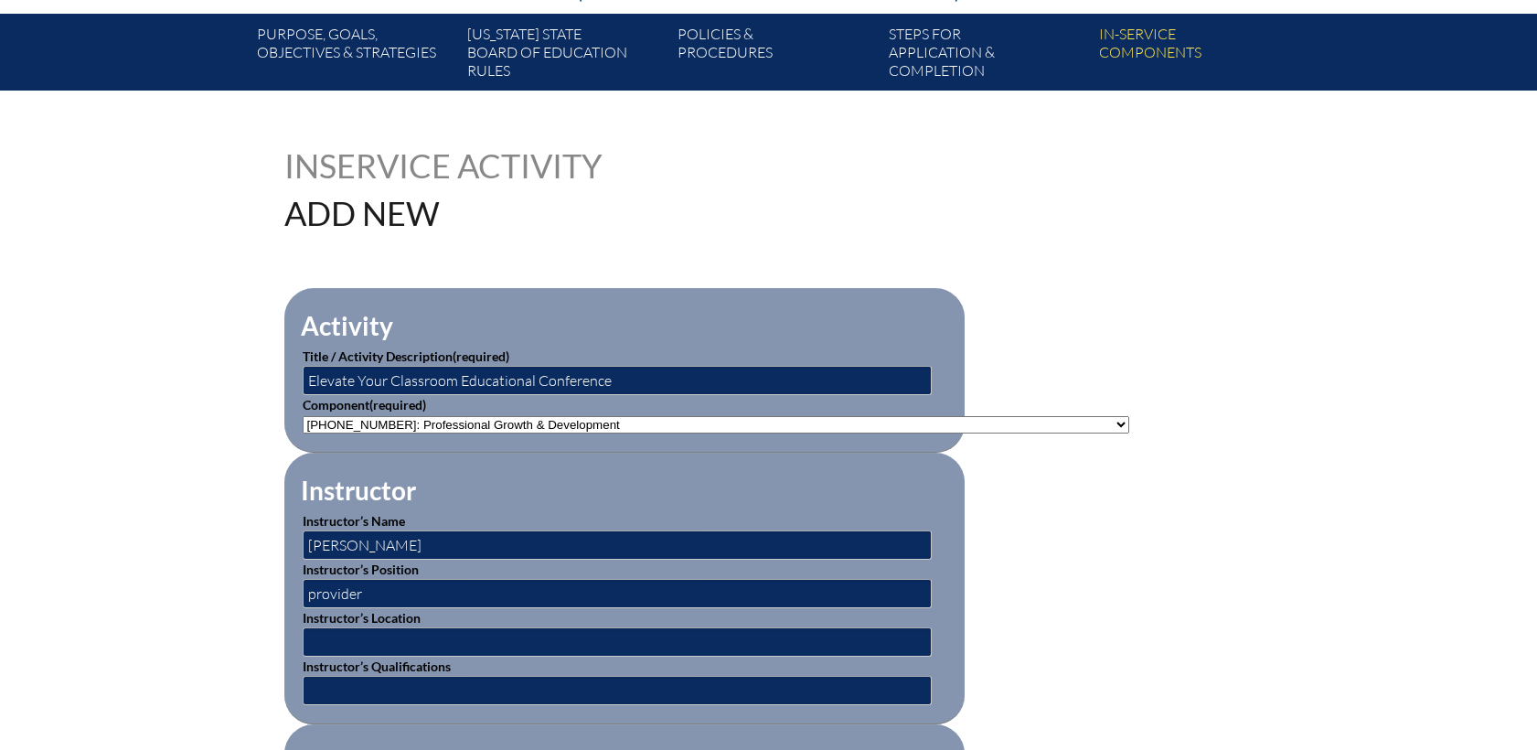
scroll to position [304, 0]
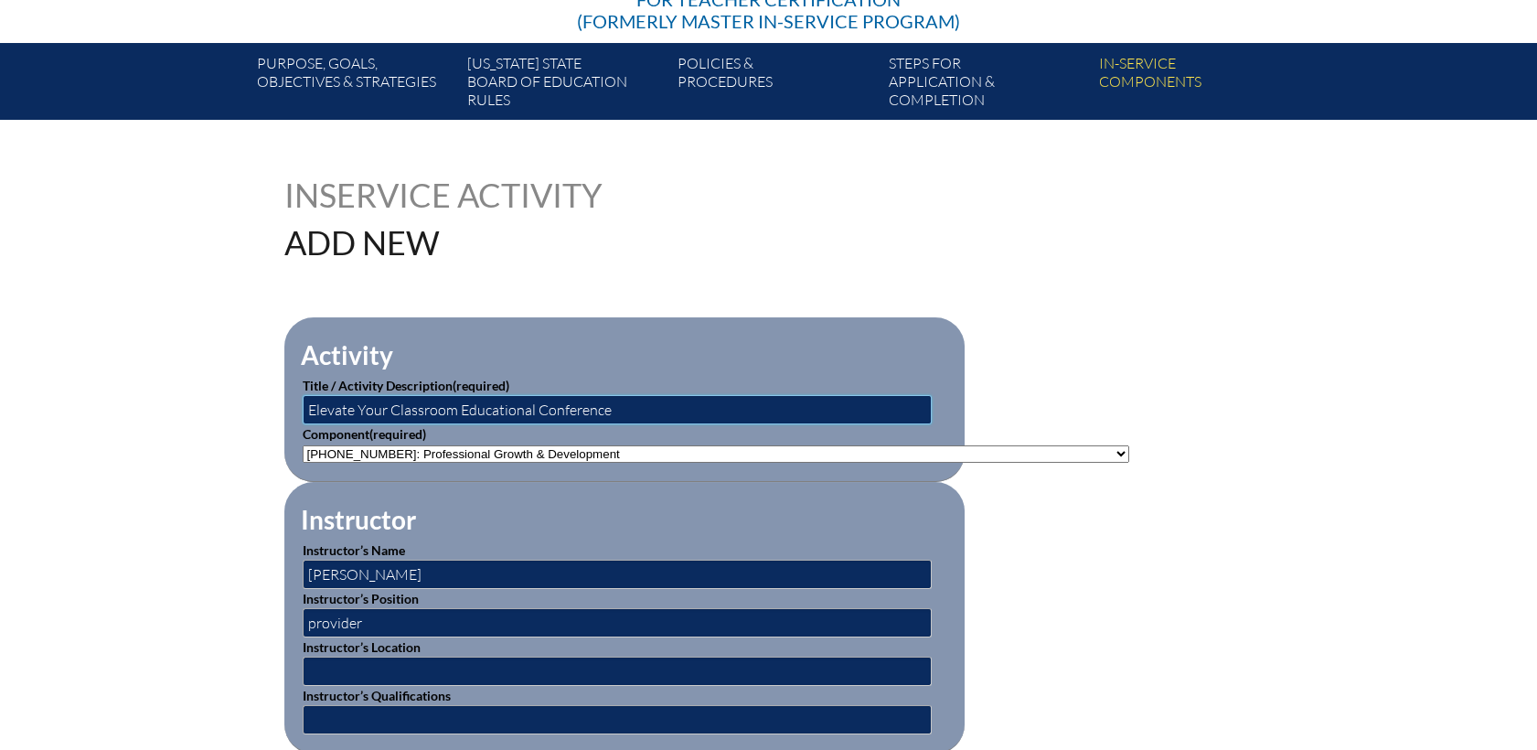
click at [623, 406] on input "Elevate Your Classroom Educational Conference" at bounding box center [617, 409] width 629 height 29
type input "Elevate Your Classroom Educational Conference (Elevate Nashville 2025 Conferenc…"
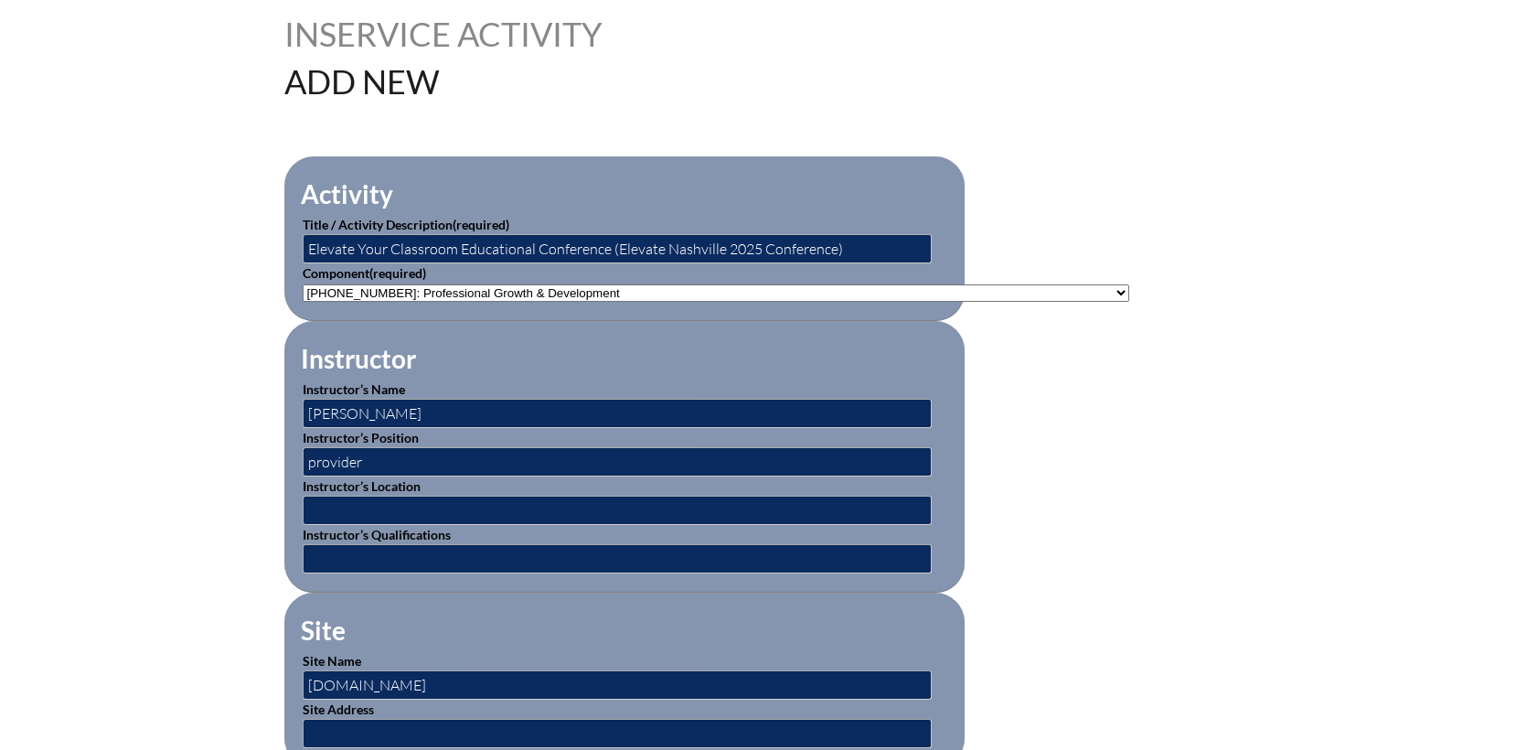
scroll to position [507, 0]
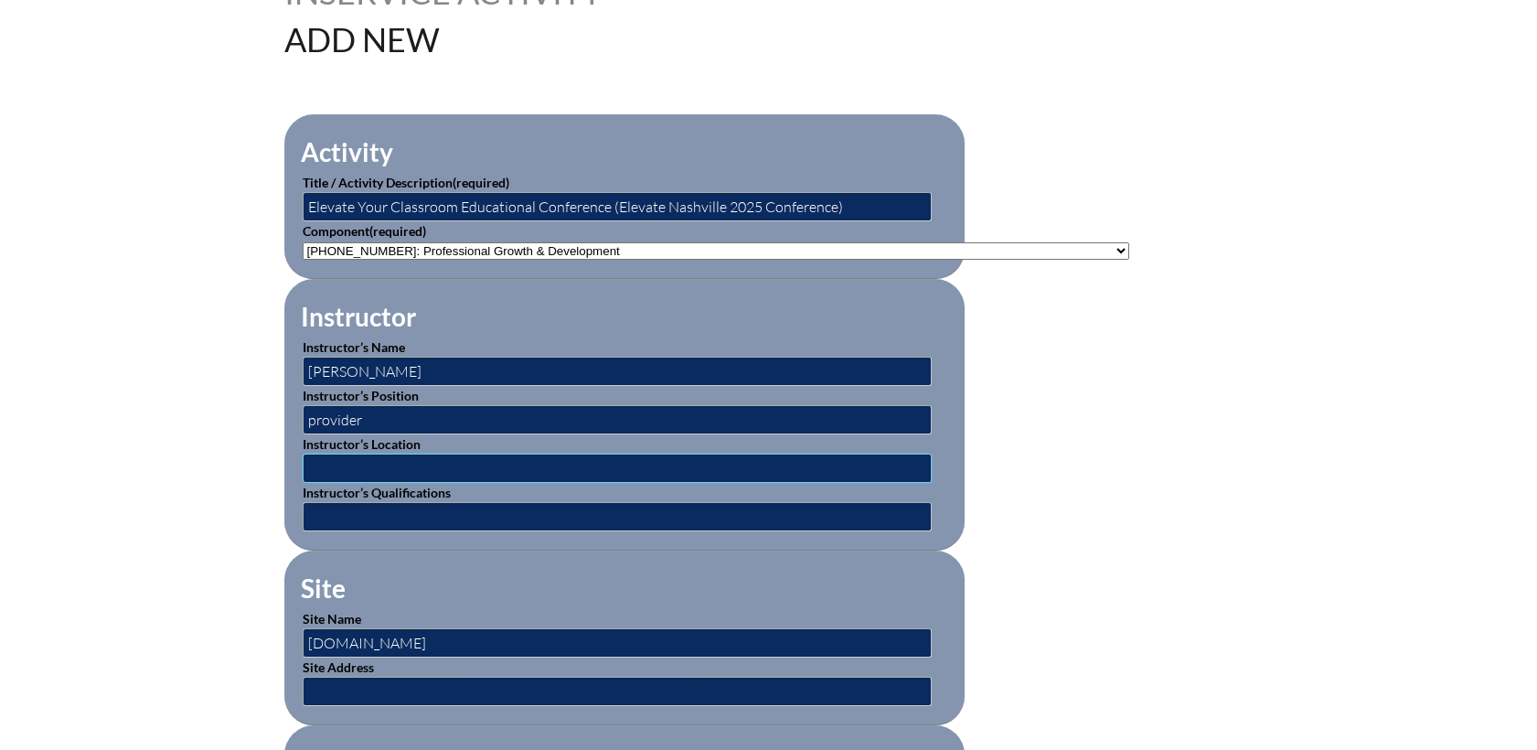
click at [516, 457] on input "text" at bounding box center [617, 467] width 629 height 29
type input "Nashville, TN"
click at [484, 508] on input "text" at bounding box center [617, 516] width 629 height 29
type input "expert"
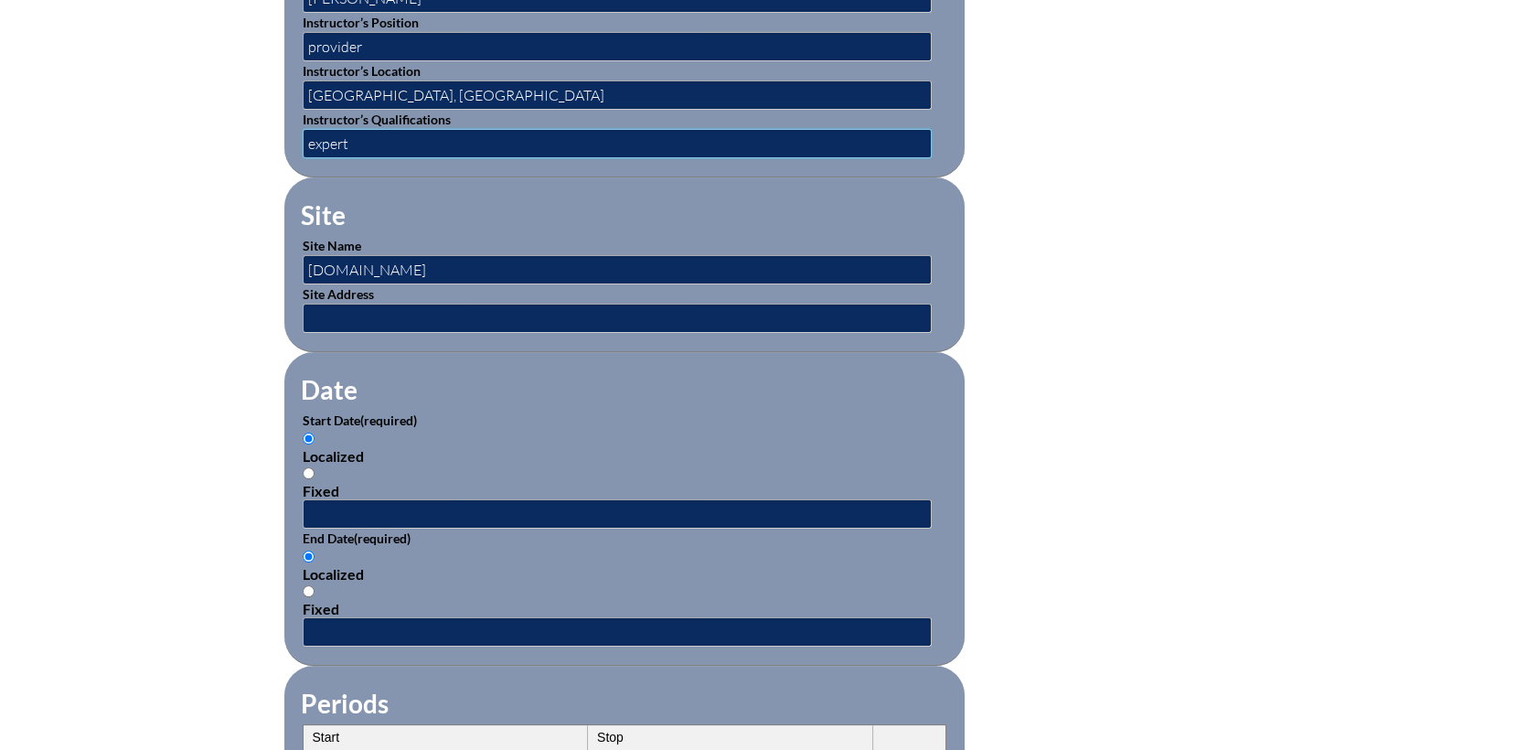
scroll to position [914, 0]
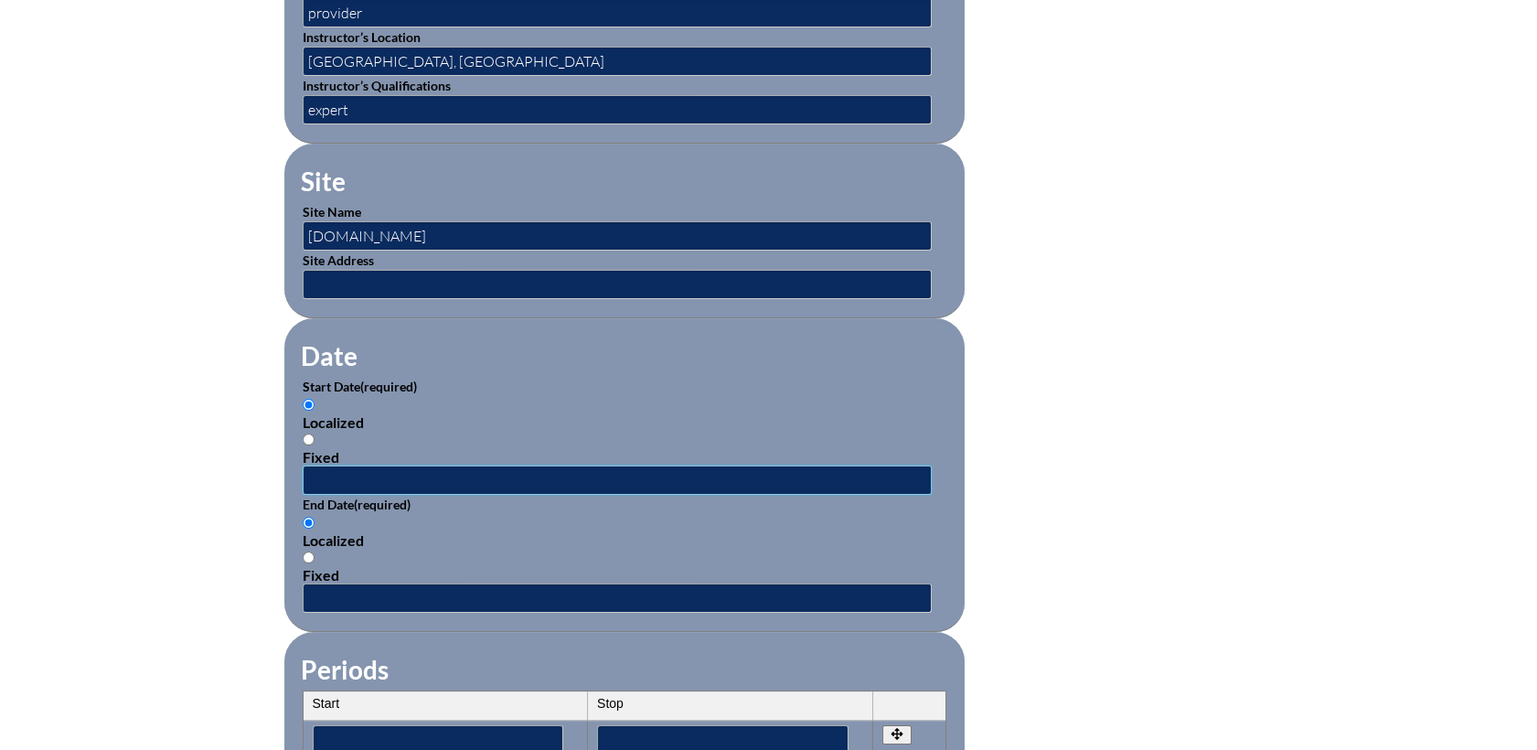
click at [349, 474] on input "text" at bounding box center [617, 479] width 629 height 29
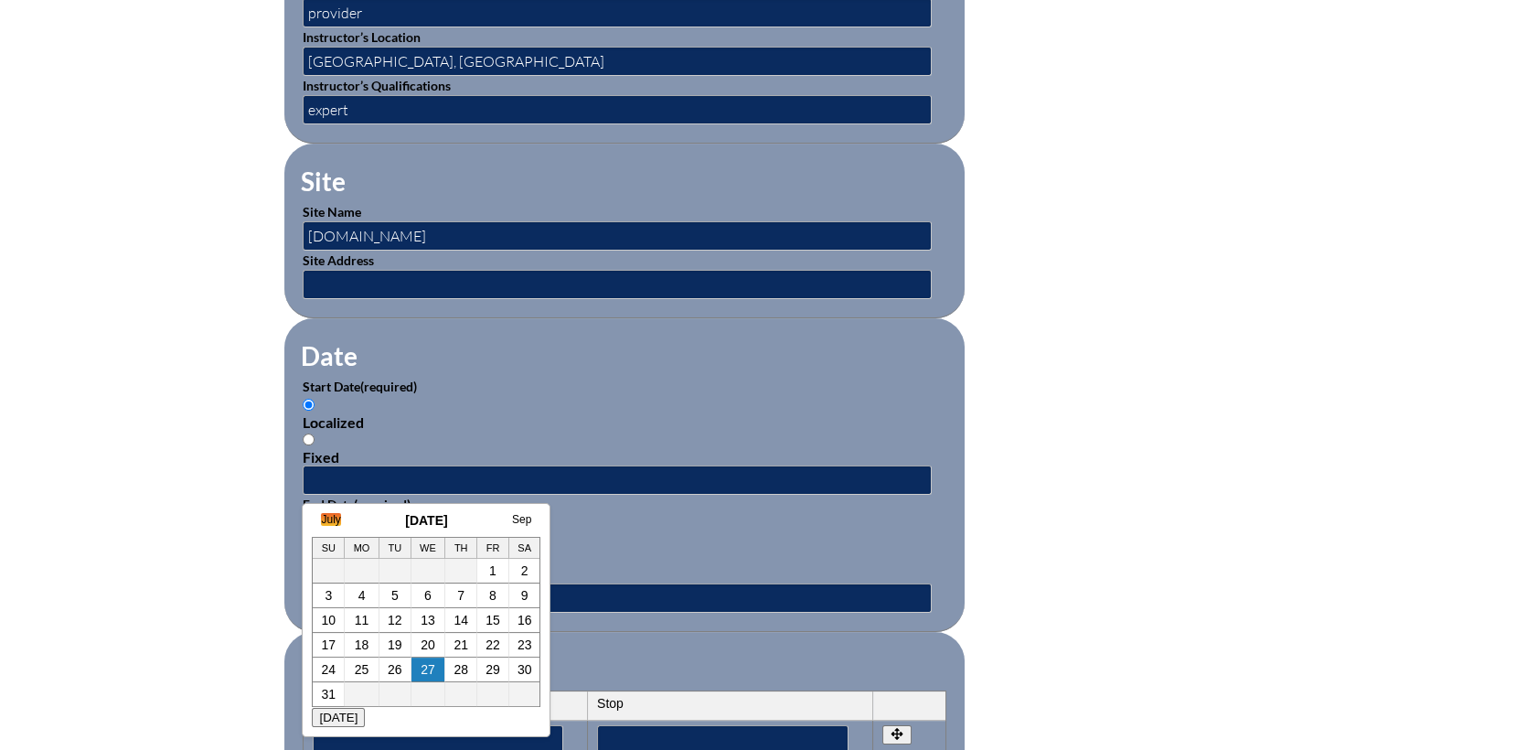
click at [329, 516] on link "July" at bounding box center [330, 519] width 19 height 13
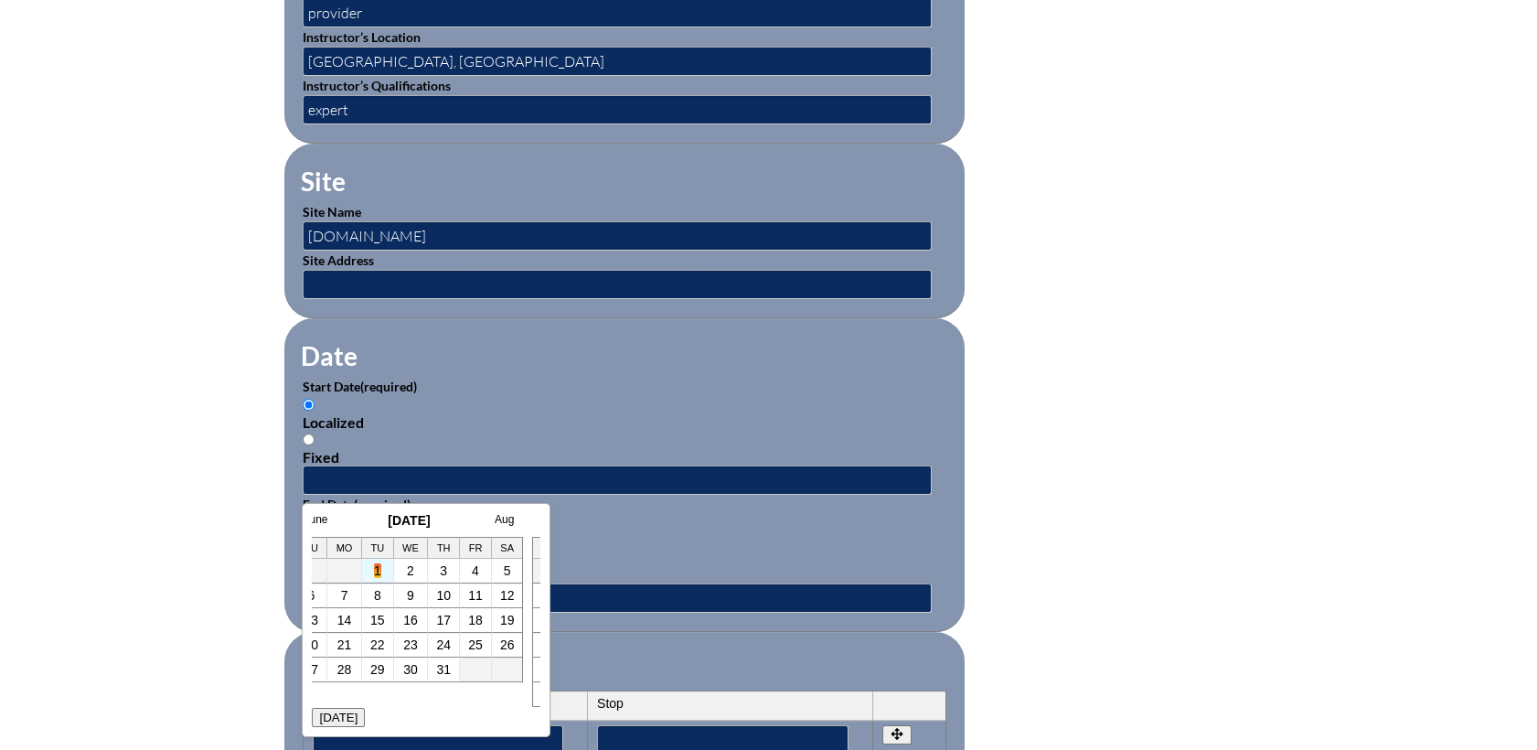
click at [374, 568] on link "1" at bounding box center [377, 570] width 7 height 15
type input "2025-07-01 8:58 AM"
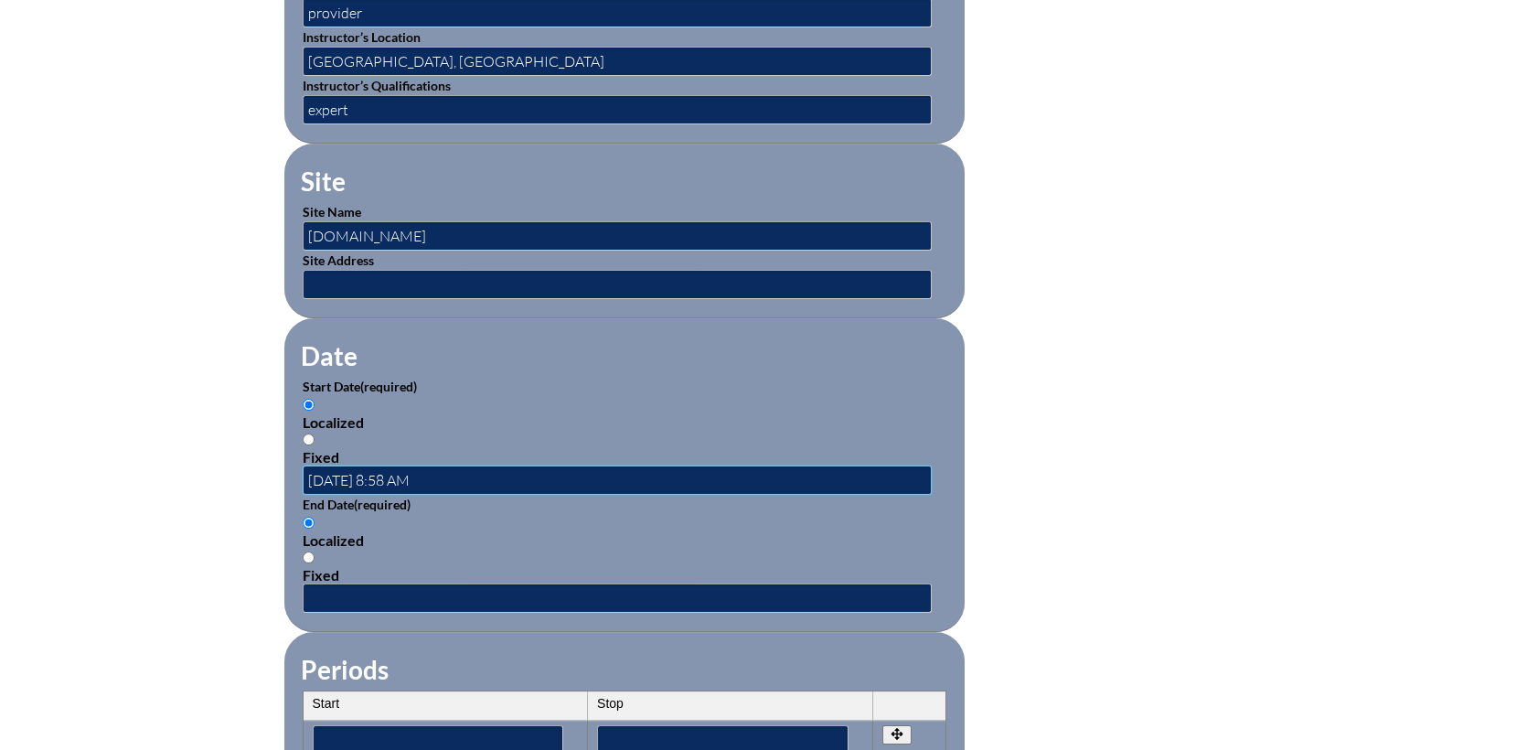
scroll to position [0, 0]
drag, startPoint x: 460, startPoint y: 483, endPoint x: 274, endPoint y: 485, distance: 185.6
click at [274, 485] on div "Inservice Activity Add New Activity Title / Activity Description (required) Ele…" at bounding box center [768, 426] width 1027 height 1715
click at [382, 475] on input "text" at bounding box center [617, 479] width 629 height 29
click at [350, 467] on input "text" at bounding box center [617, 479] width 629 height 29
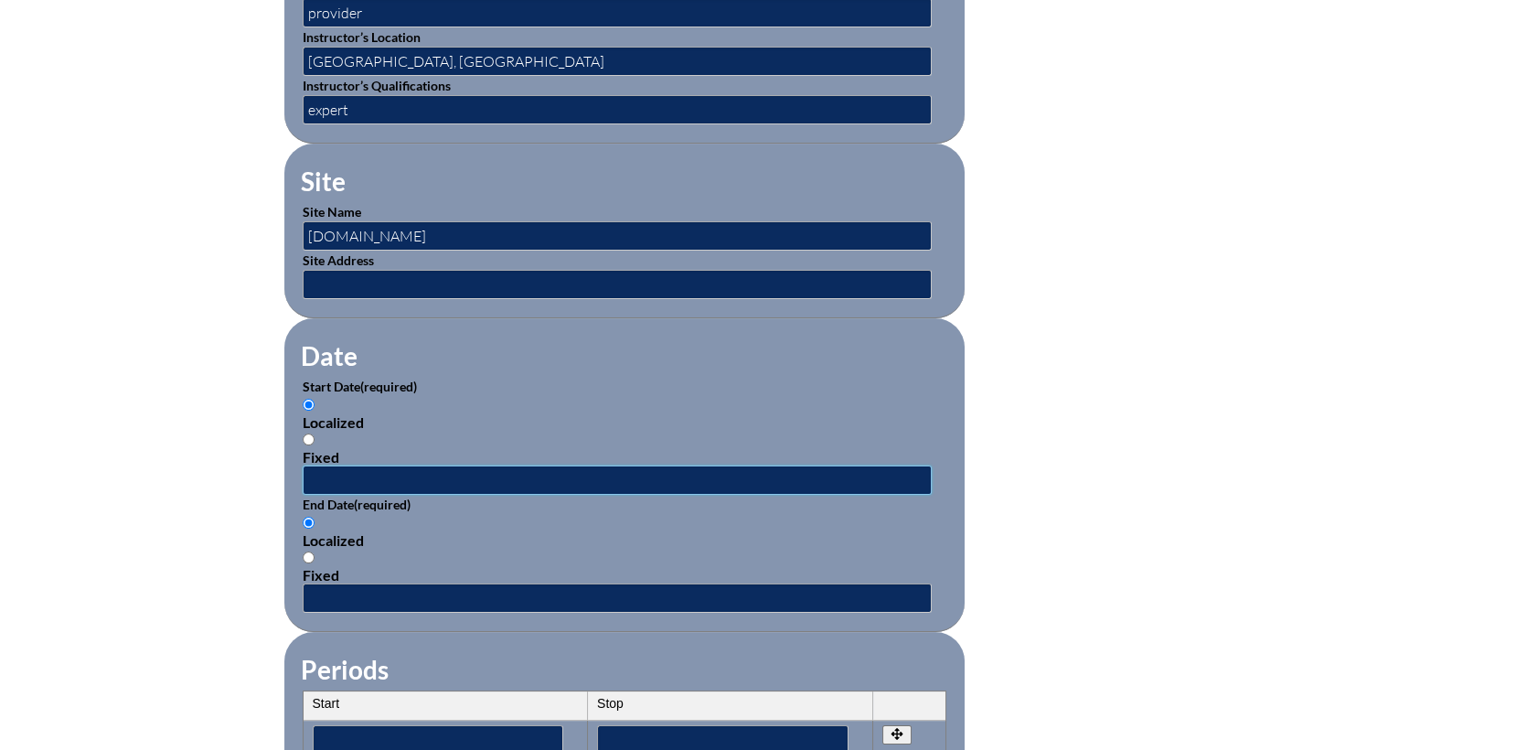
click at [349, 472] on input "text" at bounding box center [617, 479] width 629 height 29
type input "08/01/2025"
click at [529, 588] on input "text" at bounding box center [617, 597] width 629 height 29
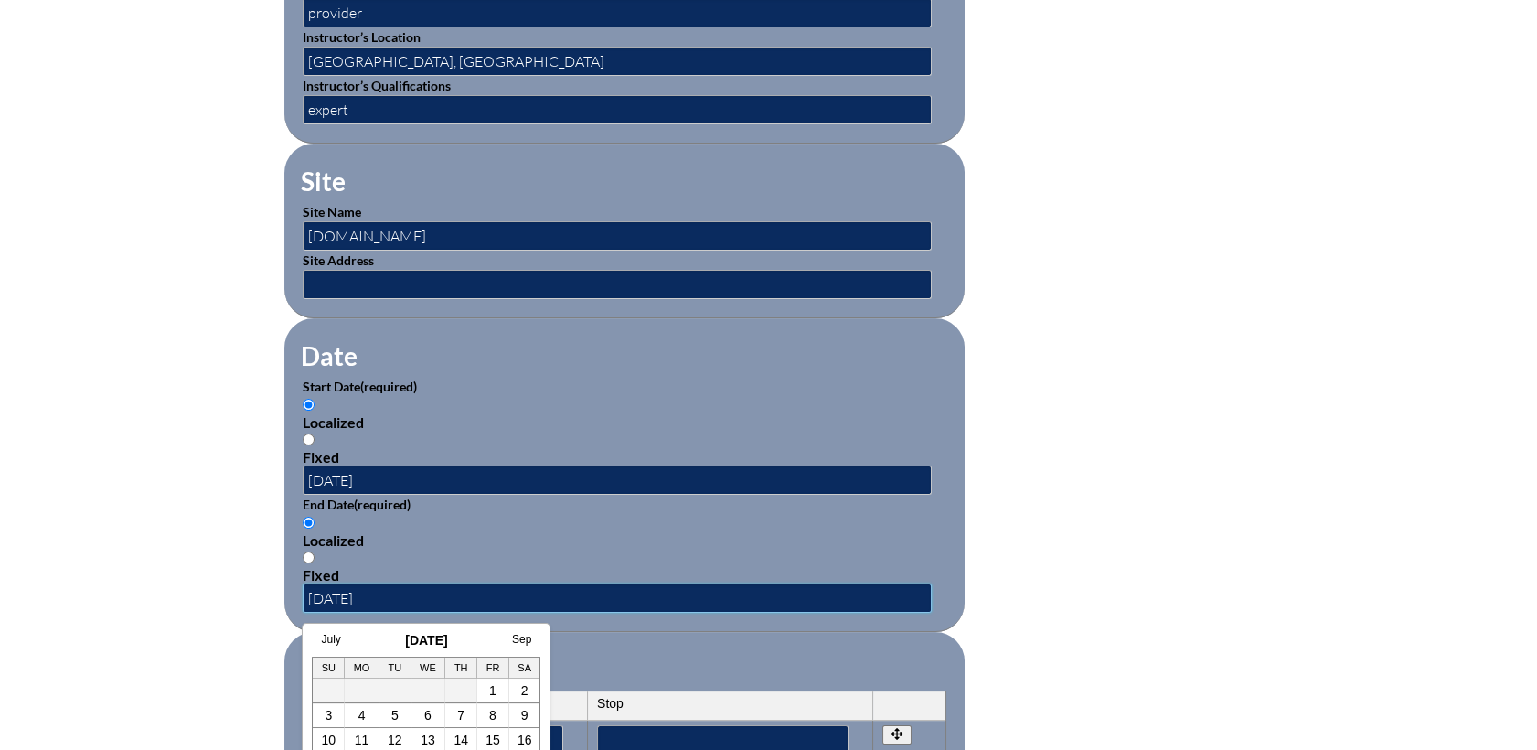
type input "08/03/2025"
click at [1295, 411] on div "Inservice Activity Add New Activity Title / Activity Description (required) Ele…" at bounding box center [768, 426] width 1537 height 1715
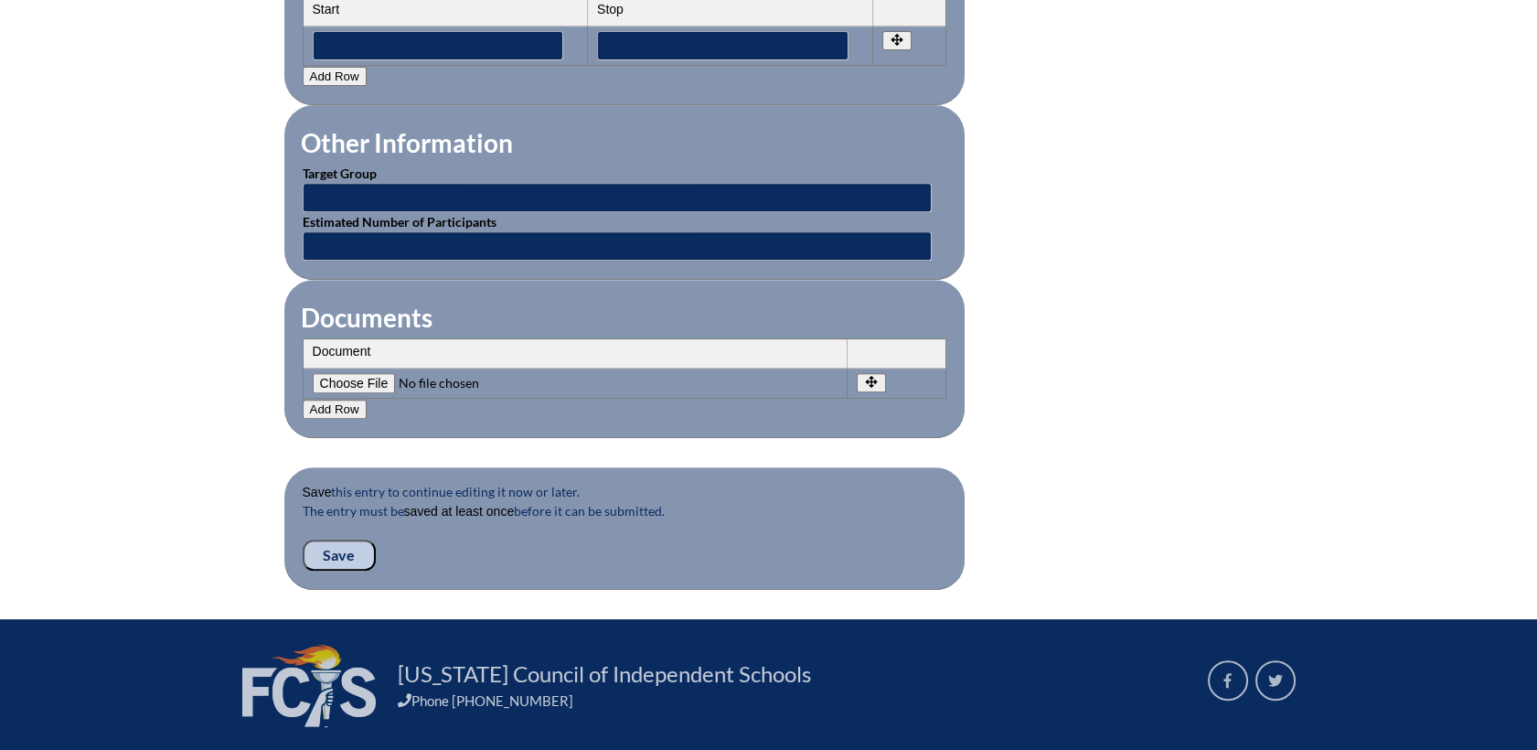
scroll to position [1726, 0]
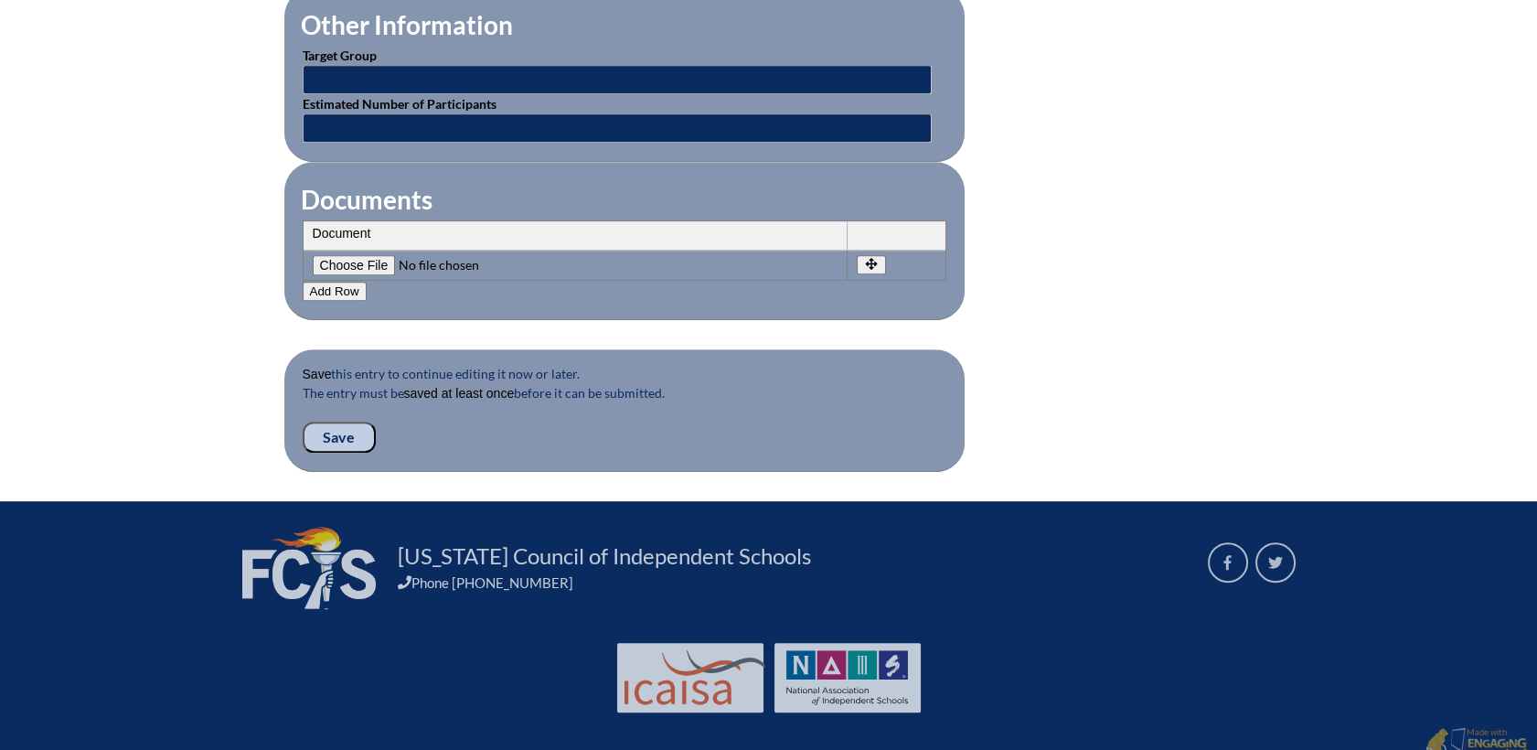
click at [330, 431] on input "Save" at bounding box center [339, 436] width 73 height 31
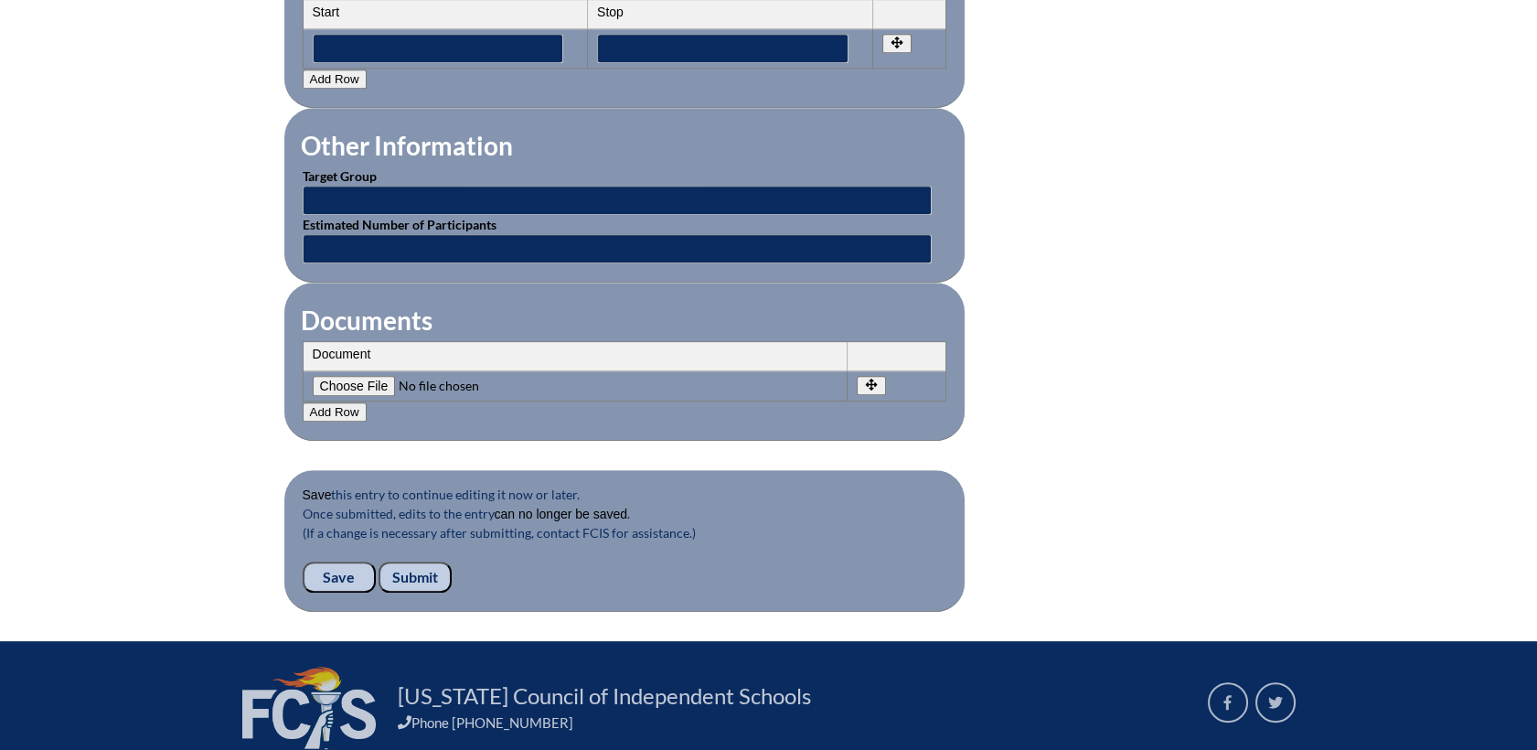
scroll to position [1726, 0]
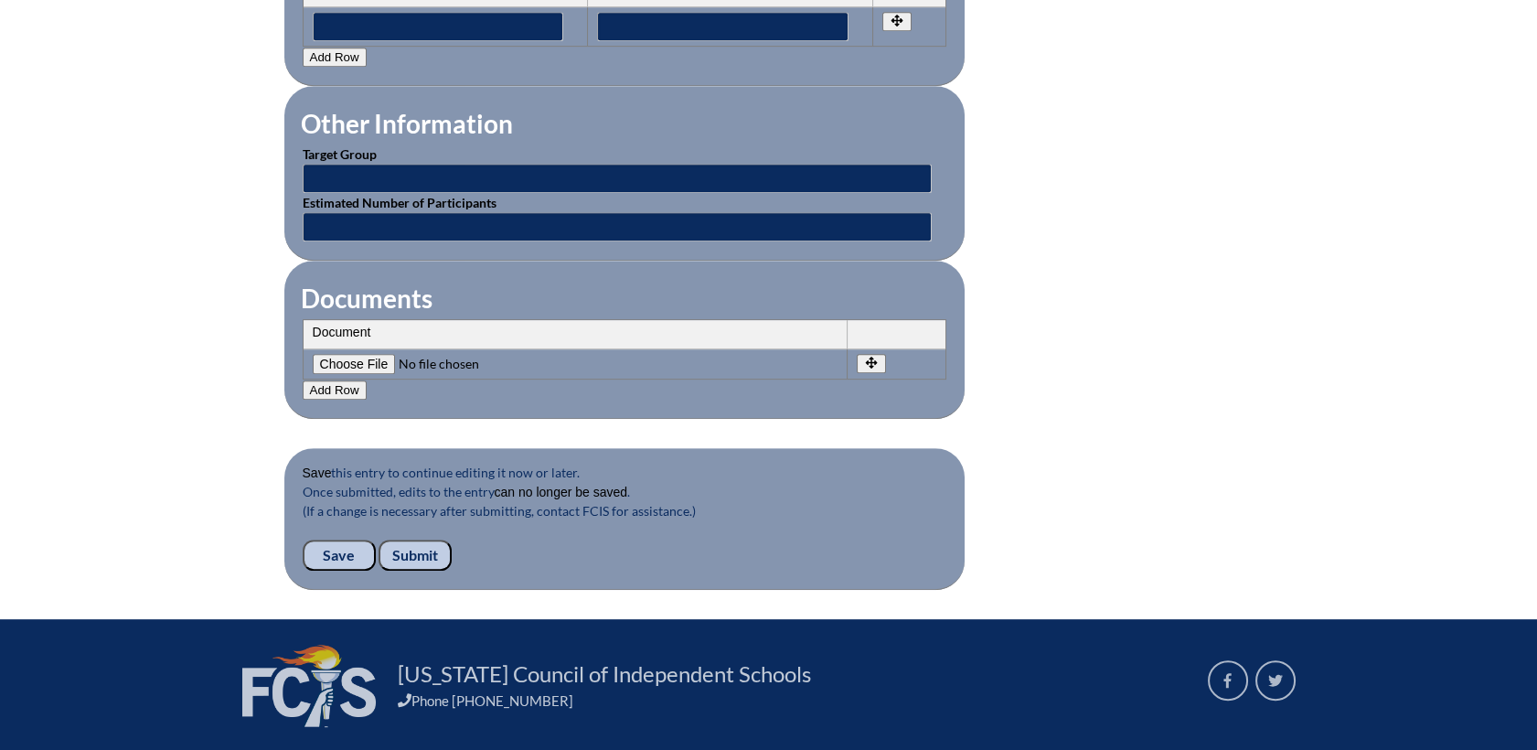
click at [422, 552] on input "Submit" at bounding box center [414, 554] width 73 height 31
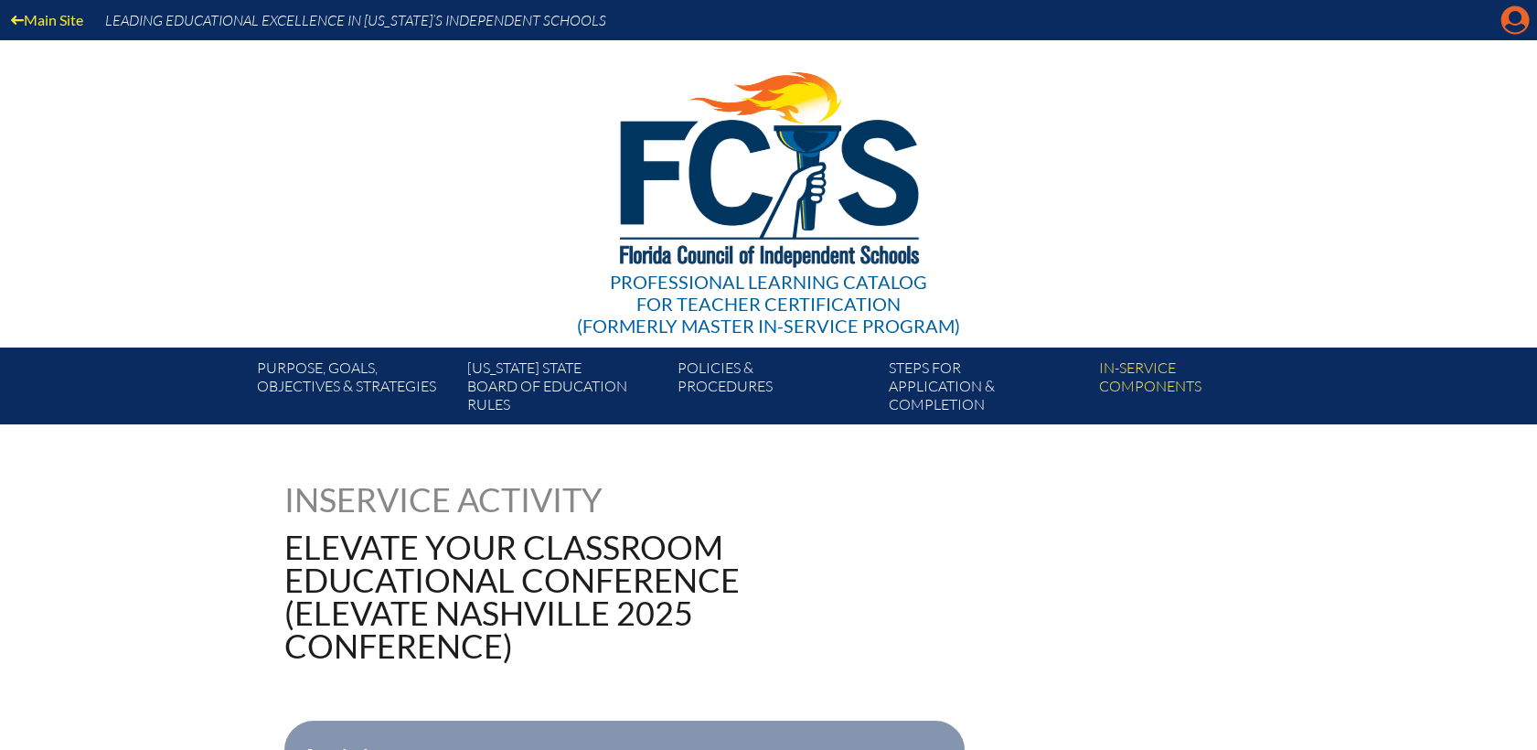
click at [1508, 24] on icon "Manage account" at bounding box center [1514, 19] width 29 height 29
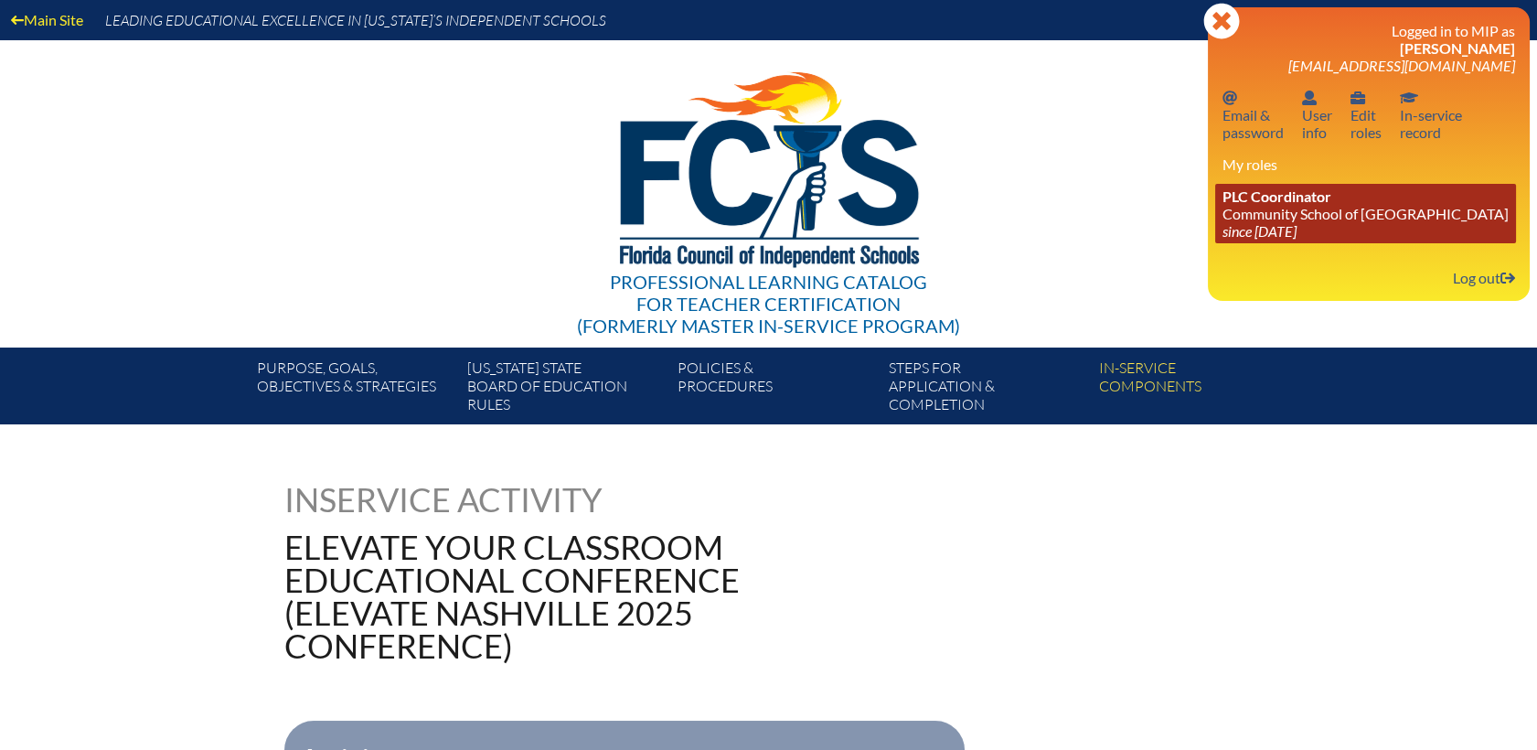
click at [1284, 222] on link "PLC Coordinator Community School of Naples since 2023 Mar 1" at bounding box center [1365, 213] width 301 height 59
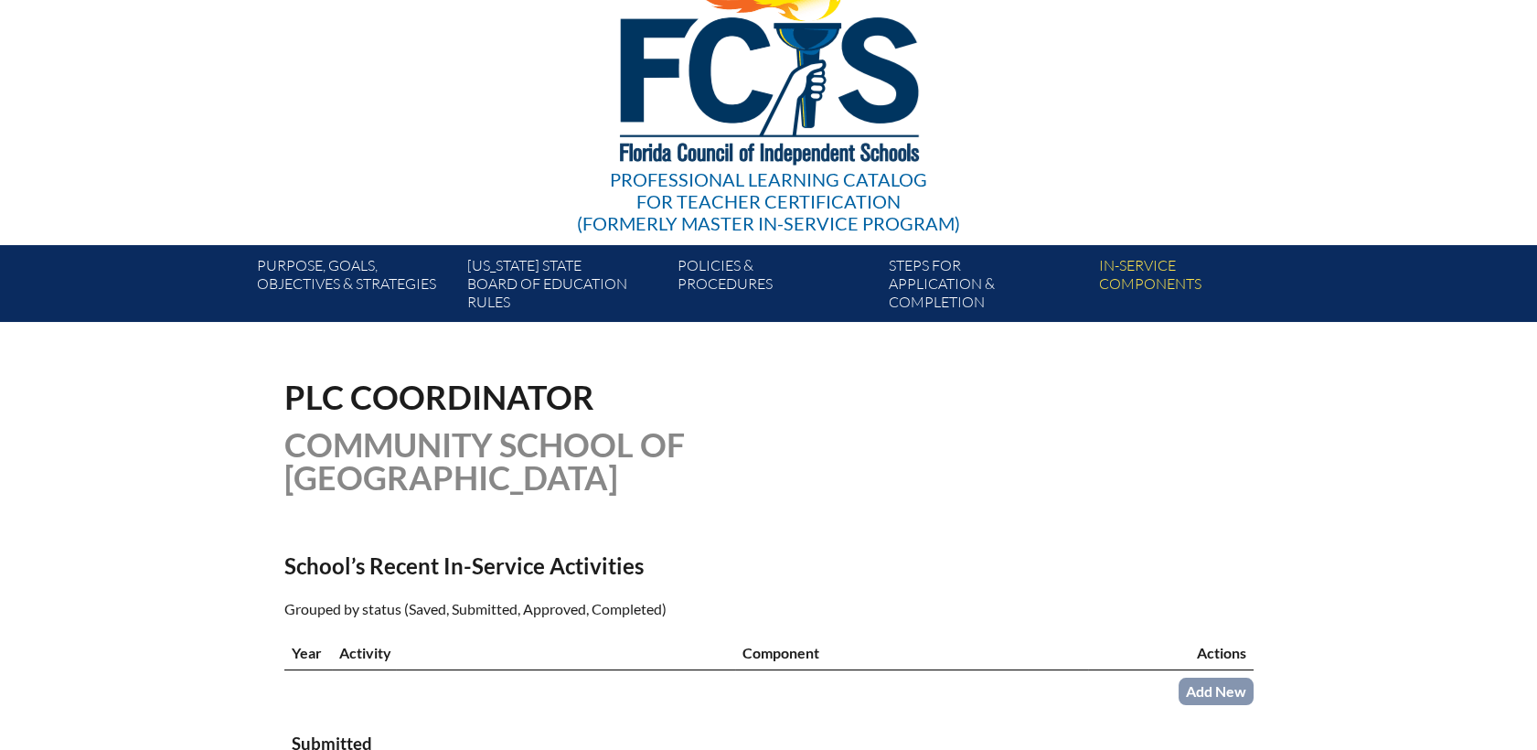
scroll to position [304, 0]
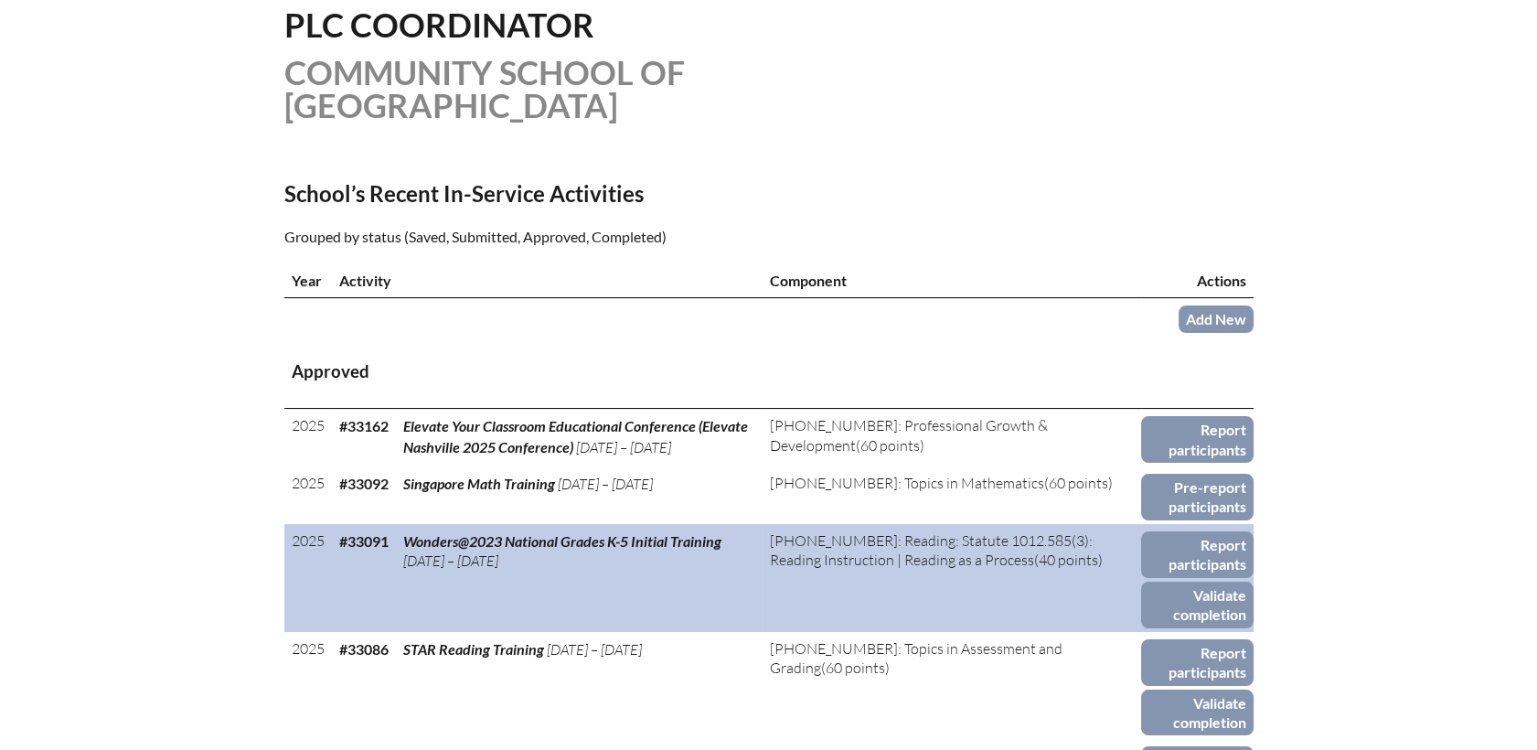
scroll to position [507, 0]
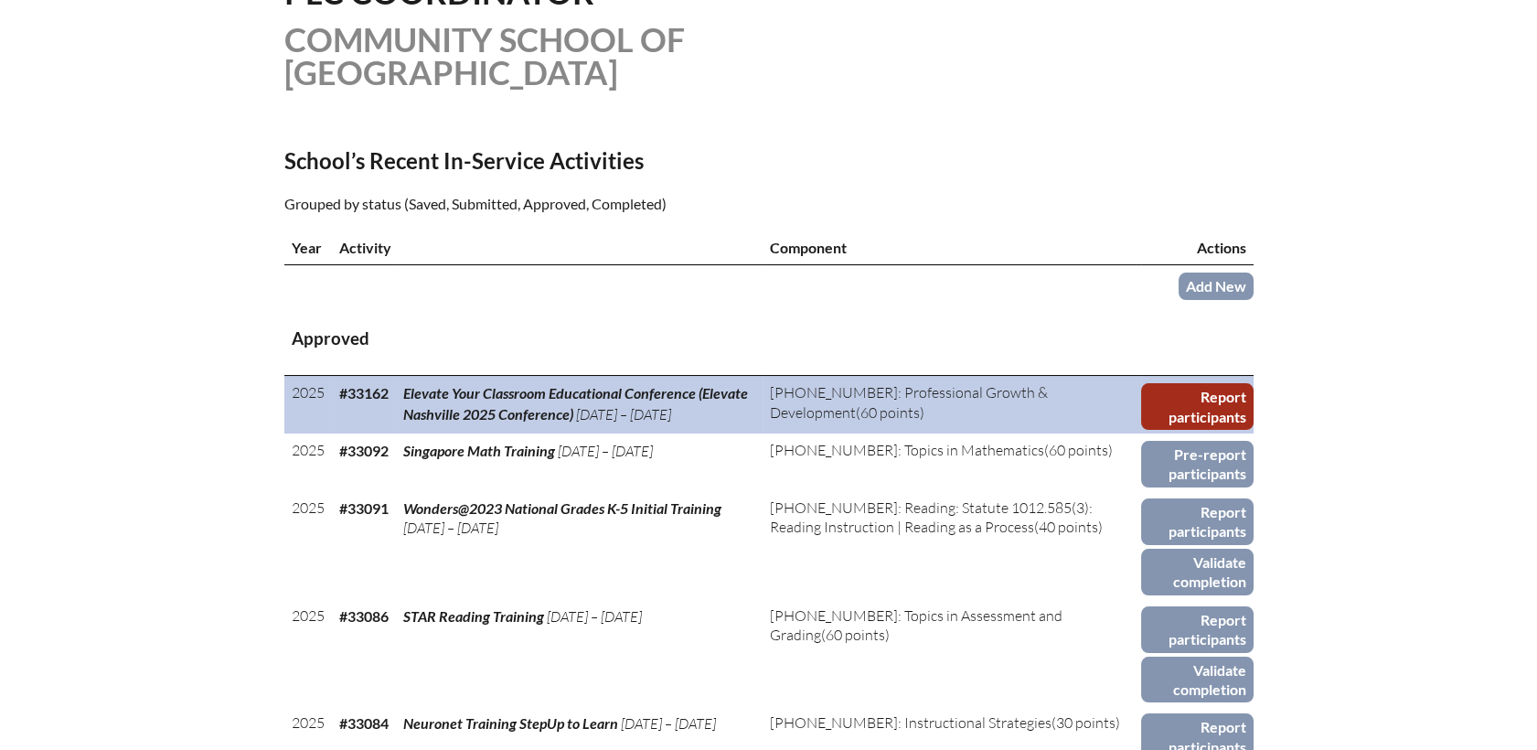
click at [1183, 383] on link "Report participants" at bounding box center [1197, 406] width 112 height 47
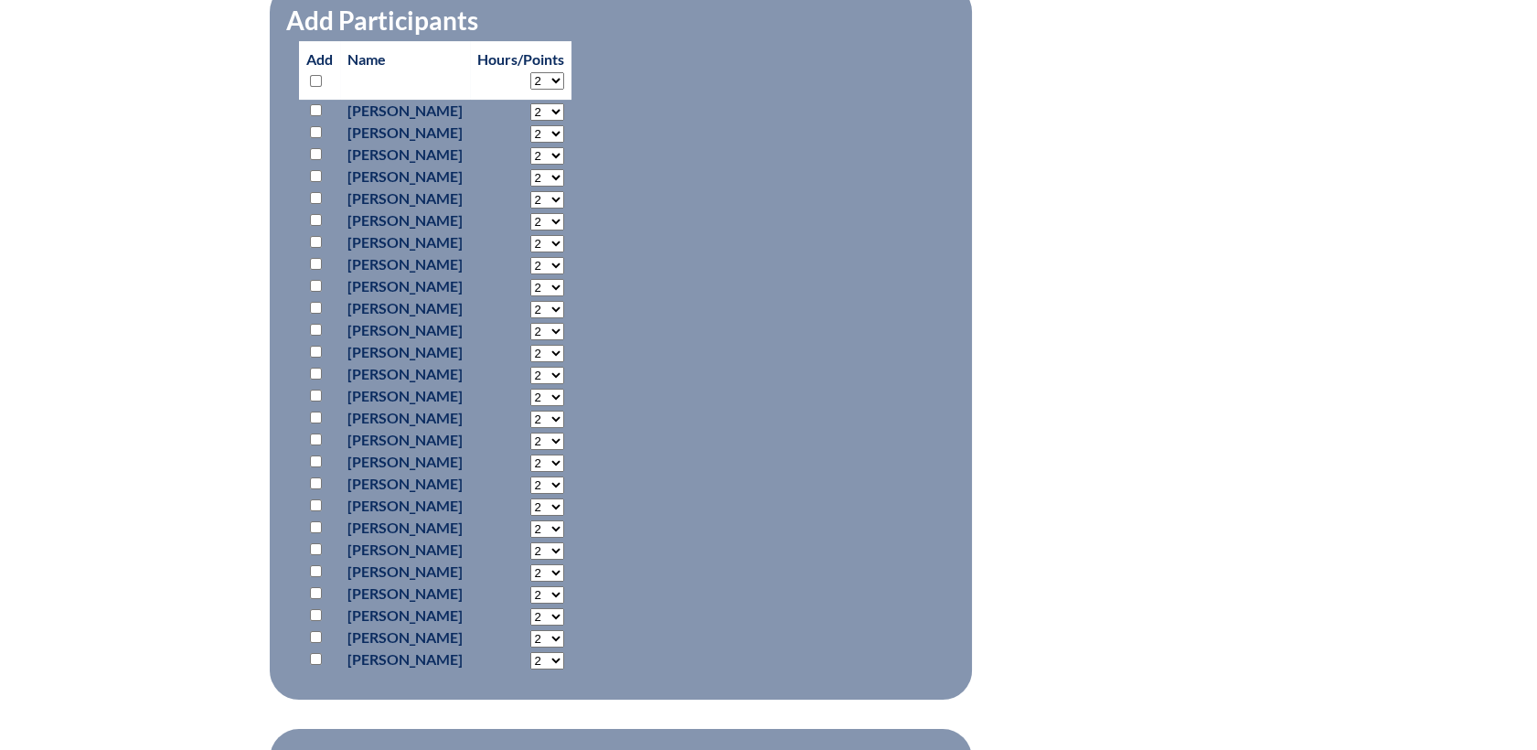
scroll to position [914, 0]
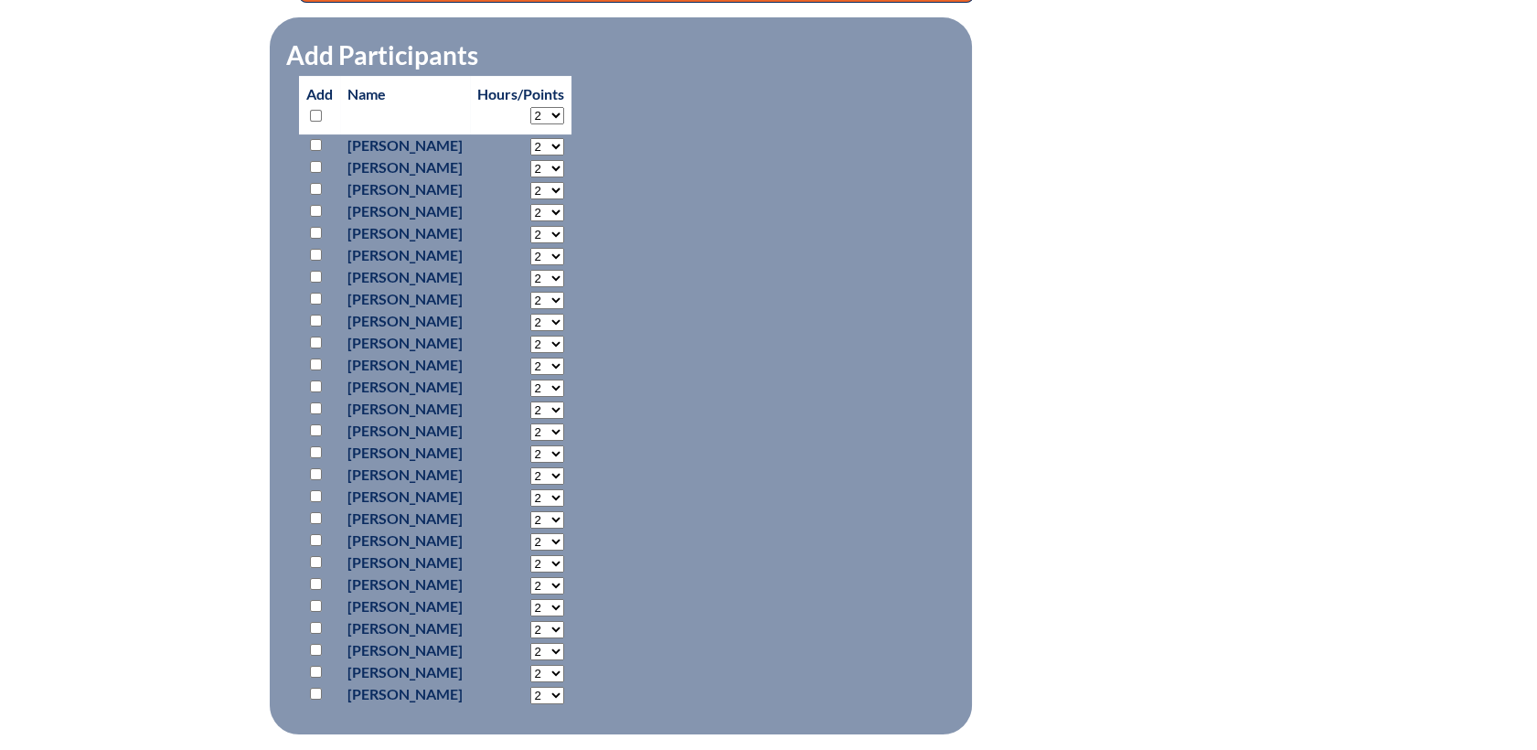
click at [307, 274] on p at bounding box center [319, 277] width 27 height 22
click at [313, 273] on input "checkbox" at bounding box center [316, 277] width 12 height 12
checkbox input "true"
click at [564, 155] on select "2 3 4 5 6 7 8 9 10 11 12 13 14 15 16 17 18 19 20 21 22 23" at bounding box center [547, 146] width 34 height 17
select select "12"
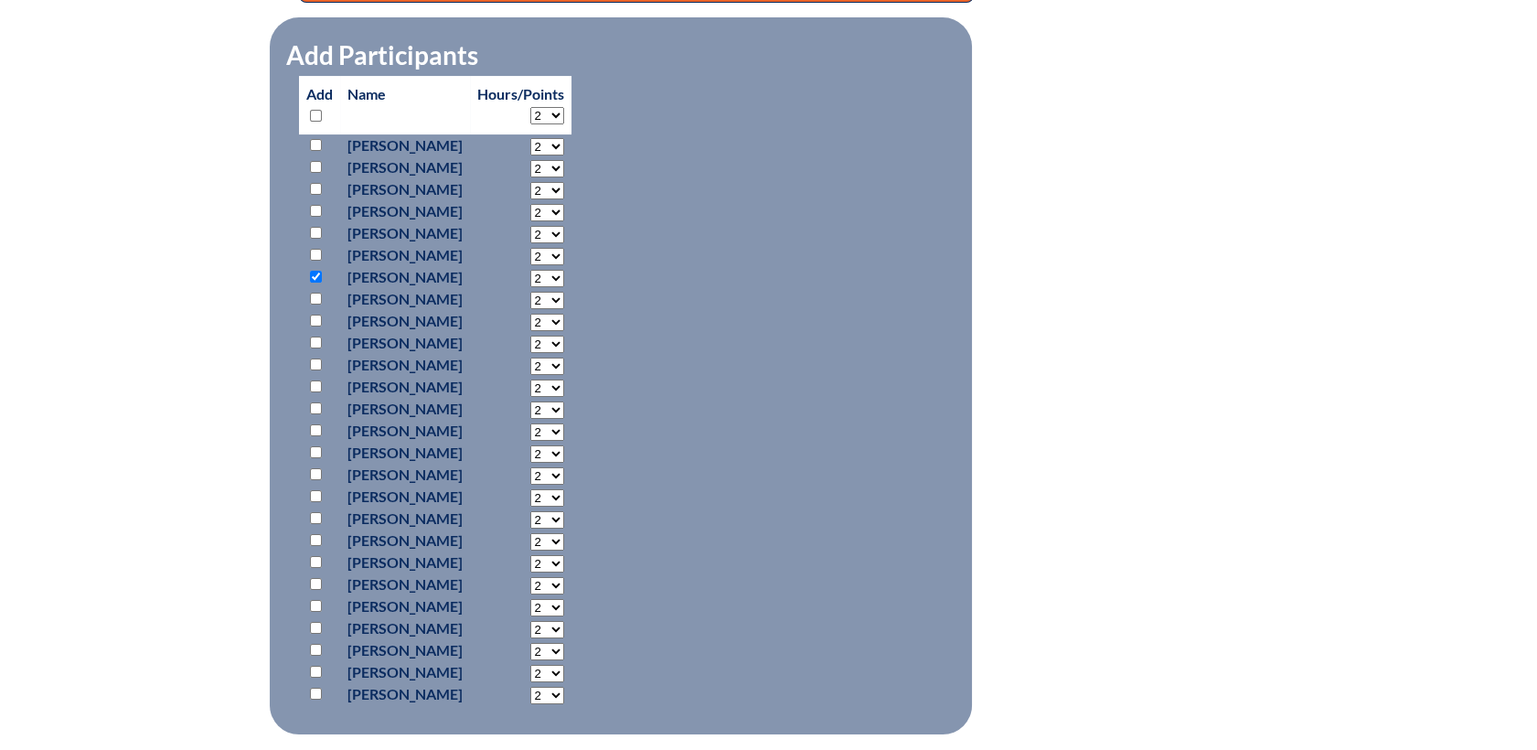
click at [564, 155] on select "2 3 4 5 6 7 8 9 10 11 12 13 14 15 16 17 18 19 20 21 22 23" at bounding box center [547, 146] width 34 height 17
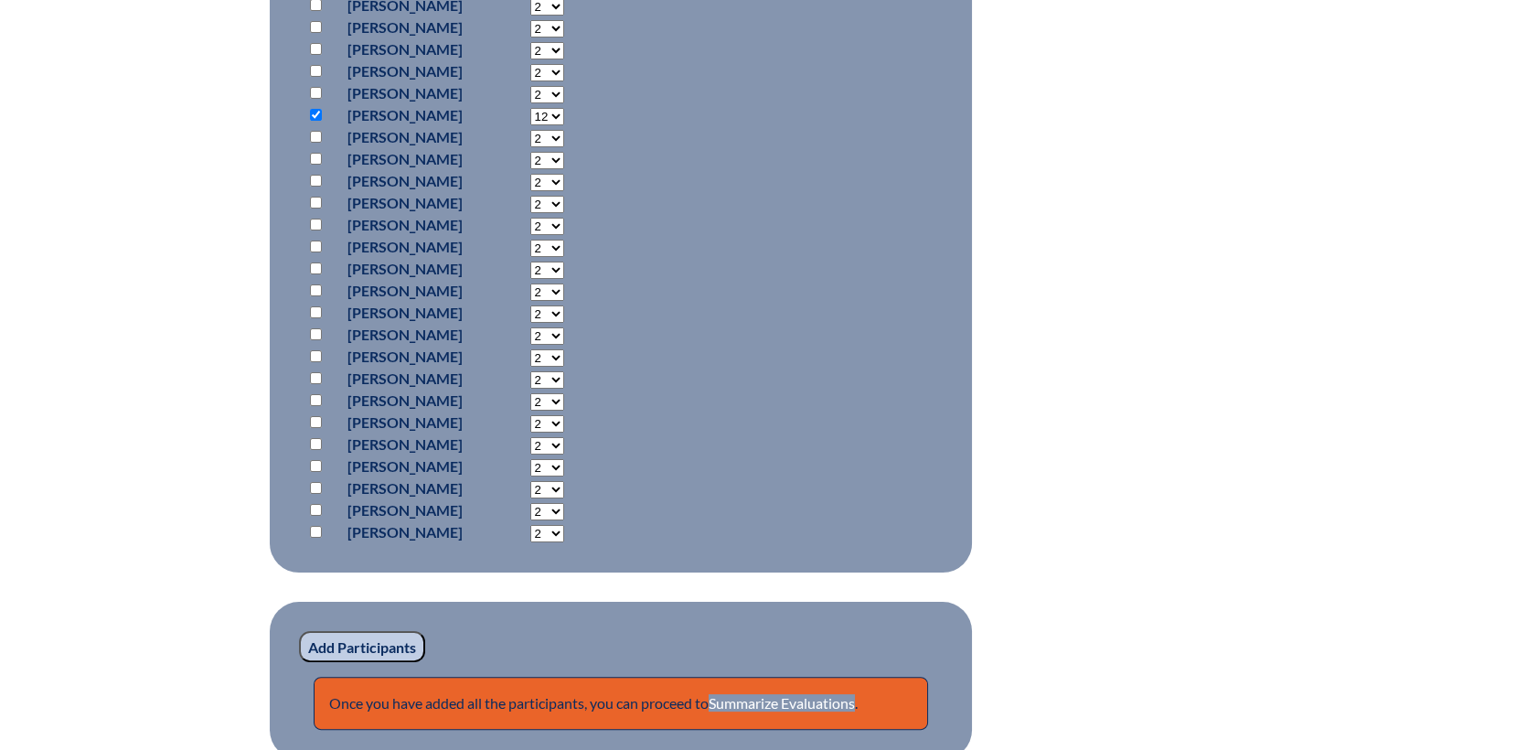
scroll to position [1378, 0]
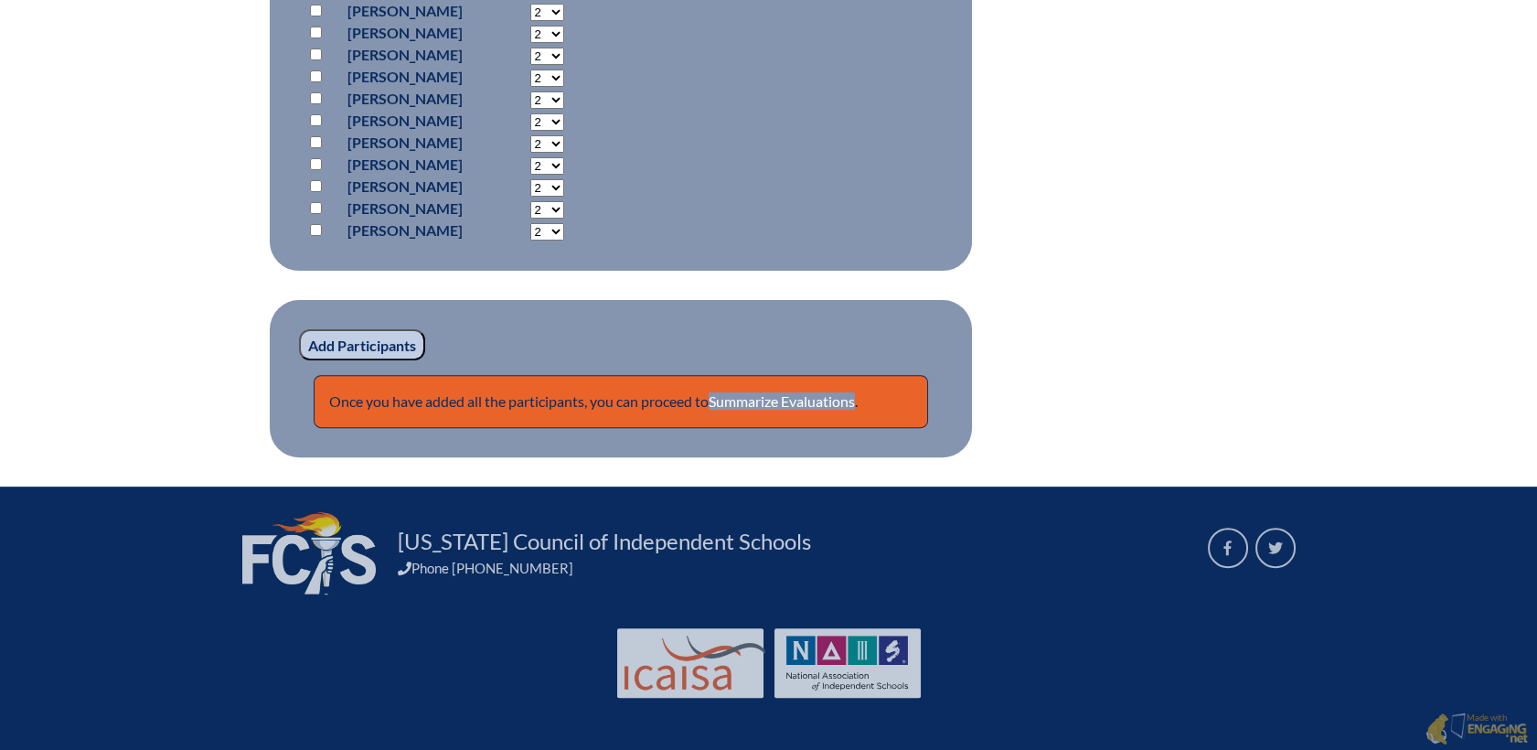
click at [355, 340] on input "Add Participants" at bounding box center [362, 344] width 126 height 31
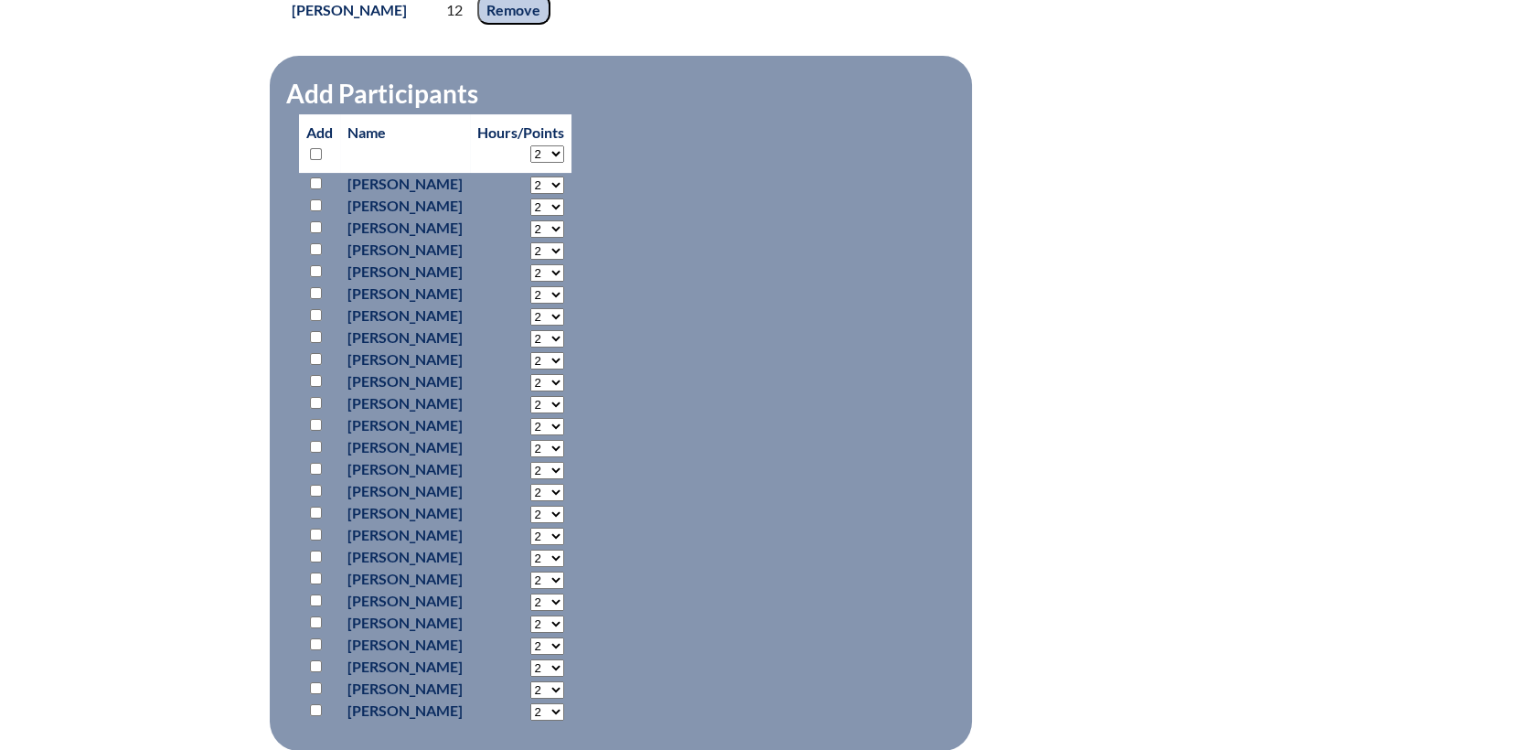
scroll to position [1455, 0]
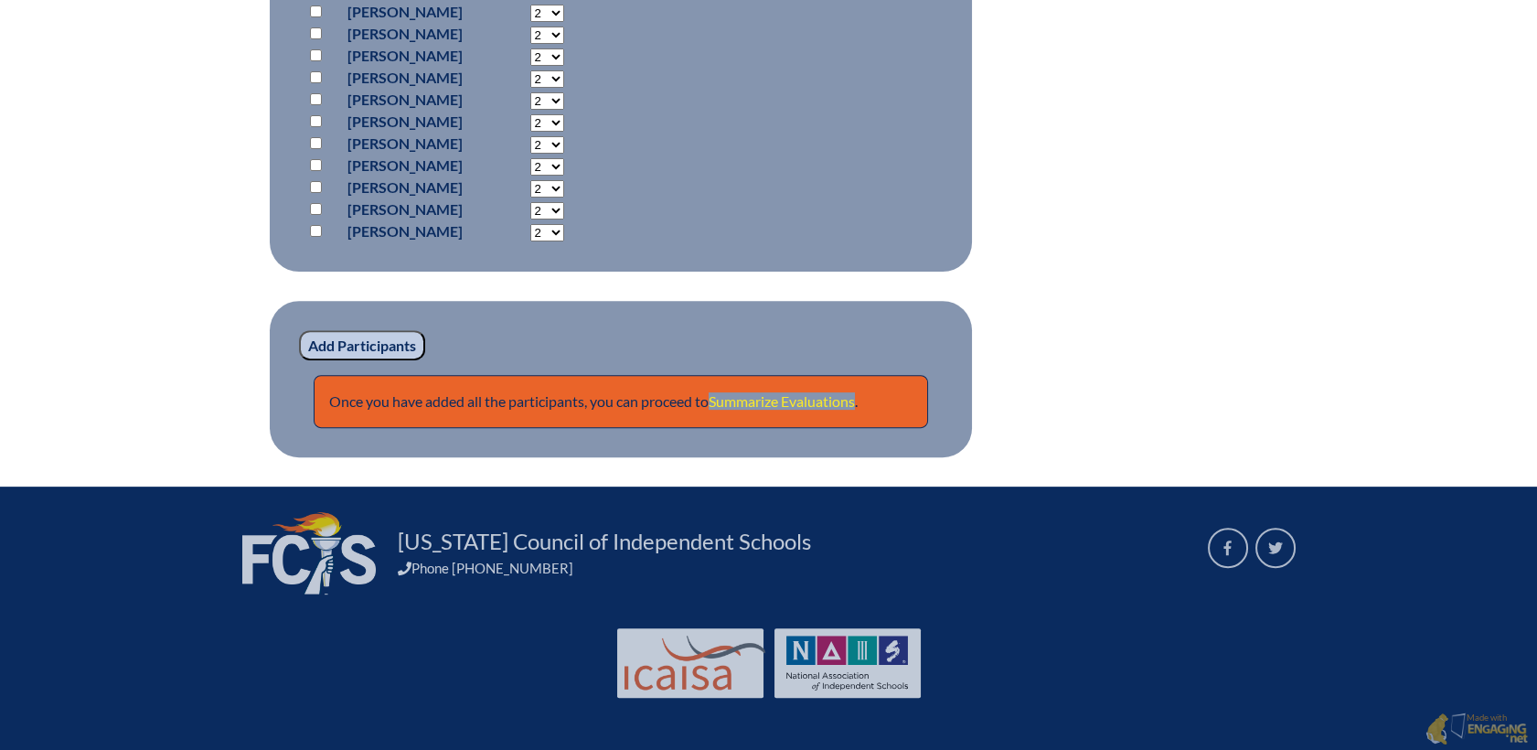
click at [794, 398] on link "Summarize Evaluations" at bounding box center [781, 400] width 146 height 17
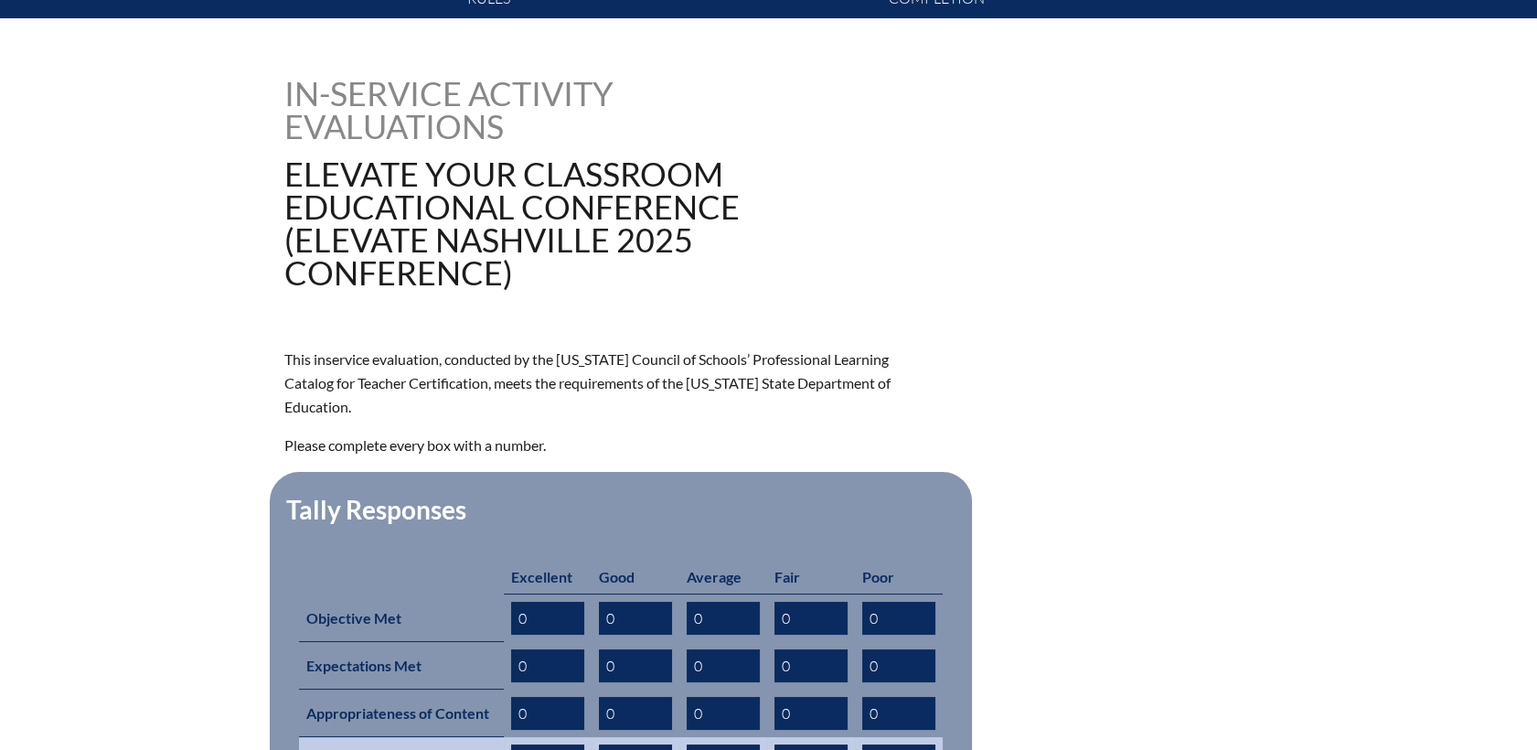
scroll to position [812, 0]
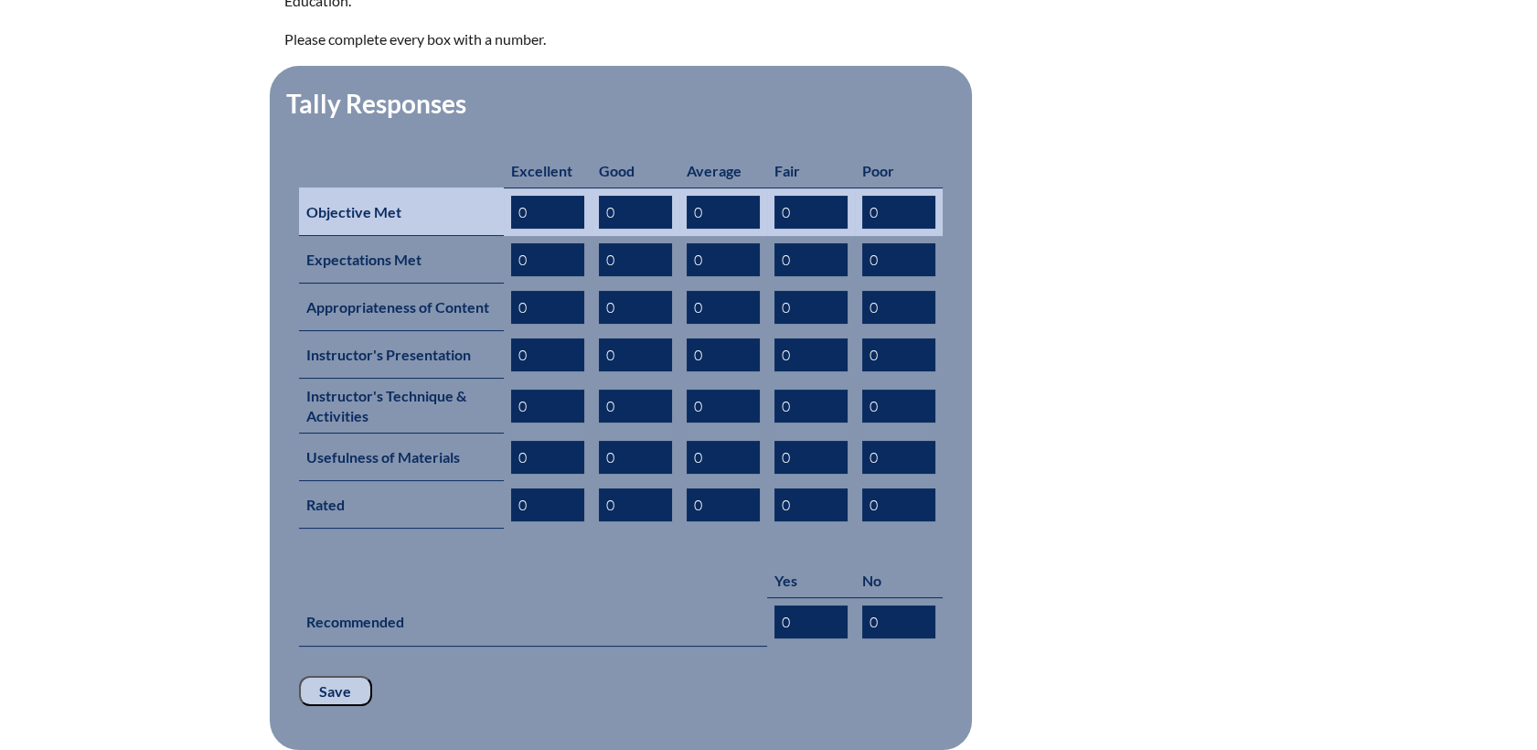
drag, startPoint x: 534, startPoint y: 185, endPoint x: 450, endPoint y: 190, distance: 84.3
click at [450, 190] on tr "Objective Met 0 0 0 0 0" at bounding box center [621, 211] width 644 height 48
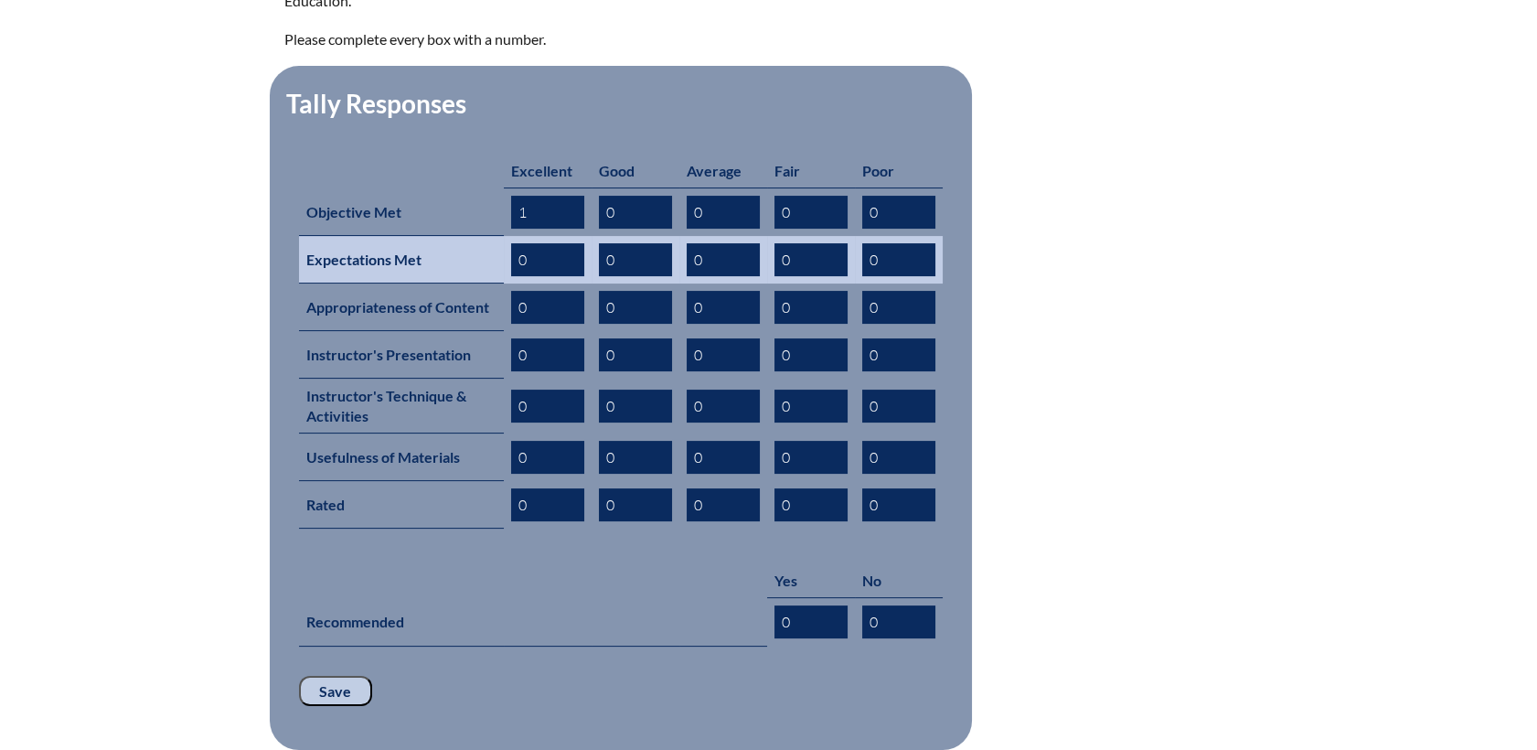
type input "1"
drag, startPoint x: 459, startPoint y: 214, endPoint x: 477, endPoint y: 223, distance: 20.4
click at [460, 236] on th "Expectations Met" at bounding box center [401, 260] width 205 height 48
drag, startPoint x: 542, startPoint y: 229, endPoint x: 507, endPoint y: 270, distance: 53.8
click at [446, 236] on tr "Expectations Met 0 0 0 0 0" at bounding box center [621, 260] width 644 height 48
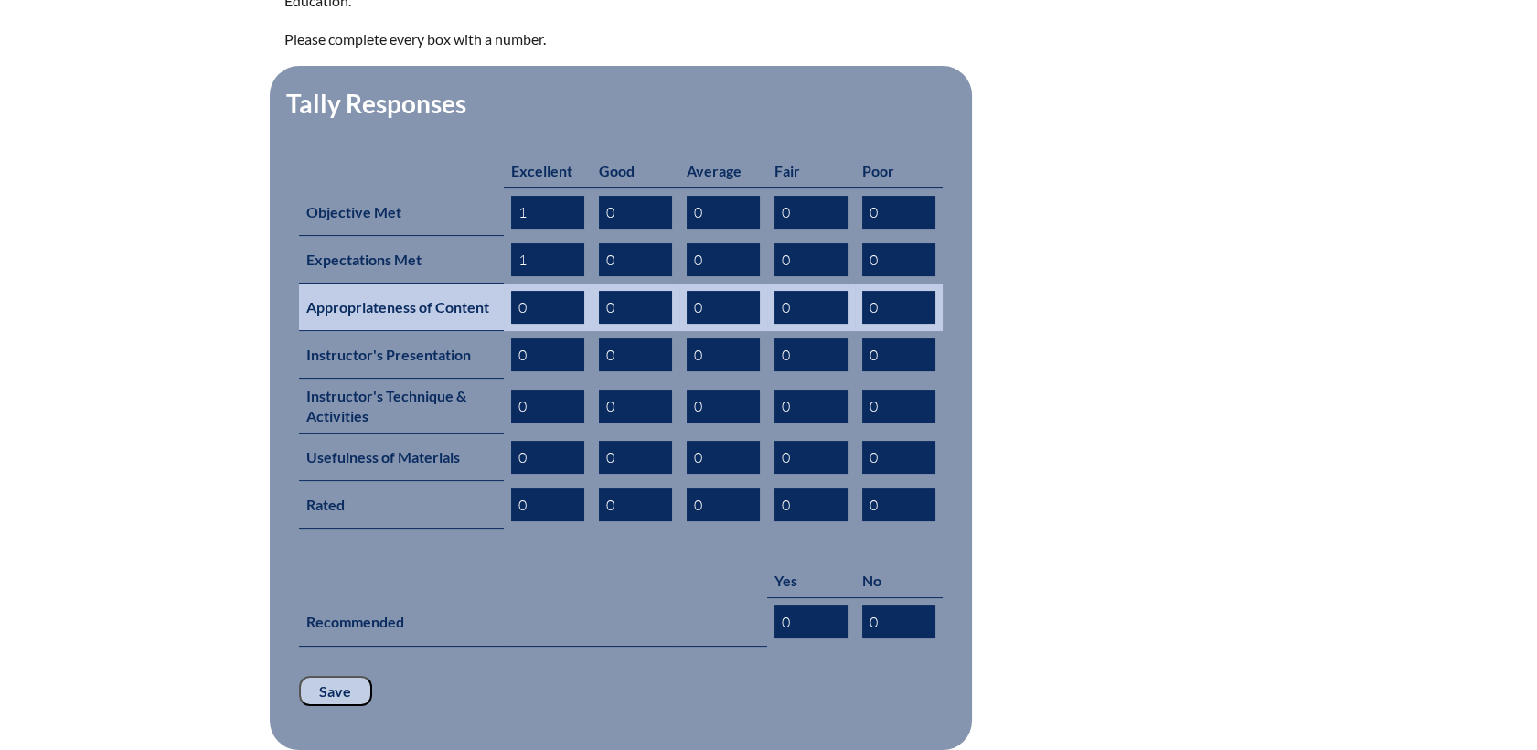
type input "1"
drag, startPoint x: 505, startPoint y: 276, endPoint x: 527, endPoint y: 279, distance: 22.1
click at [508, 283] on td "0" at bounding box center [548, 307] width 88 height 48
drag, startPoint x: 535, startPoint y: 278, endPoint x: 461, endPoint y: 278, distance: 74.0
click at [461, 283] on tr "Appropriateness of Content 0 0 0 0 0" at bounding box center [621, 307] width 644 height 48
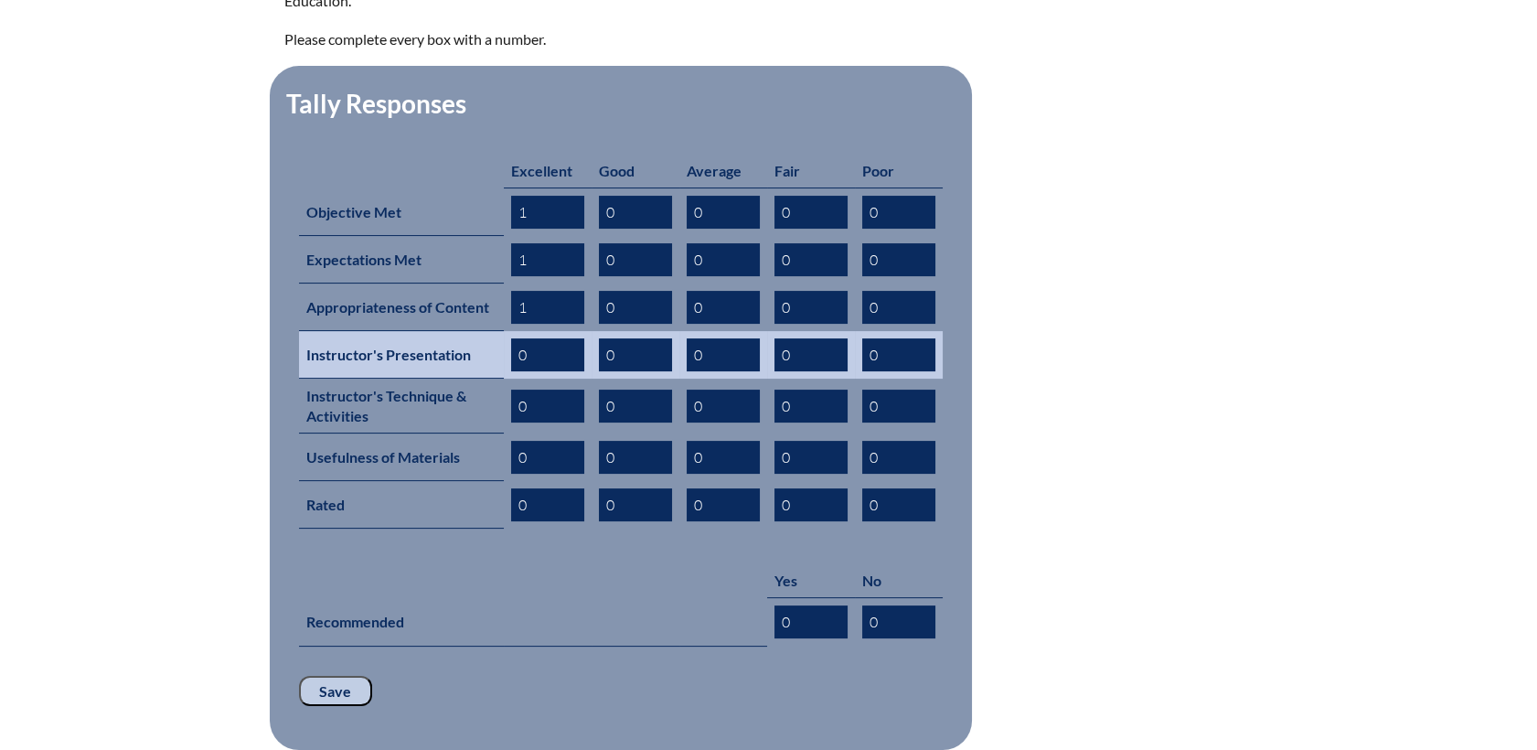
type input "1"
drag, startPoint x: 498, startPoint y: 327, endPoint x: 453, endPoint y: 325, distance: 44.9
click at [453, 331] on tr "Instructor's Presentation 0 0 0 0 0" at bounding box center [621, 355] width 644 height 48
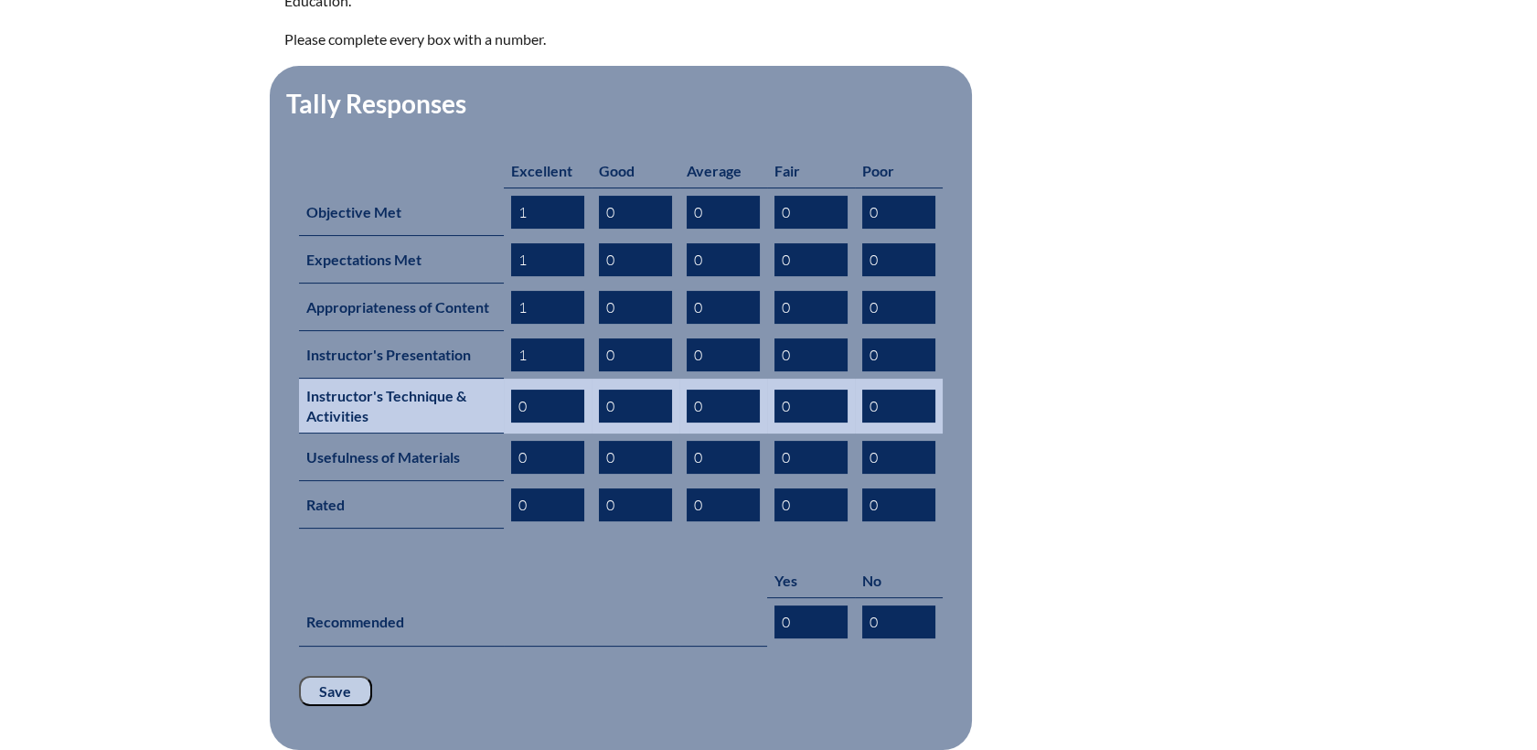
type input "1"
click at [517, 389] on input "0" at bounding box center [547, 405] width 73 height 33
drag, startPoint x: 534, startPoint y: 371, endPoint x: 481, endPoint y: 378, distance: 53.5
click at [473, 378] on tr "Instructor's Technique & Activities 1 0 0 0 0" at bounding box center [621, 405] width 644 height 55
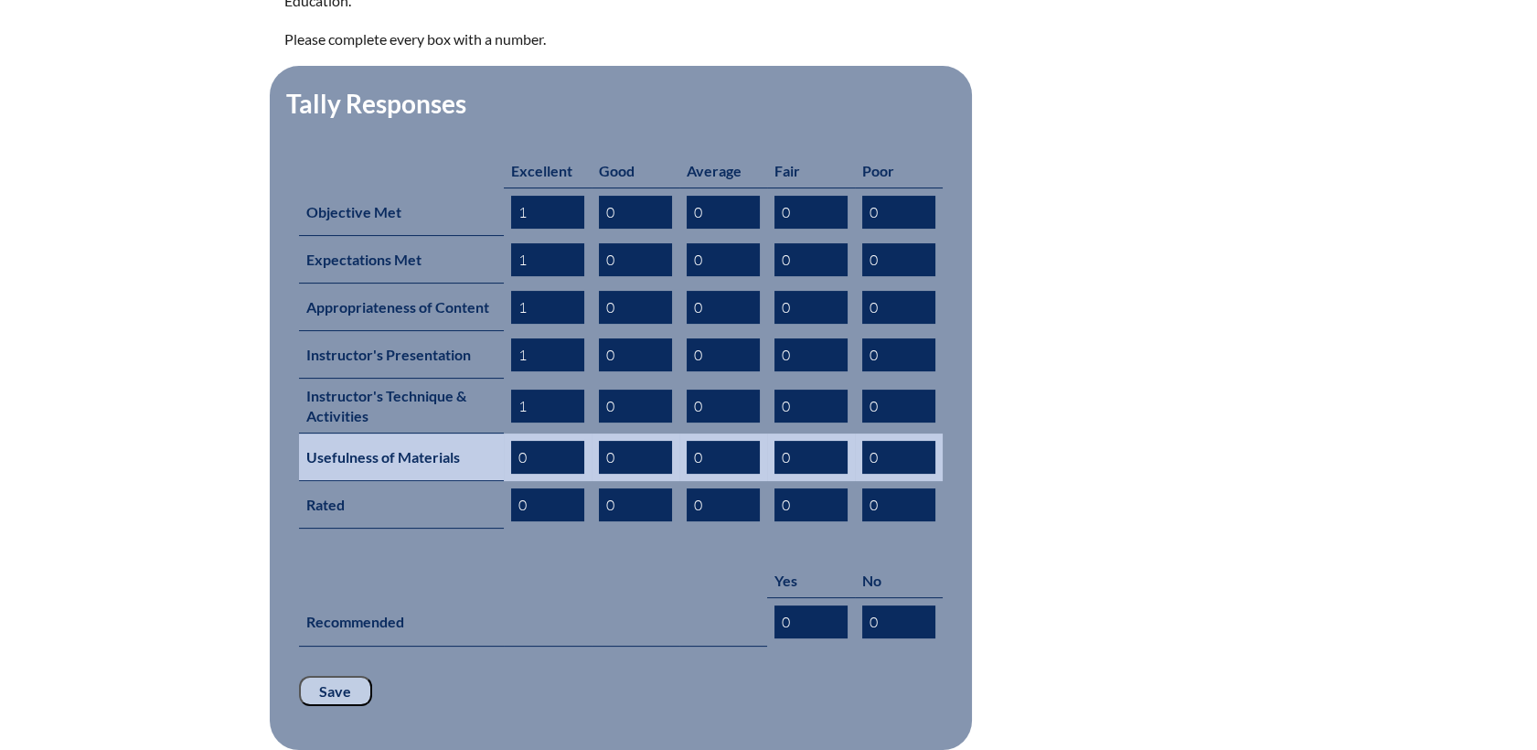
type input "1"
drag, startPoint x: 552, startPoint y: 432, endPoint x: 467, endPoint y: 436, distance: 85.1
click at [416, 433] on tr "Usefulness of Materials 0 0 0 0 0" at bounding box center [621, 457] width 644 height 48
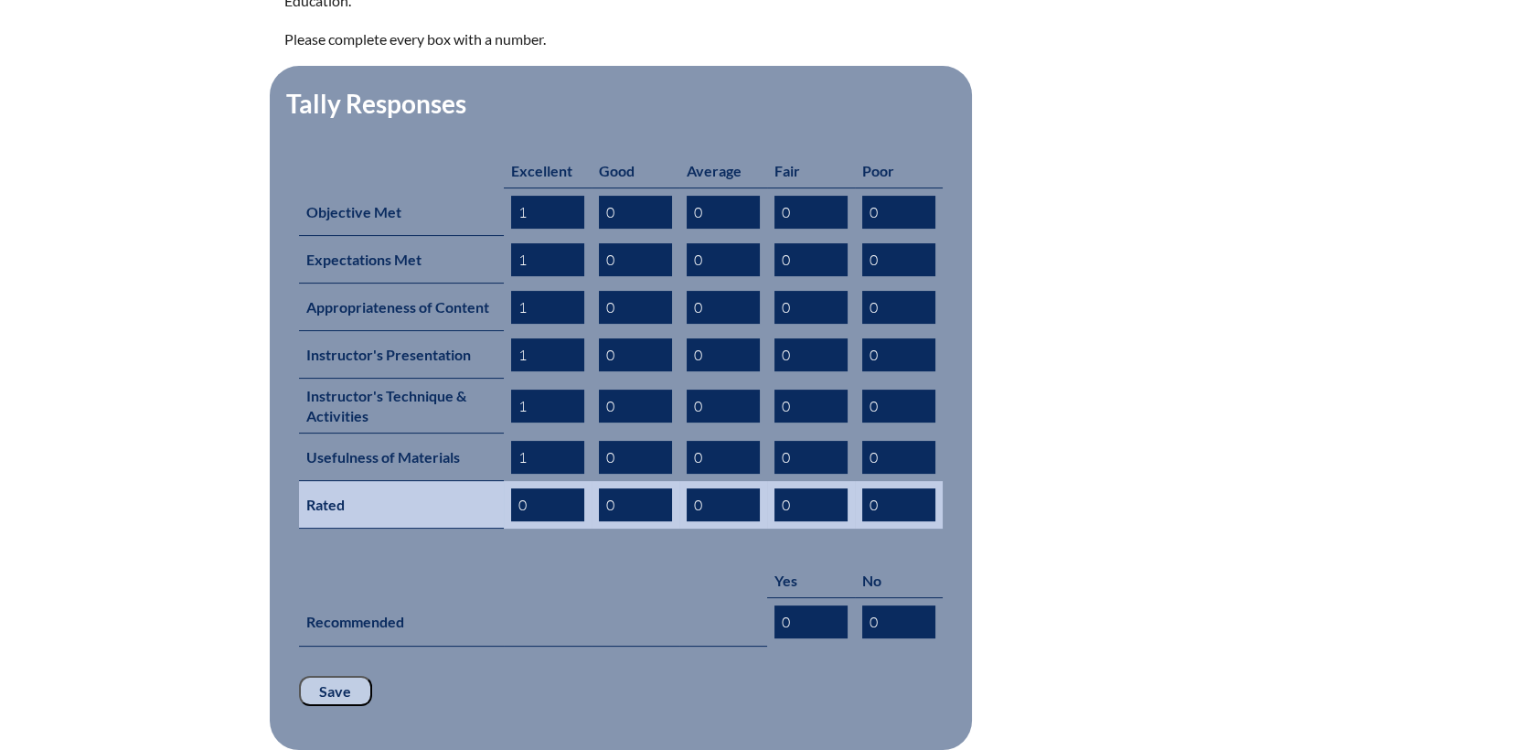
type input "1"
click at [515, 491] on input "0" at bounding box center [547, 504] width 73 height 33
drag, startPoint x: 540, startPoint y: 475, endPoint x: 446, endPoint y: 472, distance: 94.2
click at [446, 481] on tr "Rated 0 0 0 0 0" at bounding box center [621, 505] width 644 height 48
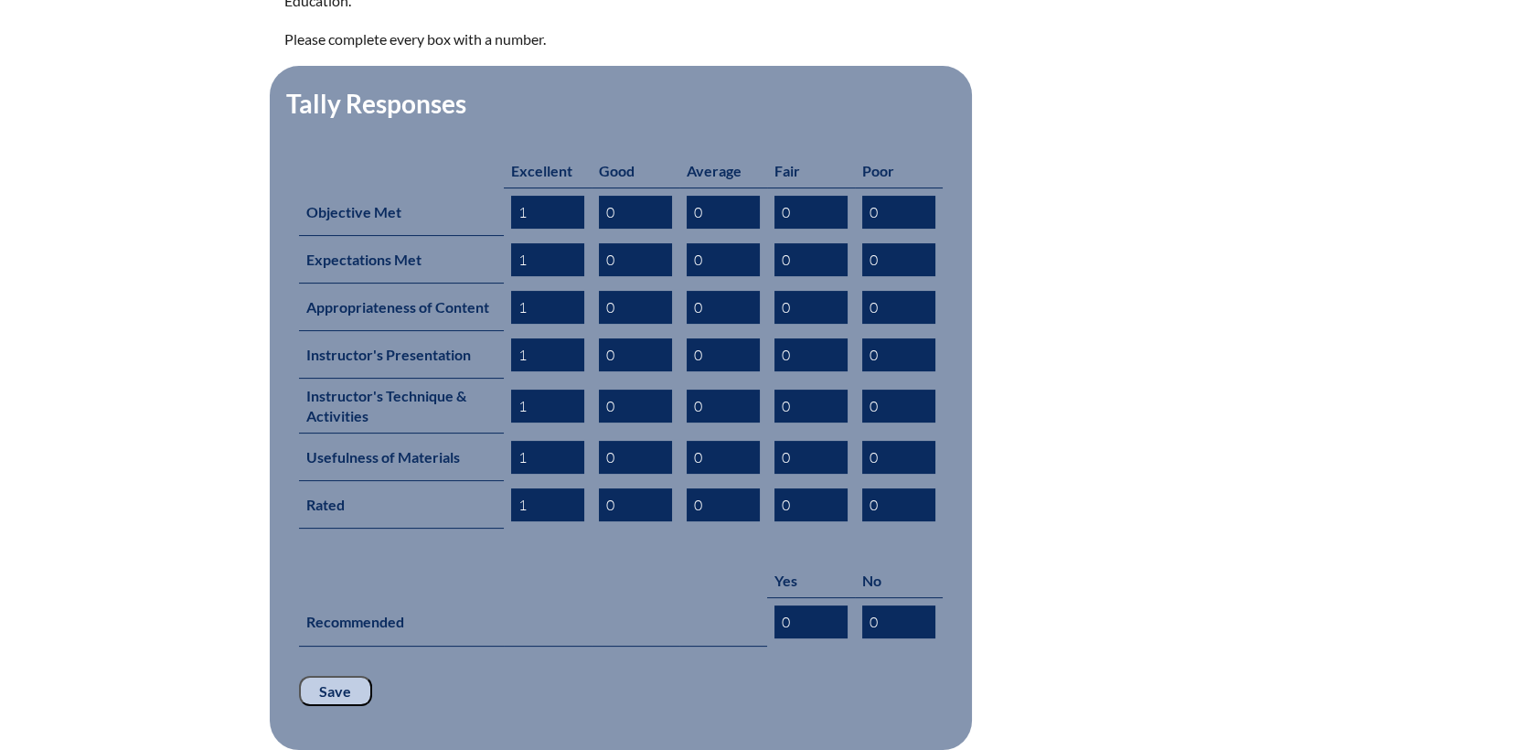
type input "1"
drag, startPoint x: 799, startPoint y: 669, endPoint x: 805, endPoint y: 656, distance: 14.3
click at [803, 676] on p "Save" at bounding box center [621, 691] width 644 height 31
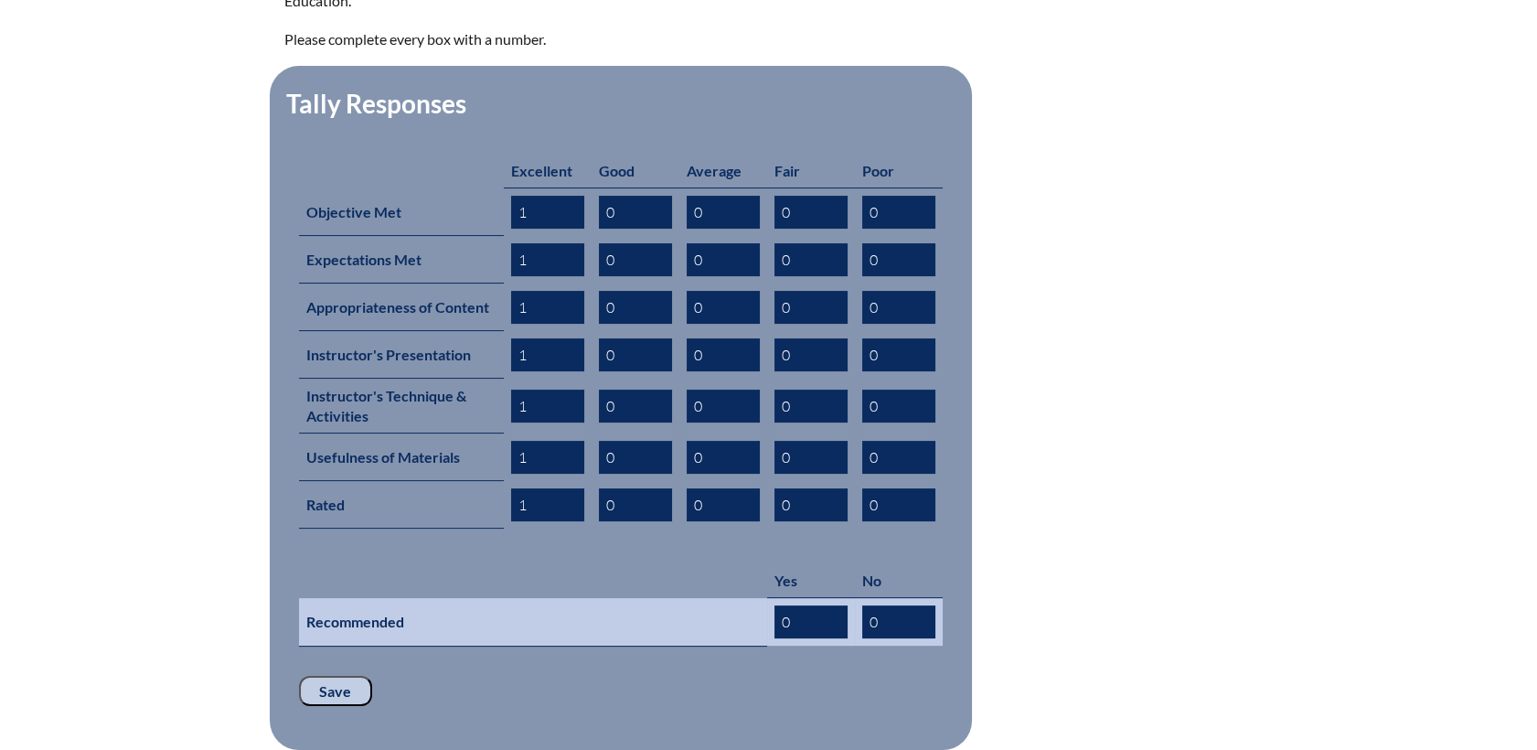
drag, startPoint x: 782, startPoint y: 598, endPoint x: 644, endPoint y: 591, distance: 137.3
click at [644, 598] on tr "Recommended 0 0" at bounding box center [621, 622] width 644 height 48
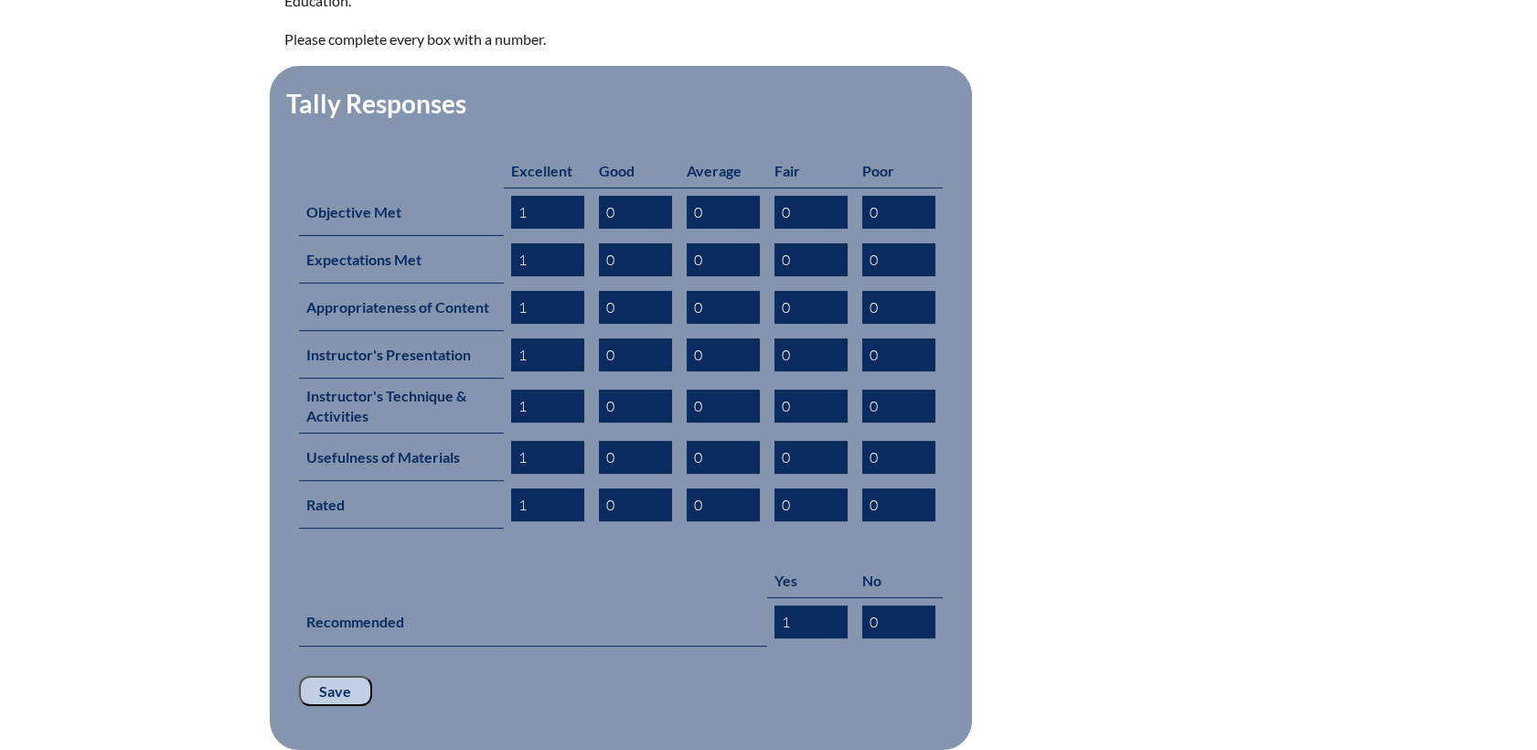
type input "1"
click at [1183, 503] on form "This inservice evaluation, conducted by the Florida Council of Schools’ Profess…" at bounding box center [768, 345] width 969 height 808
click at [345, 676] on input "Save" at bounding box center [335, 691] width 73 height 31
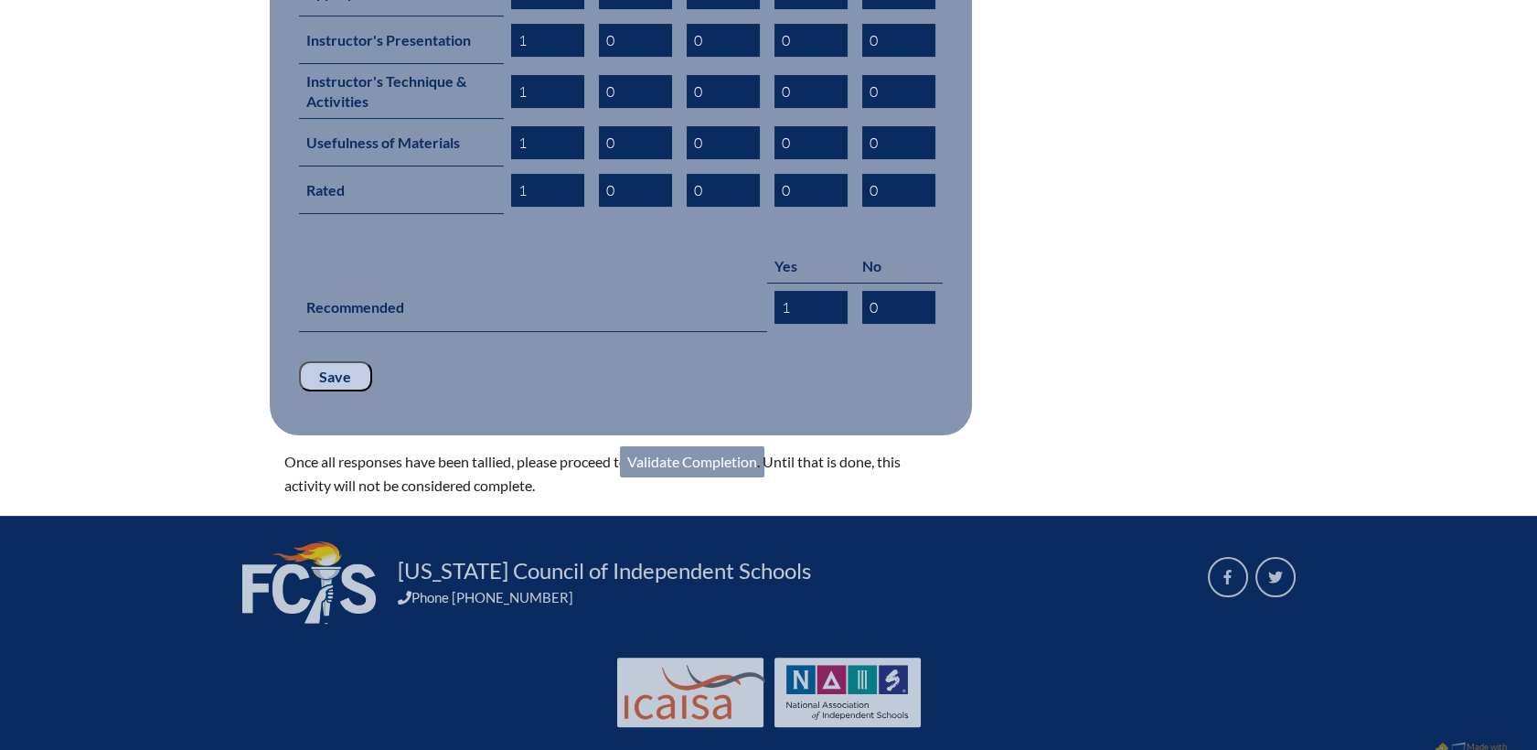
scroll to position [1129, 0]
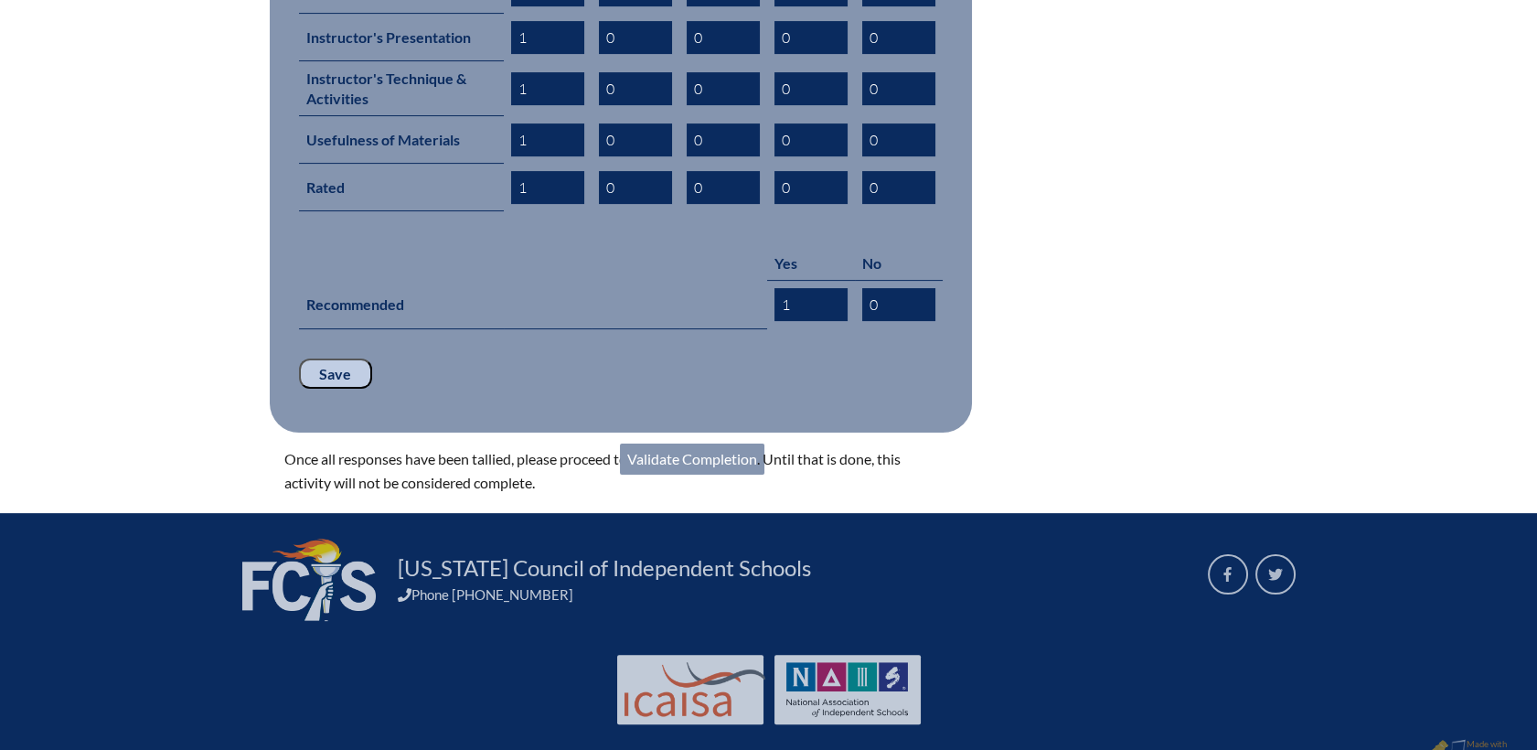
click at [715, 443] on link "Validate Completion" at bounding box center [692, 458] width 144 height 31
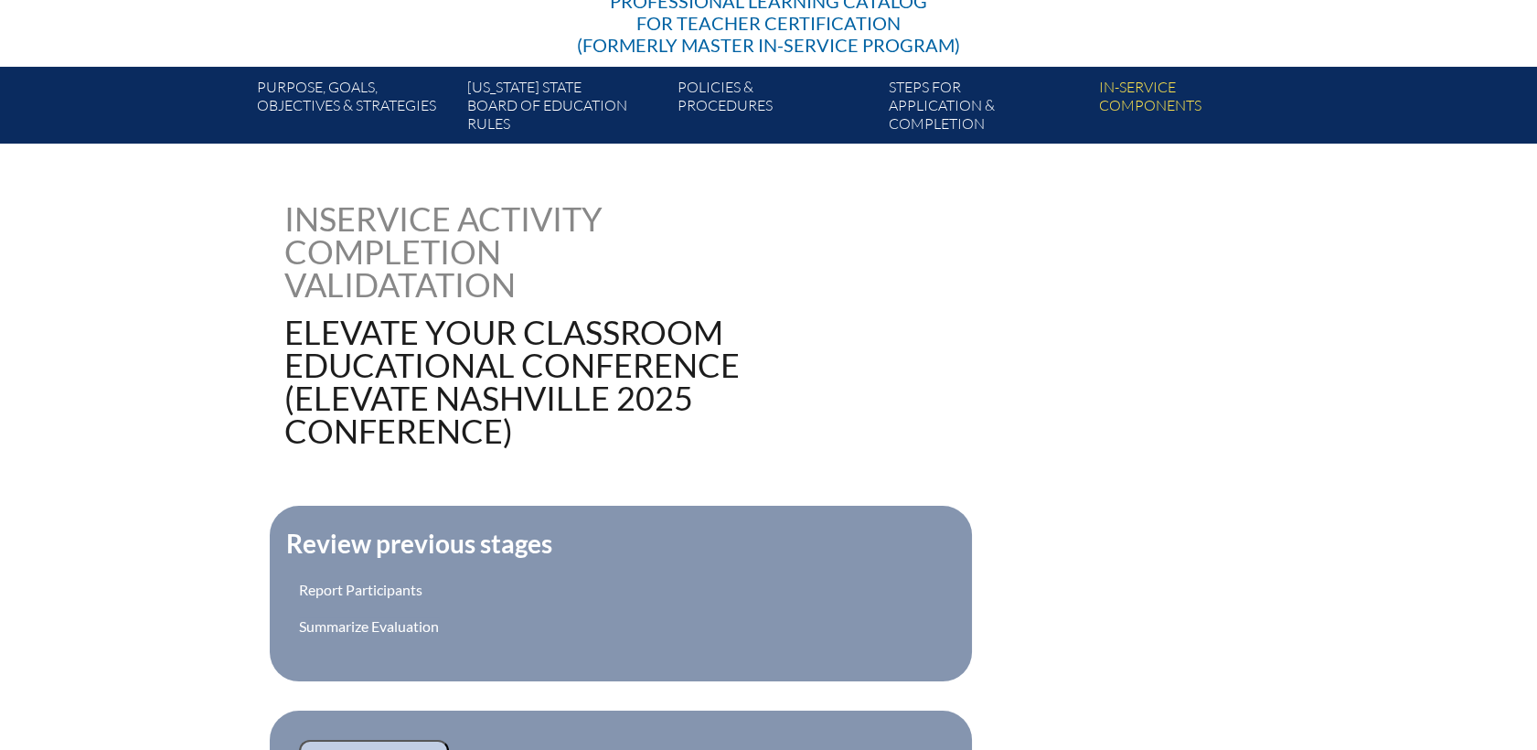
scroll to position [406, 0]
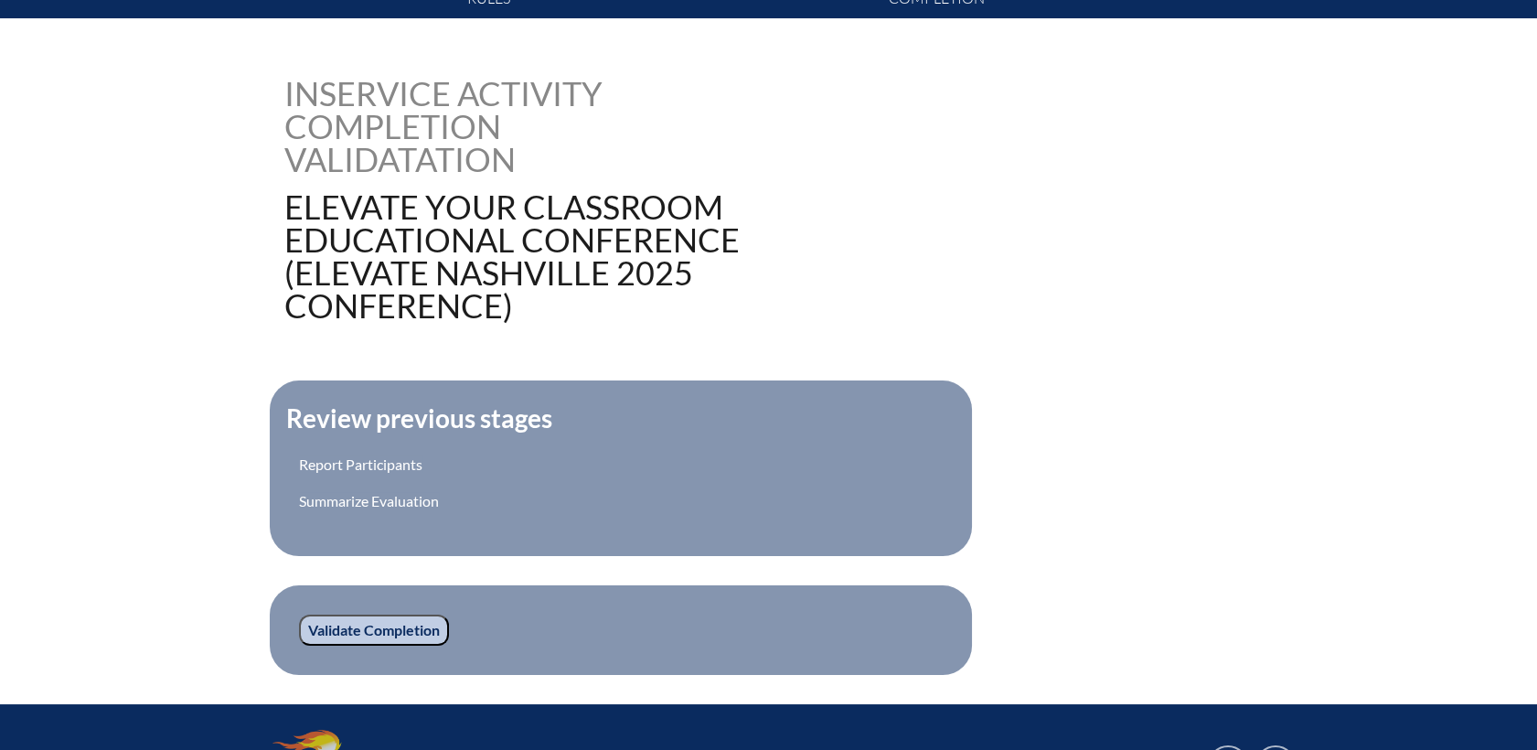
click at [325, 653] on fieldset "Validate Completion" at bounding box center [621, 630] width 702 height 90
click at [325, 614] on input "Validate Completion" at bounding box center [374, 629] width 150 height 31
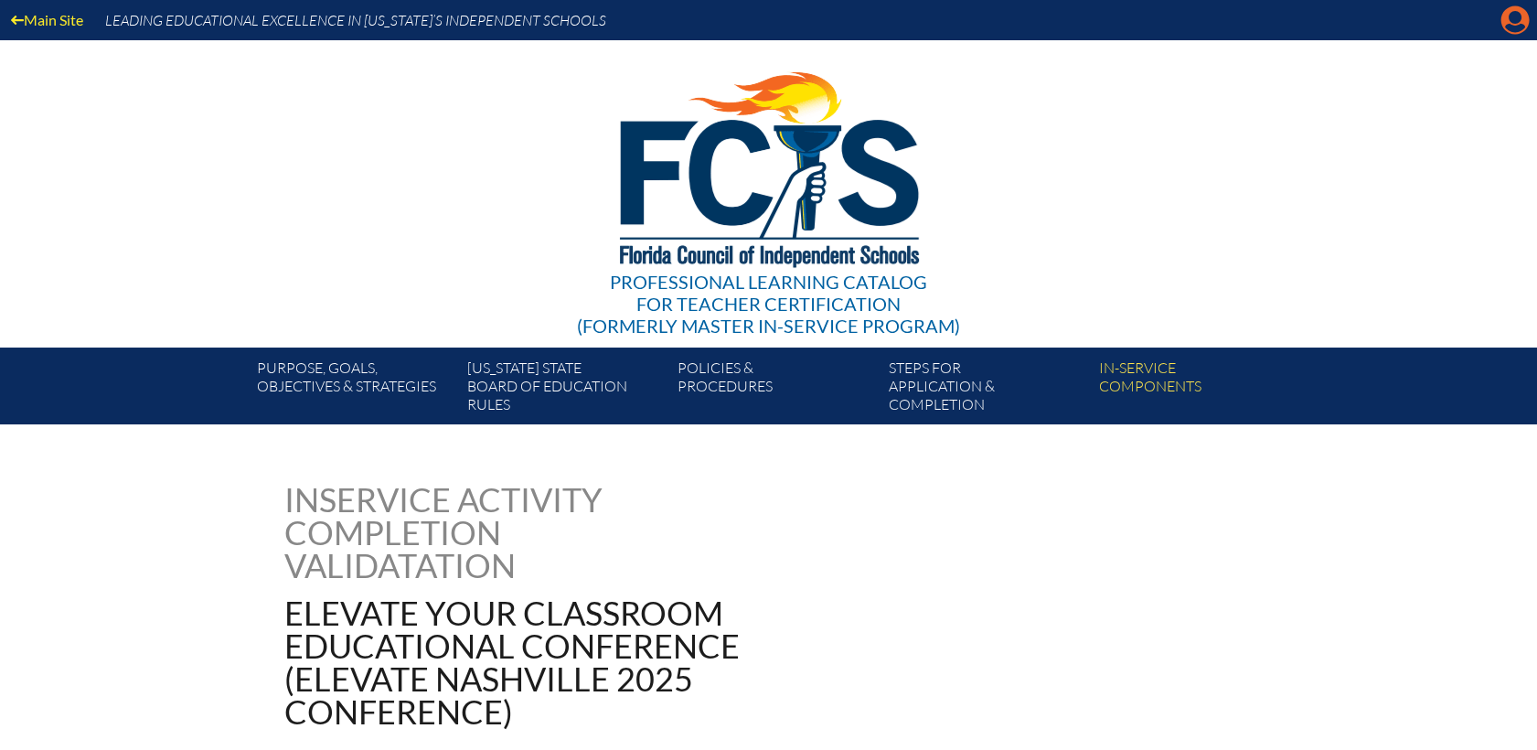
click at [1514, 21] on icon "Manage account" at bounding box center [1514, 19] width 29 height 29
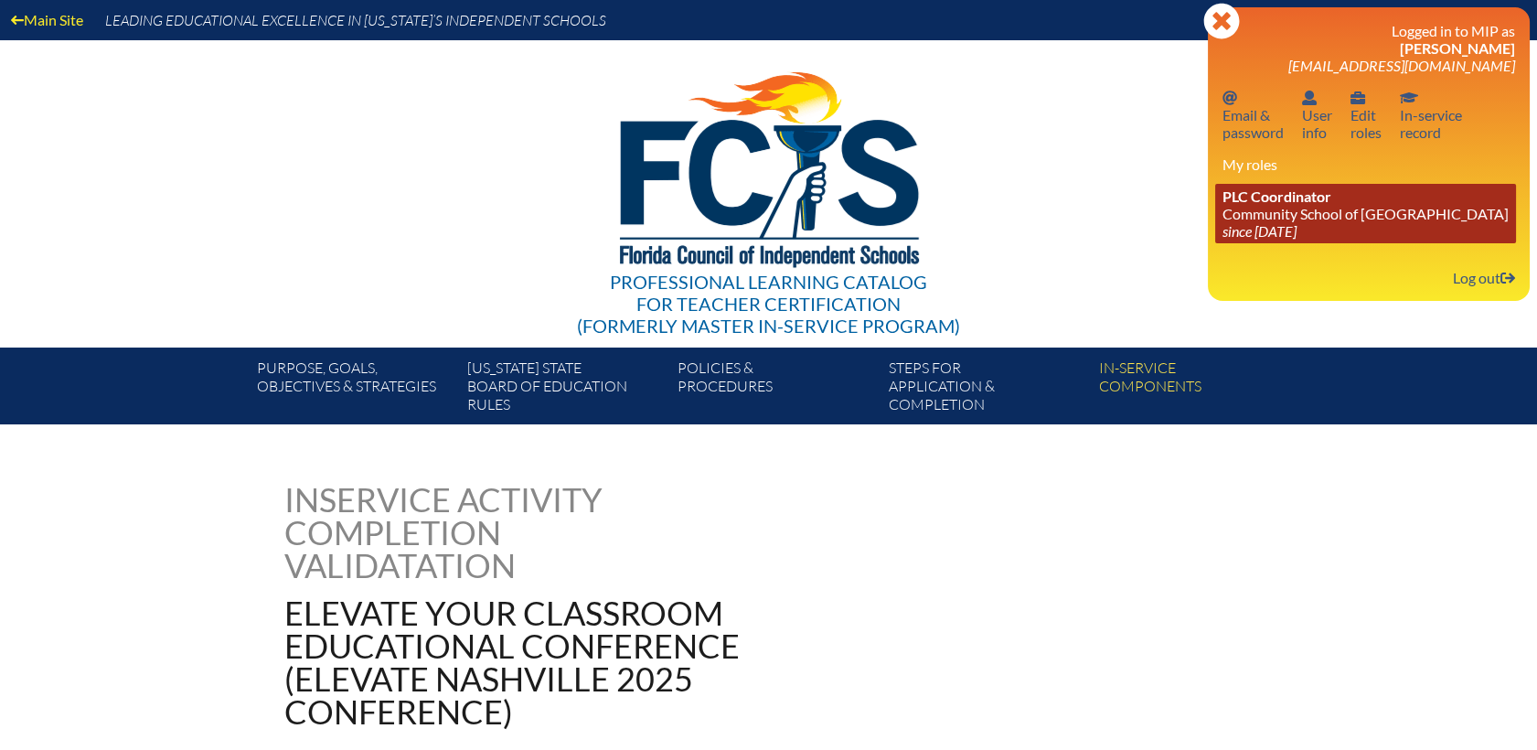
click at [1265, 211] on link "PLC Coordinator Community School of [GEOGRAPHIC_DATA] since [DATE]" at bounding box center [1365, 213] width 301 height 59
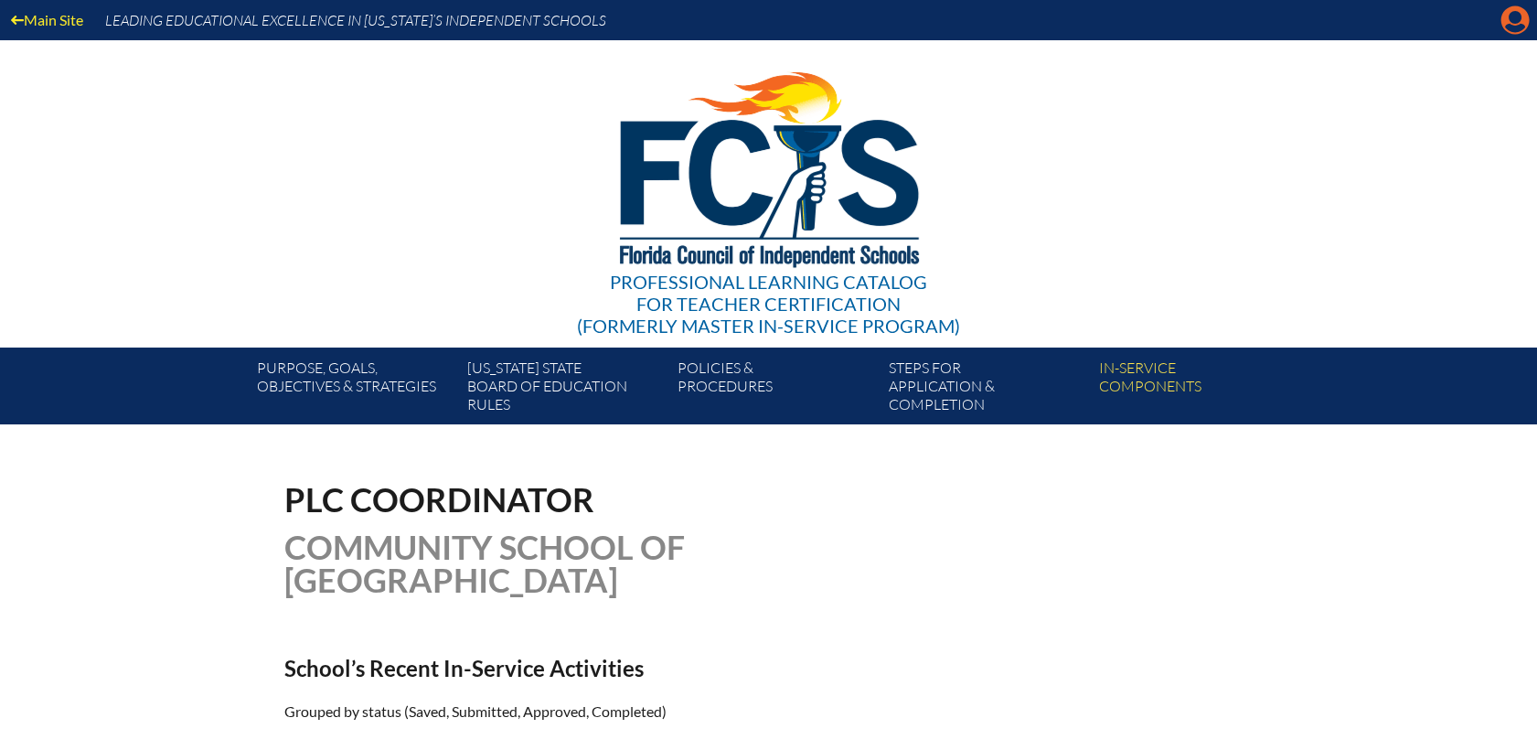
click at [1514, 24] on icon at bounding box center [1515, 20] width 28 height 28
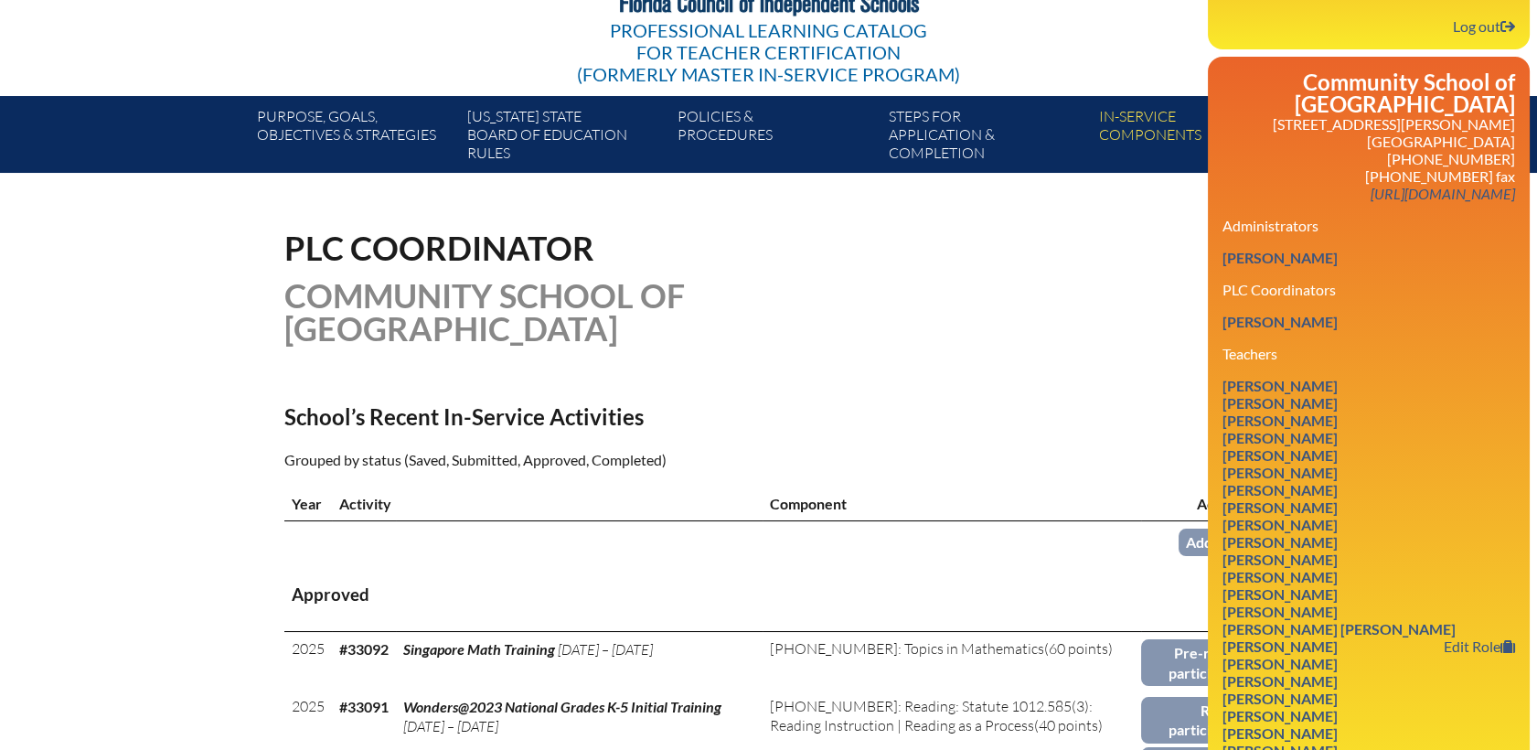
scroll to position [406, 0]
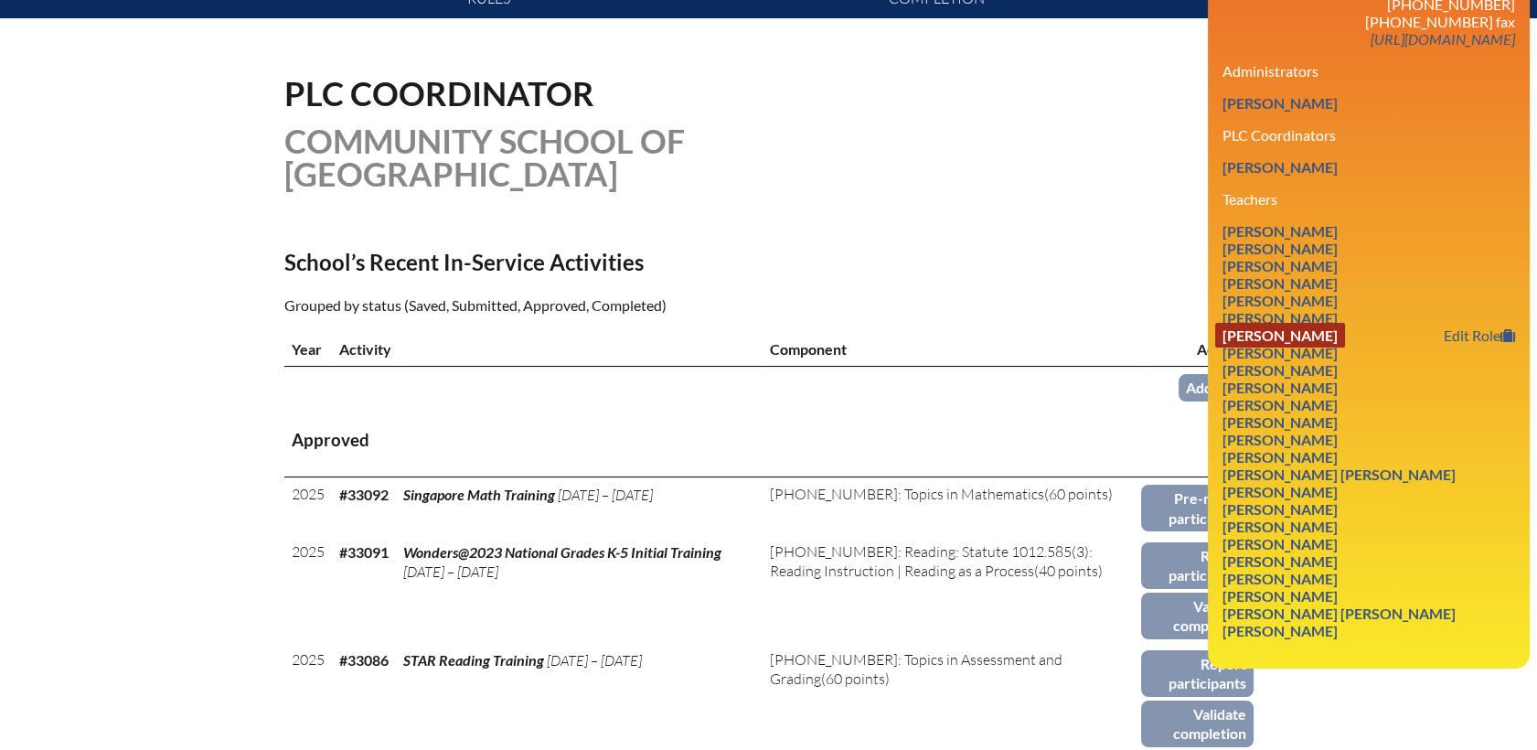
click at [1320, 327] on link "Fabiola Galarraga-Cole" at bounding box center [1280, 335] width 130 height 25
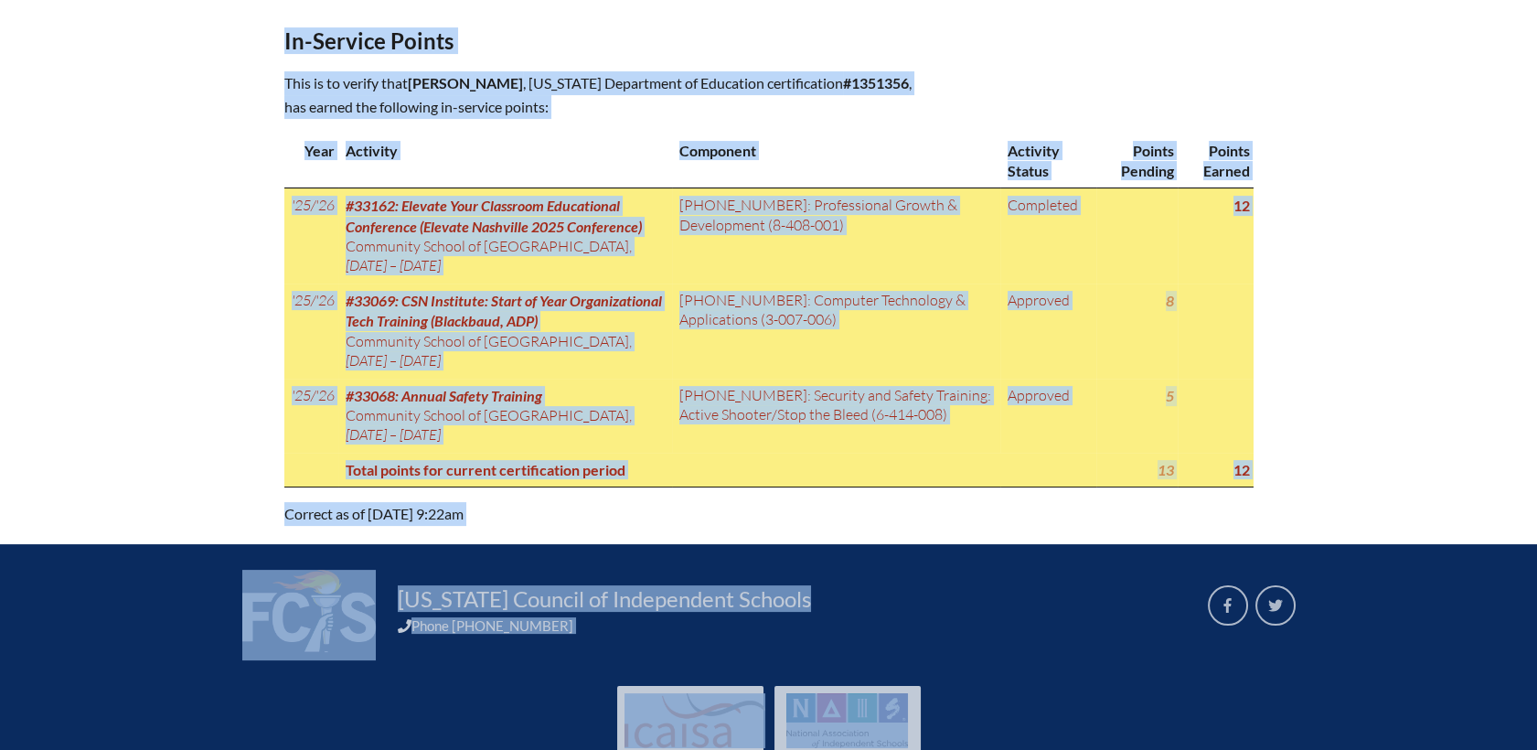
scroll to position [954, 0]
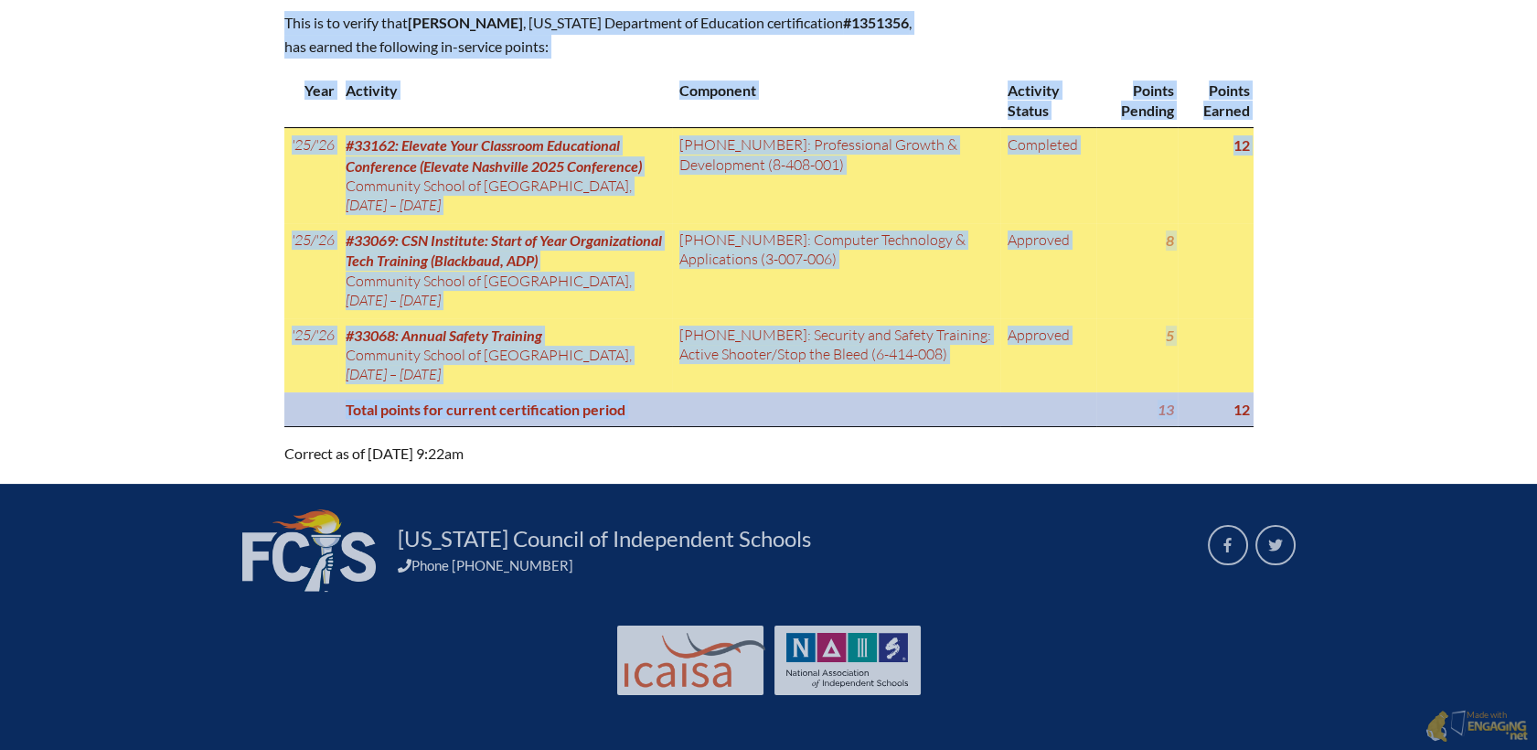
drag, startPoint x: 283, startPoint y: 85, endPoint x: 1189, endPoint y: 399, distance: 958.6
click at [1189, 399] on div "In-service record [PERSON_NAME] Areas of Certification Spanish (grades K-12) Ce…" at bounding box center [768, 1] width 969 height 928
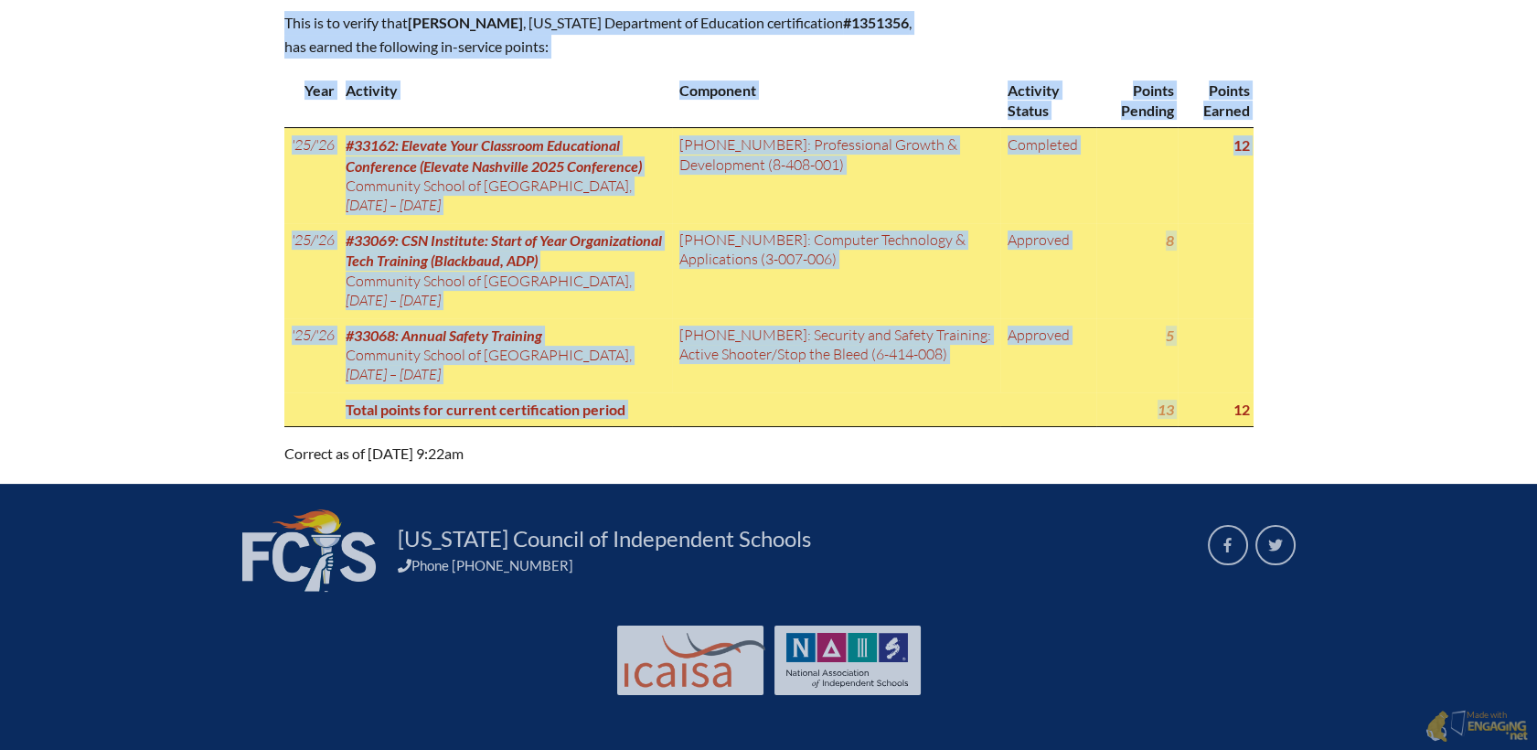
copy div "Lo-ipsumdo sitame Consect Adipiscin-Elit Seddo ei Temporincidid Utlabor (etdolo…"
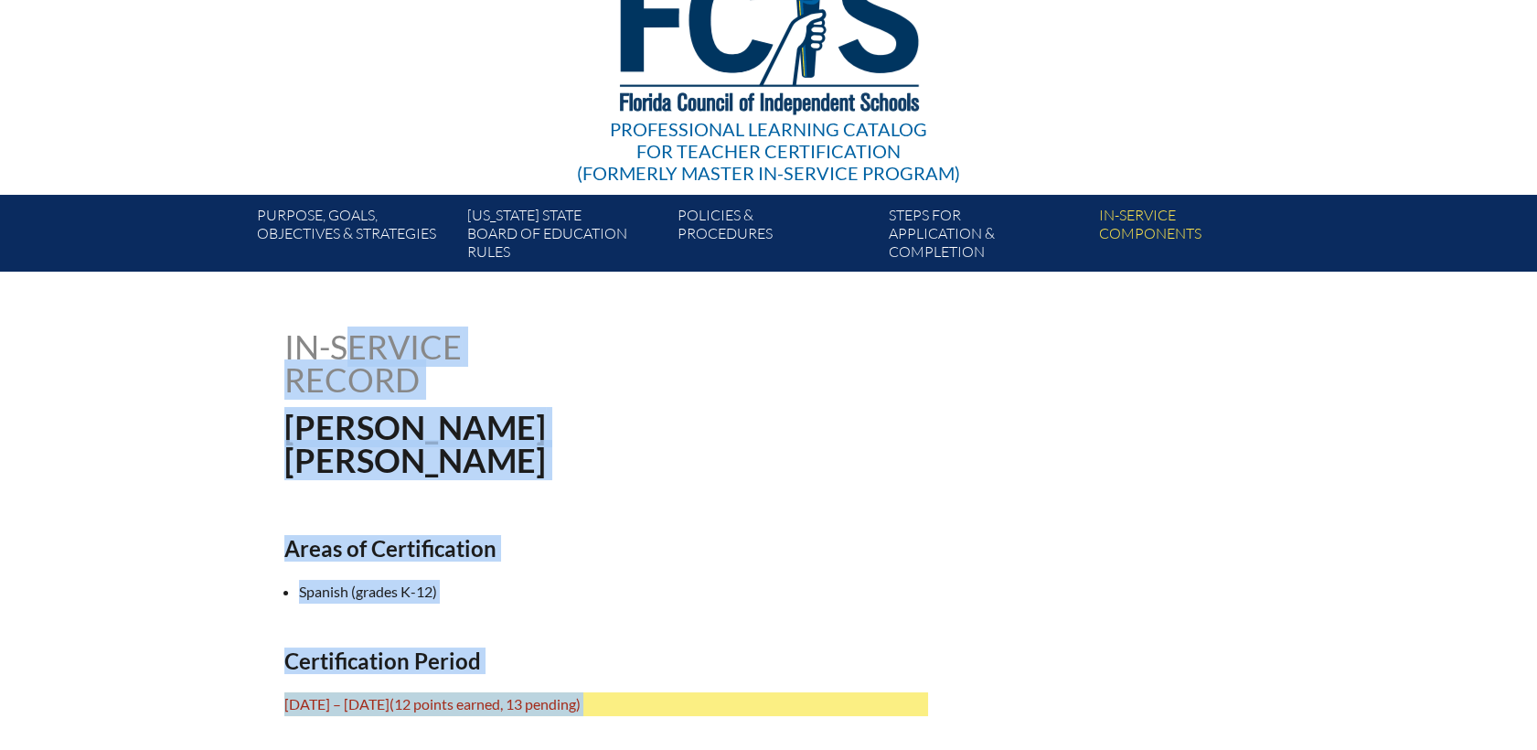
scroll to position [0, 0]
